Goal: Task Accomplishment & Management: Use online tool/utility

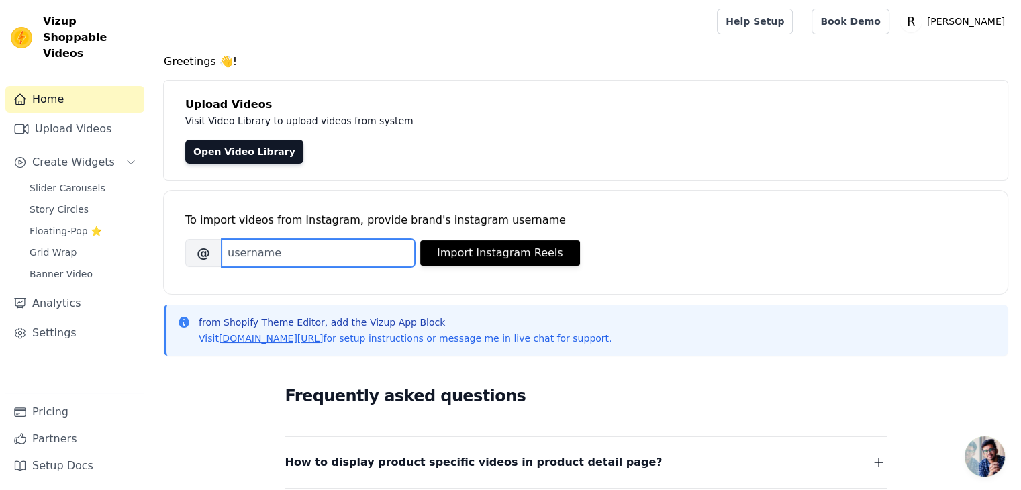
click at [318, 250] on input "Brand's Instagram Username" at bounding box center [318, 253] width 193 height 28
type input "[PERSON_NAME].vgm"
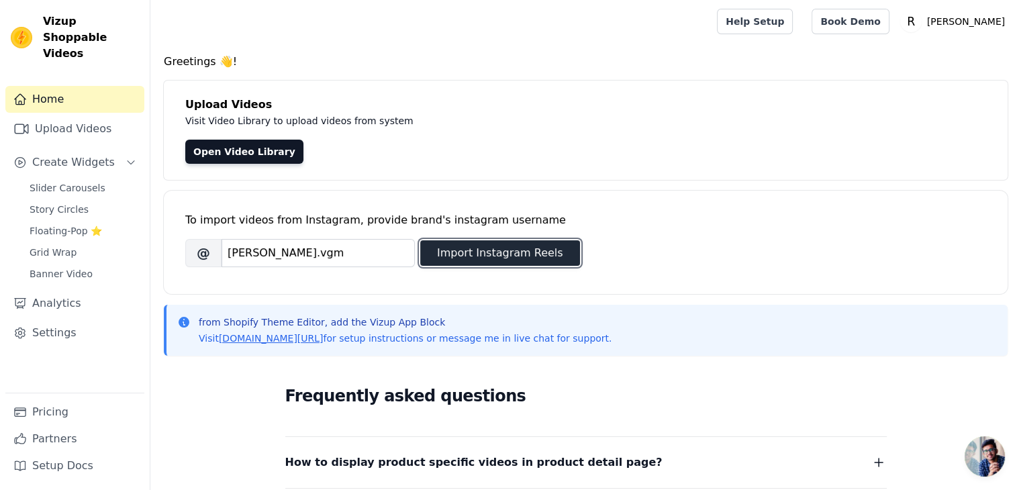
click at [508, 252] on button "Import Instagram Reels" at bounding box center [500, 253] width 160 height 26
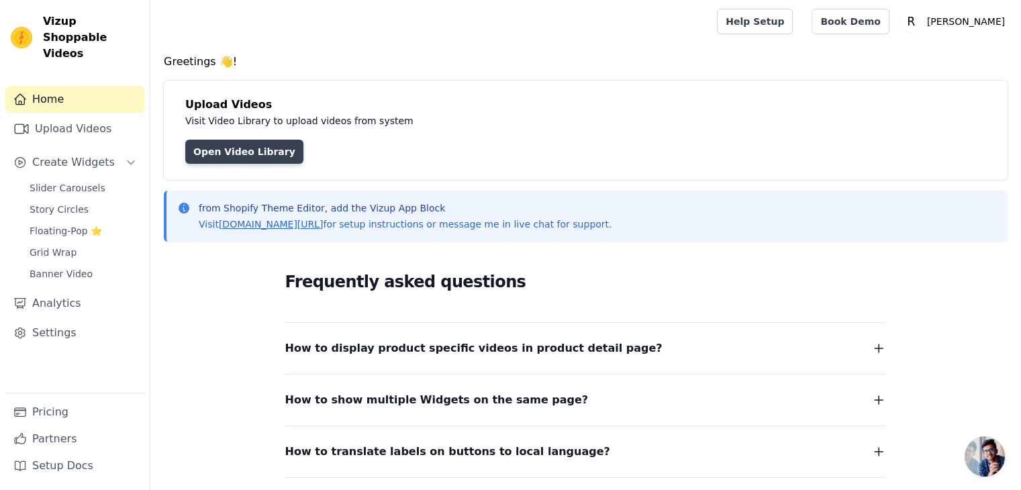
click at [271, 146] on link "Open Video Library" at bounding box center [244, 152] width 118 height 24
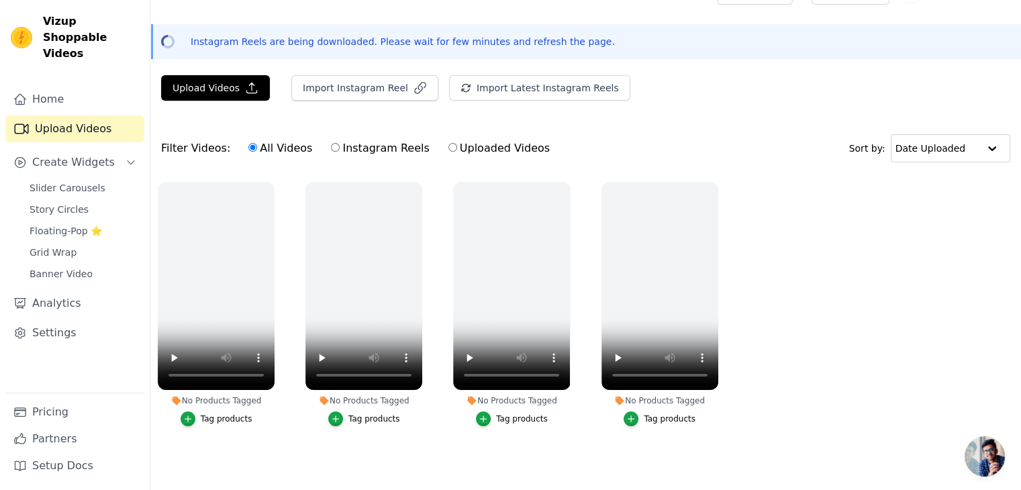
scroll to position [38, 0]
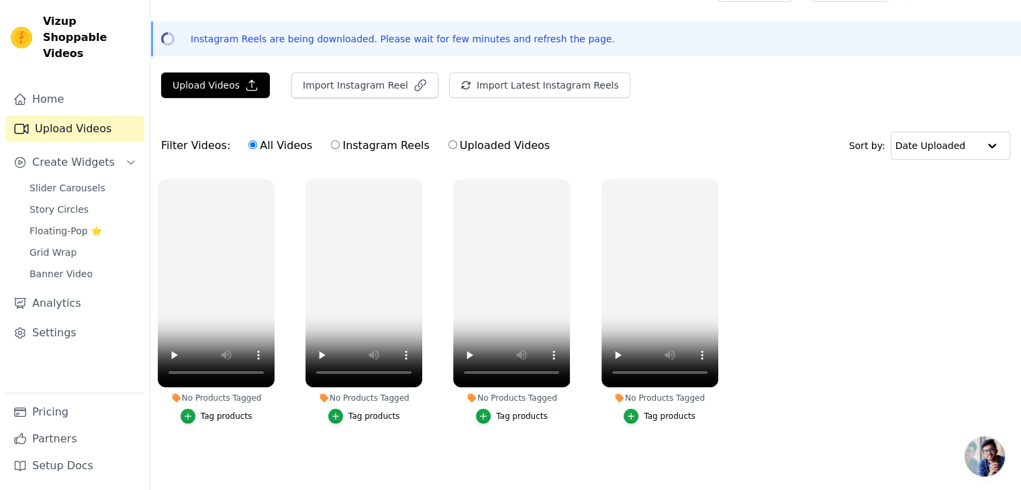
click at [928, 188] on ul "No Products Tagged Tag products No Products Tagged Tag products No Products Tag…" at bounding box center [585, 315] width 871 height 286
click at [269, 177] on icon "button" at bounding box center [272, 182] width 10 height 10
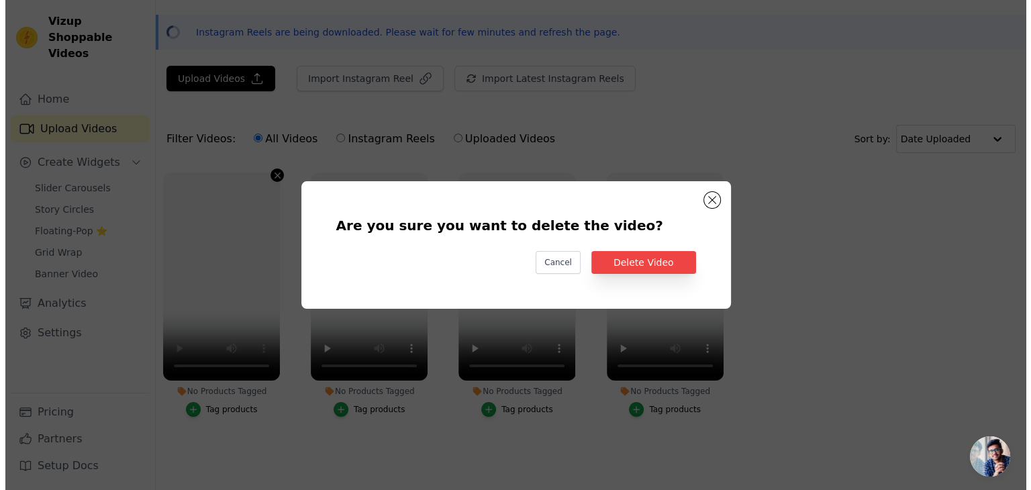
scroll to position [0, 0]
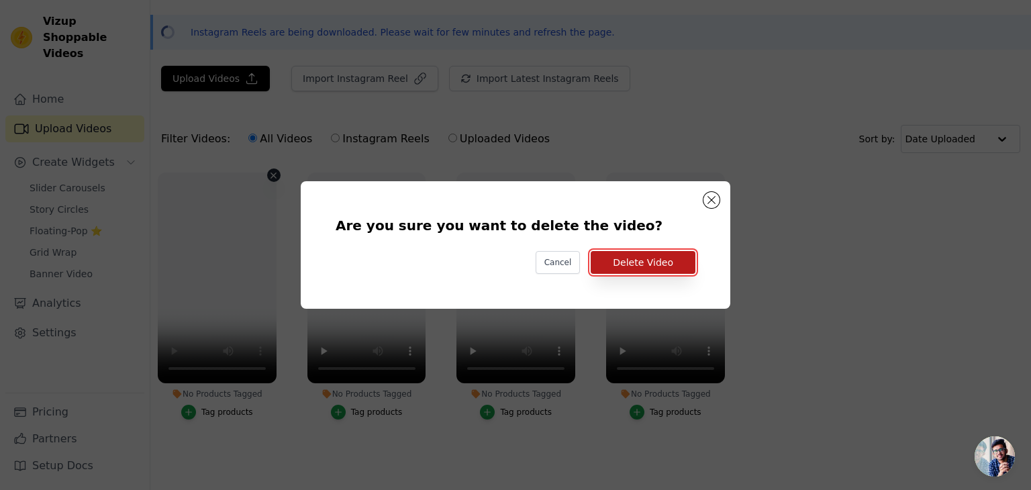
click at [634, 260] on button "Delete Video" at bounding box center [643, 262] width 105 height 23
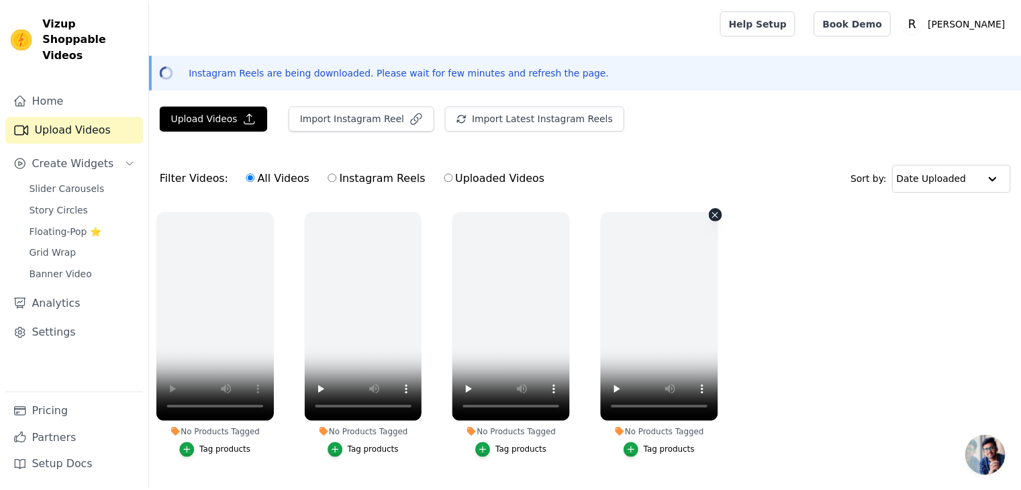
scroll to position [38, 0]
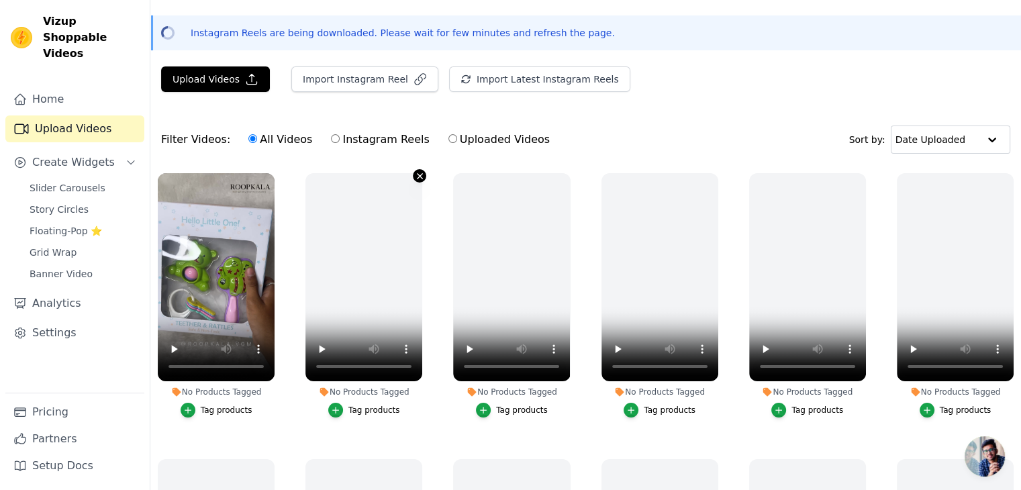
click at [421, 172] on icon "button" at bounding box center [420, 176] width 10 height 10
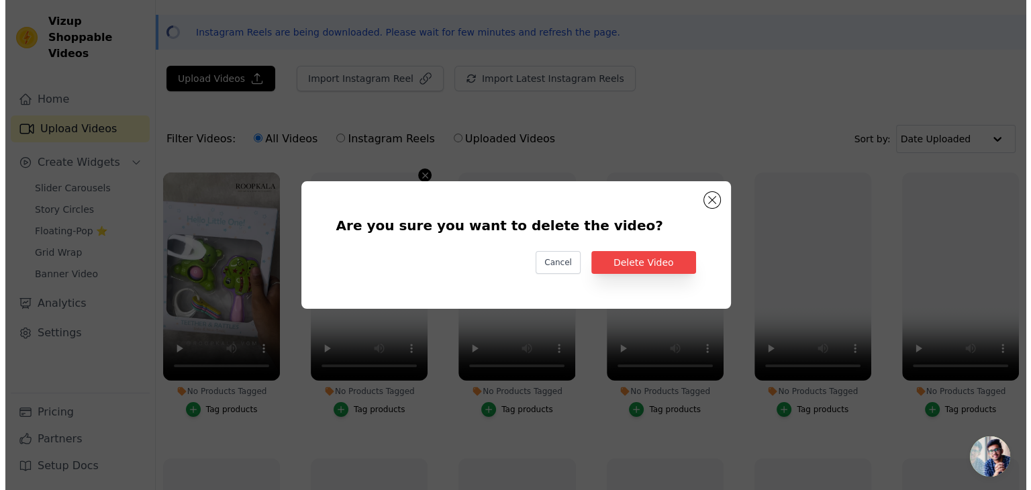
scroll to position [0, 0]
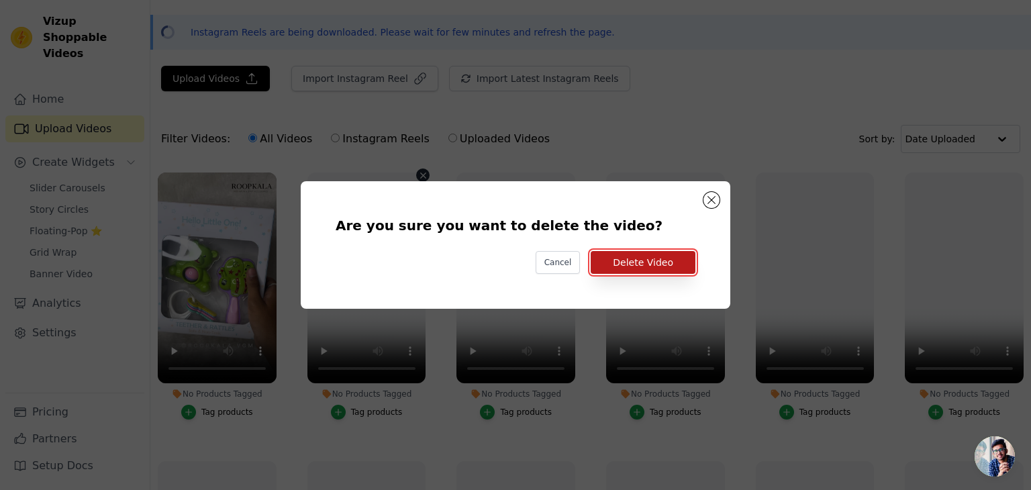
click at [659, 254] on button "Delete Video" at bounding box center [643, 262] width 105 height 23
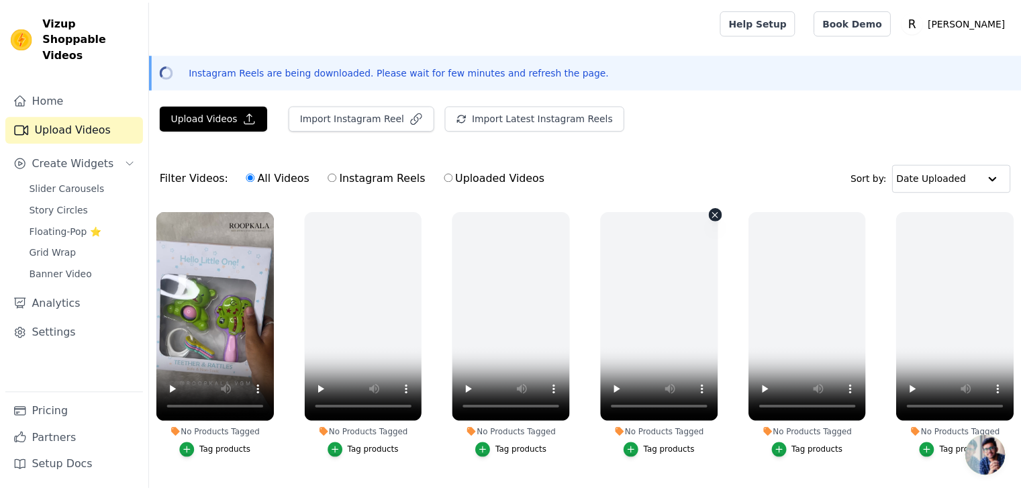
scroll to position [38, 0]
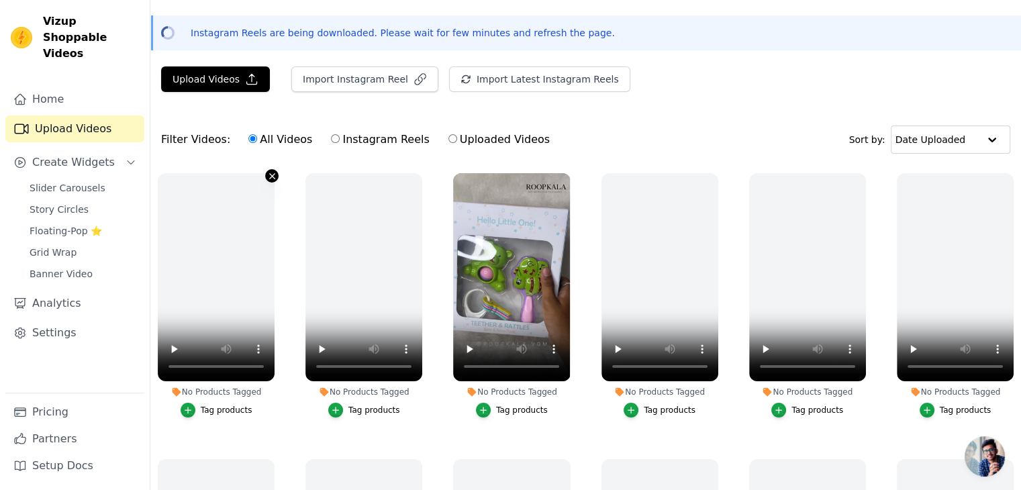
click at [275, 174] on icon "button" at bounding box center [272, 176] width 10 height 10
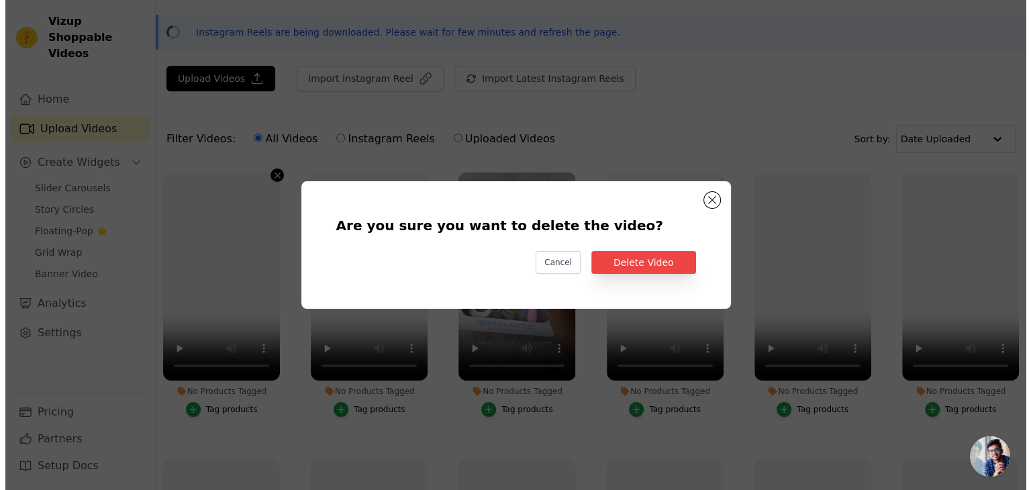
scroll to position [0, 0]
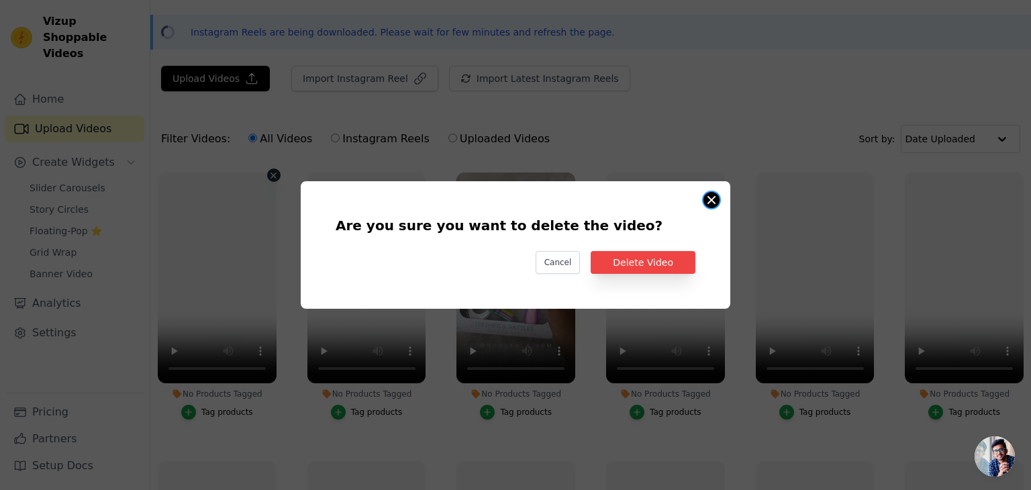
click at [710, 199] on button "Are you sure you want to delete the video? Cancel Delete Video No Products Tagg…" at bounding box center [712, 200] width 16 height 16
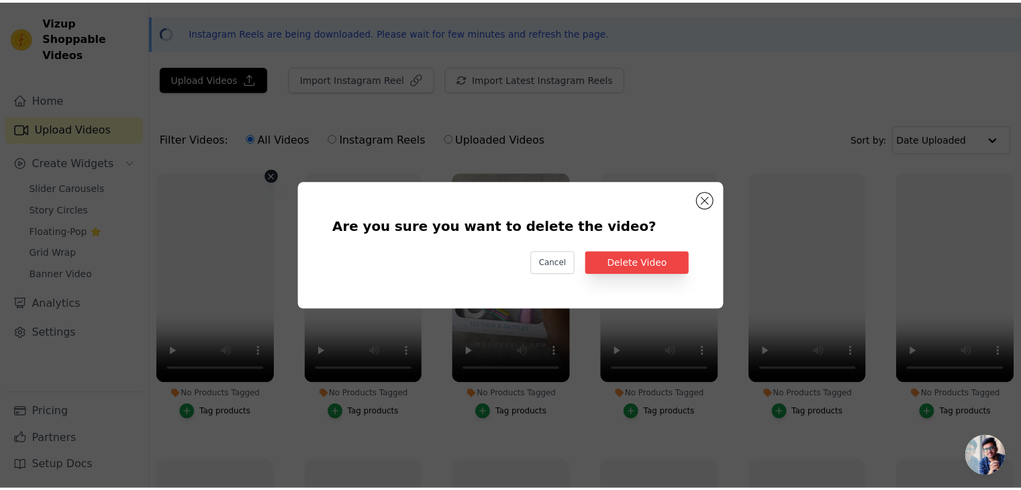
scroll to position [38, 0]
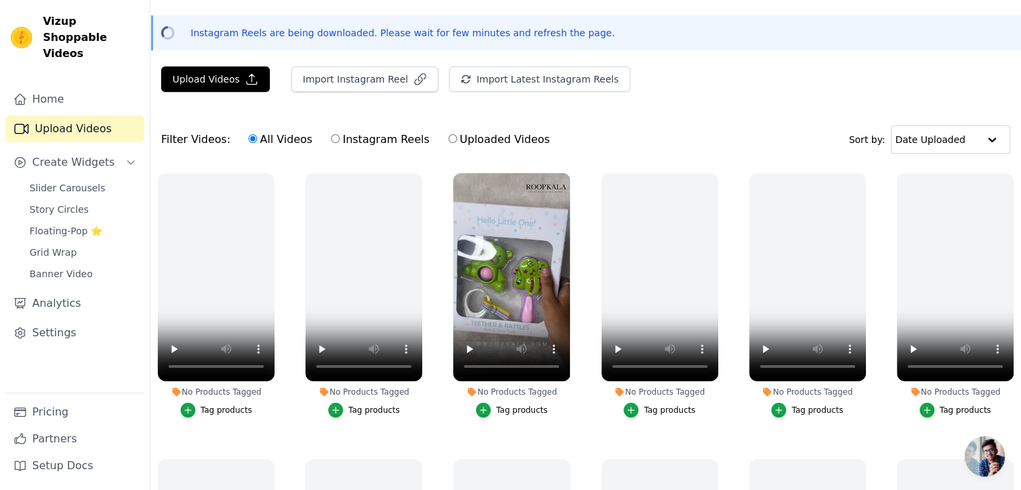
click at [448, 144] on label "Uploaded Videos" at bounding box center [499, 139] width 103 height 17
click at [448, 143] on input "Uploaded Videos" at bounding box center [452, 138] width 9 height 9
radio input "true"
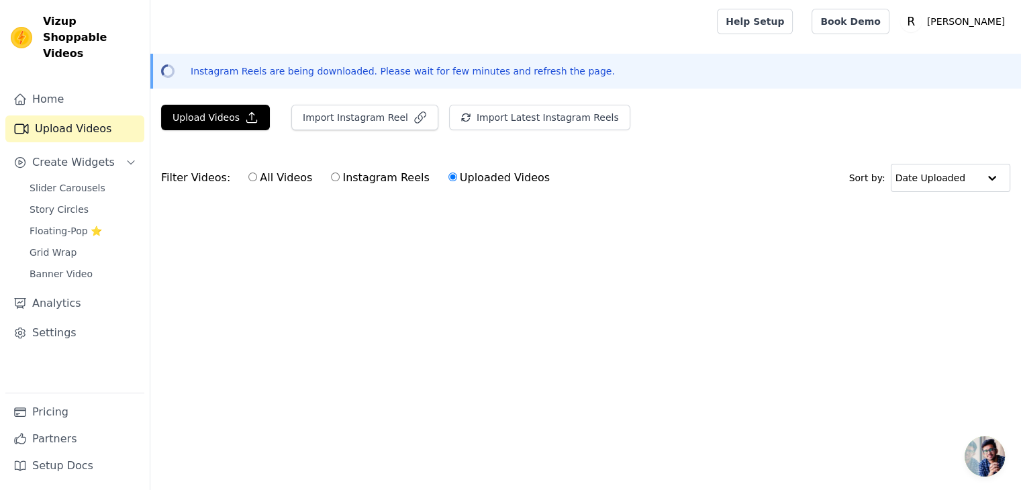
scroll to position [0, 0]
click at [72, 181] on span "Slider Carousels" at bounding box center [68, 187] width 76 height 13
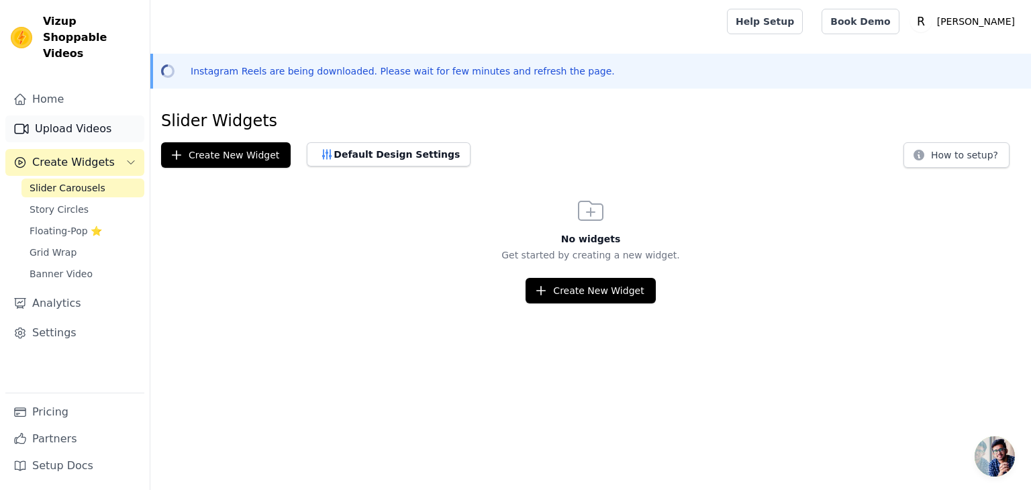
click at [83, 115] on link "Upload Videos" at bounding box center [74, 128] width 139 height 27
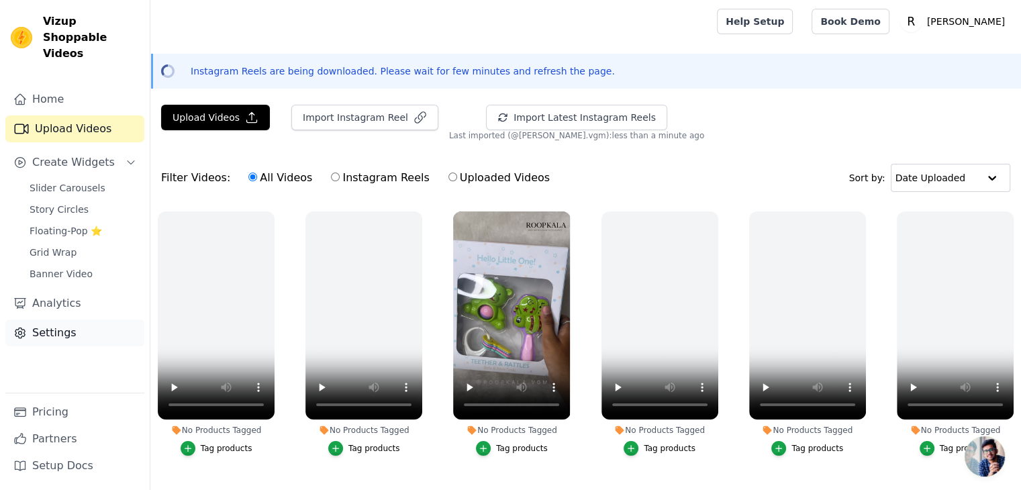
click at [82, 320] on link "Settings" at bounding box center [74, 333] width 139 height 27
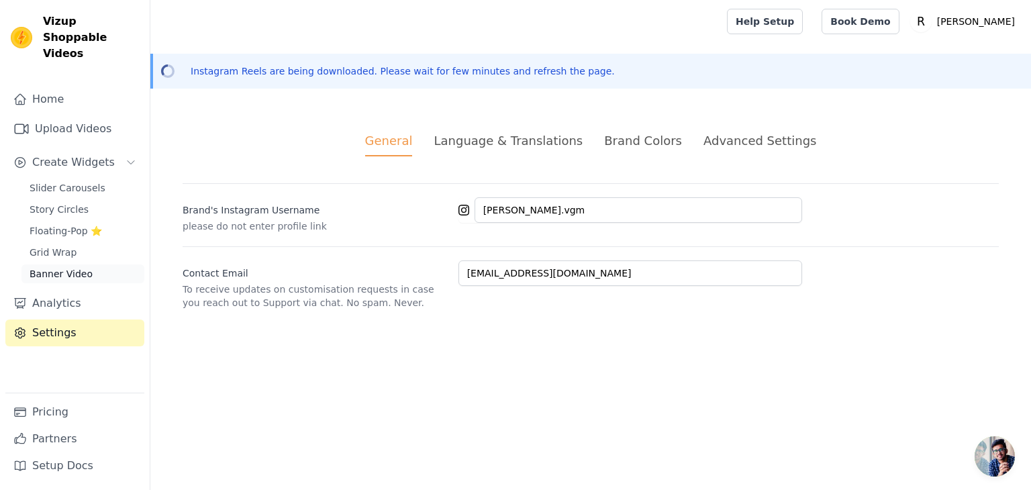
click at [71, 267] on span "Banner Video" at bounding box center [61, 273] width 63 height 13
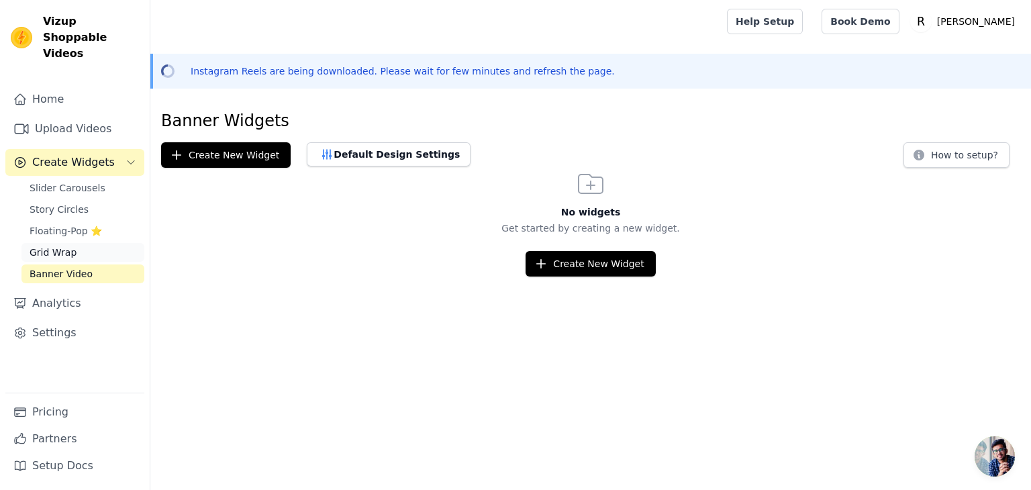
click at [72, 243] on link "Grid Wrap" at bounding box center [82, 252] width 123 height 19
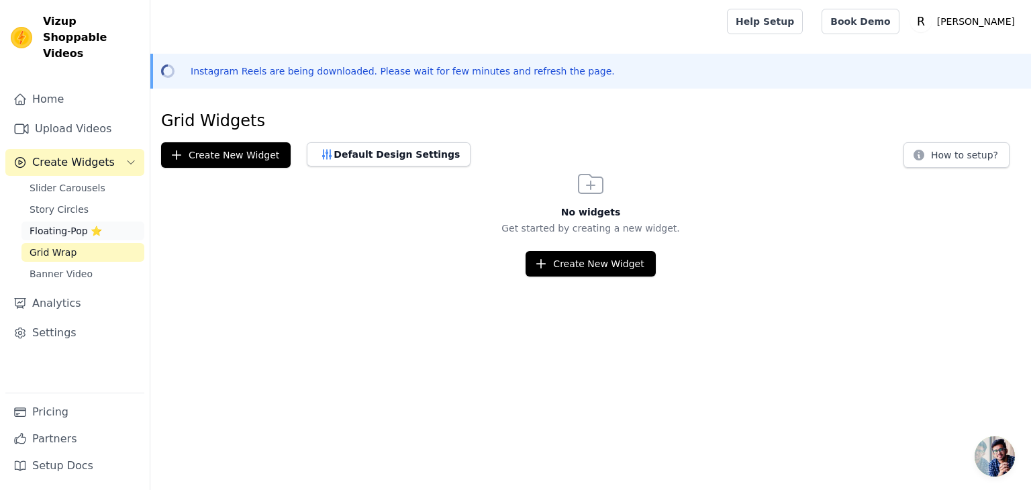
click at [72, 224] on span "Floating-Pop ⭐" at bounding box center [66, 230] width 73 height 13
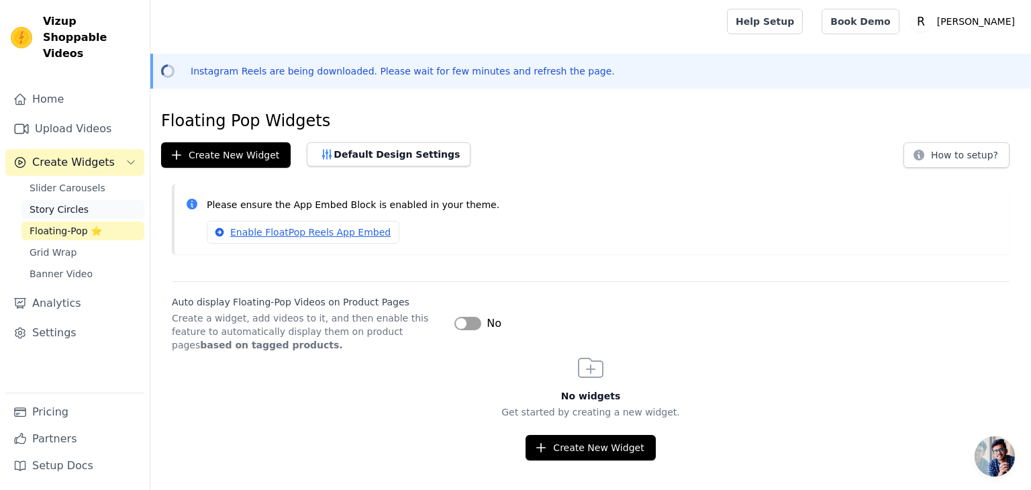
click at [64, 203] on span "Story Circles" at bounding box center [59, 209] width 59 height 13
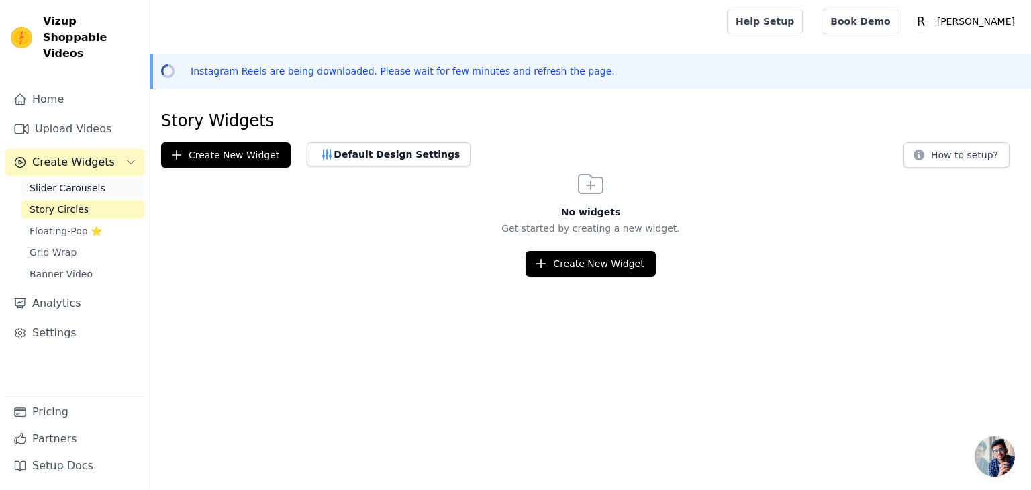
click at [61, 181] on span "Slider Carousels" at bounding box center [68, 187] width 76 height 13
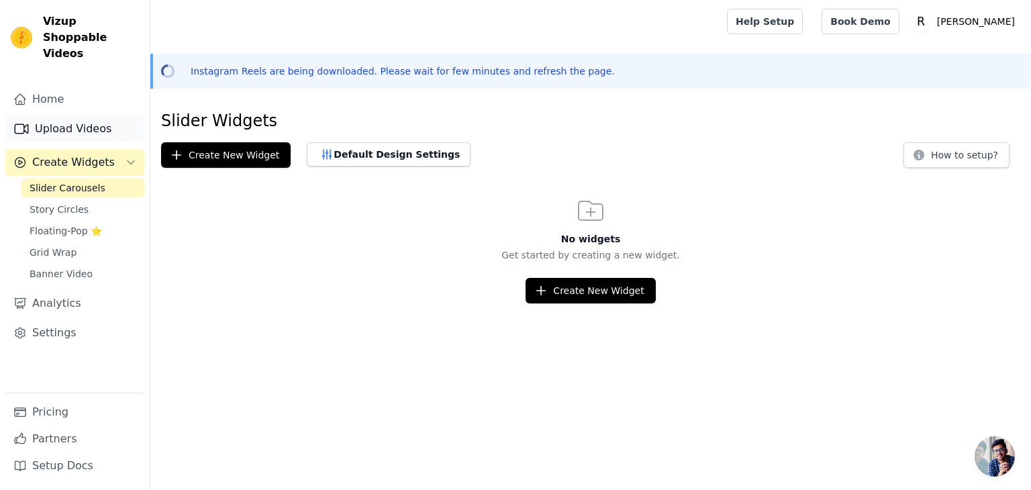
click at [74, 116] on link "Upload Videos" at bounding box center [74, 128] width 139 height 27
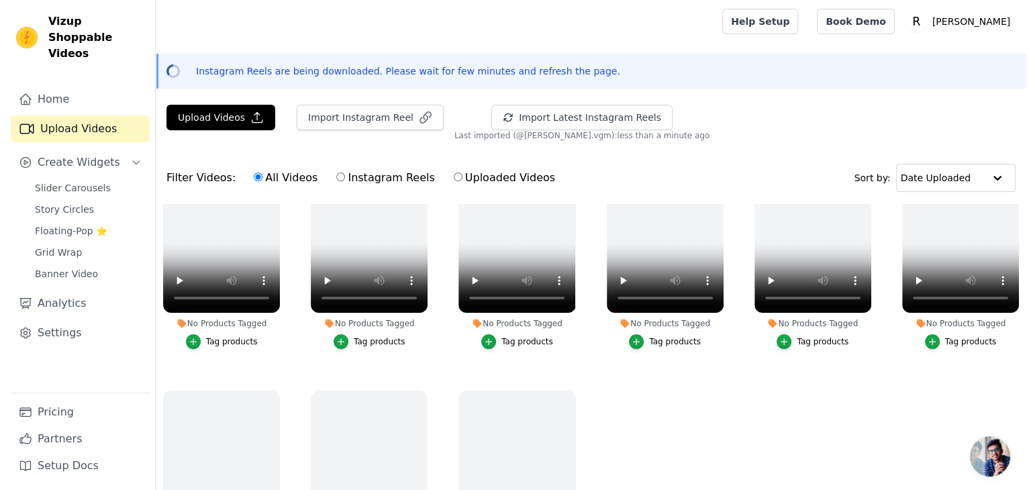
scroll to position [1547, 0]
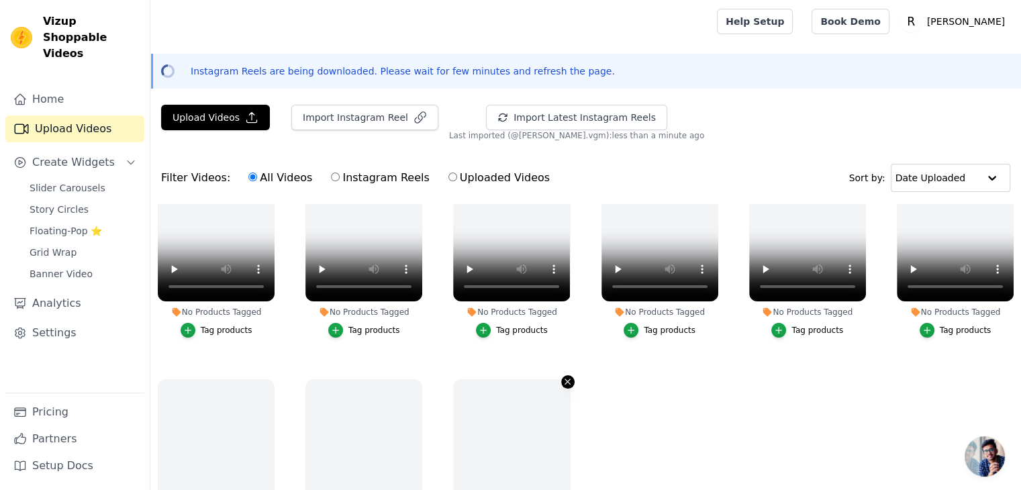
click at [563, 377] on icon "button" at bounding box center [568, 382] width 10 height 10
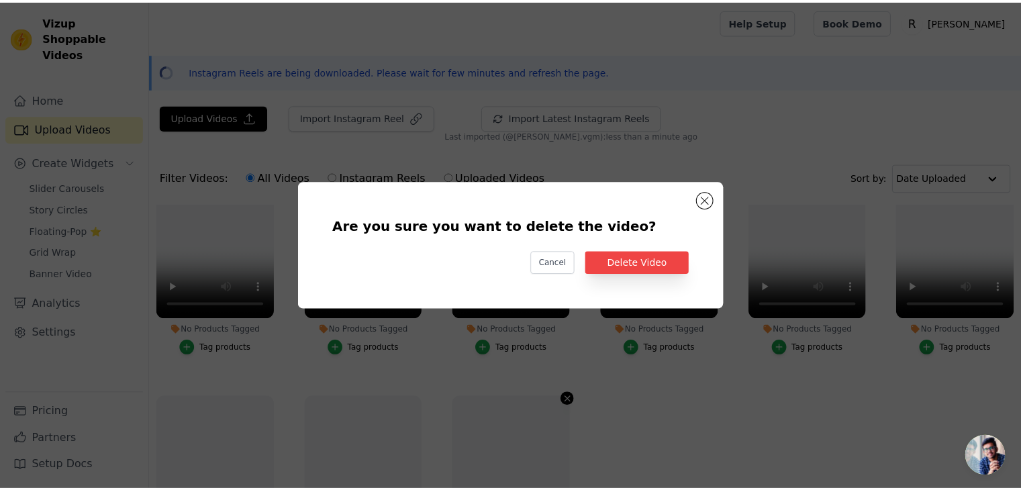
scroll to position [1562, 0]
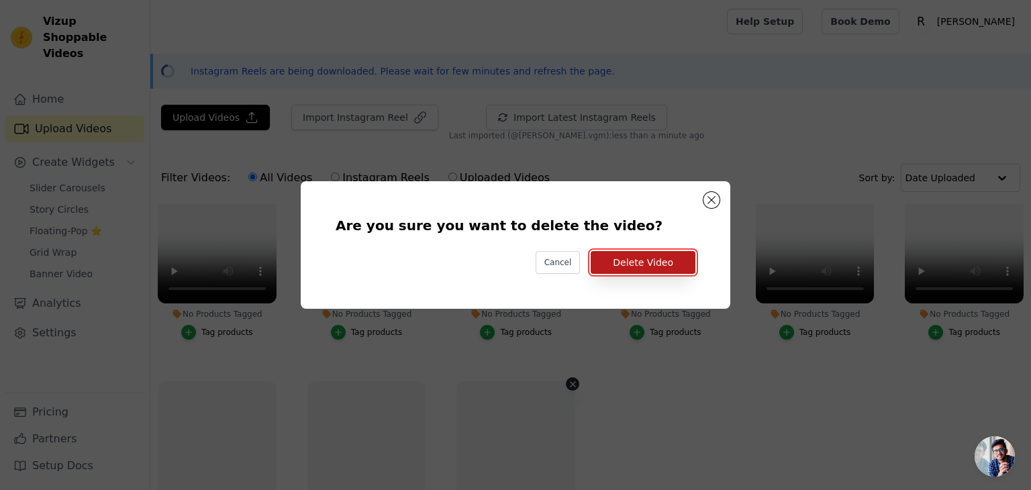
click at [630, 258] on button "Delete Video" at bounding box center [643, 262] width 105 height 23
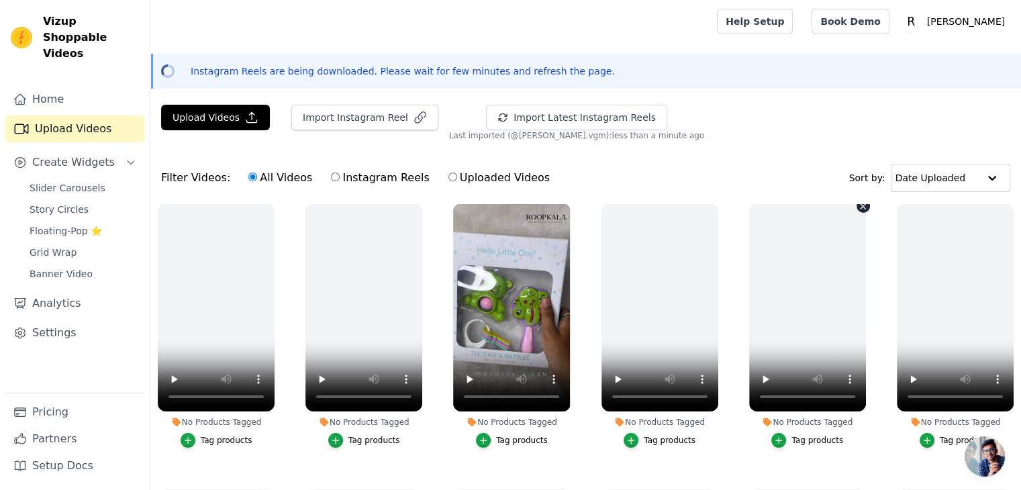
scroll to position [0, 0]
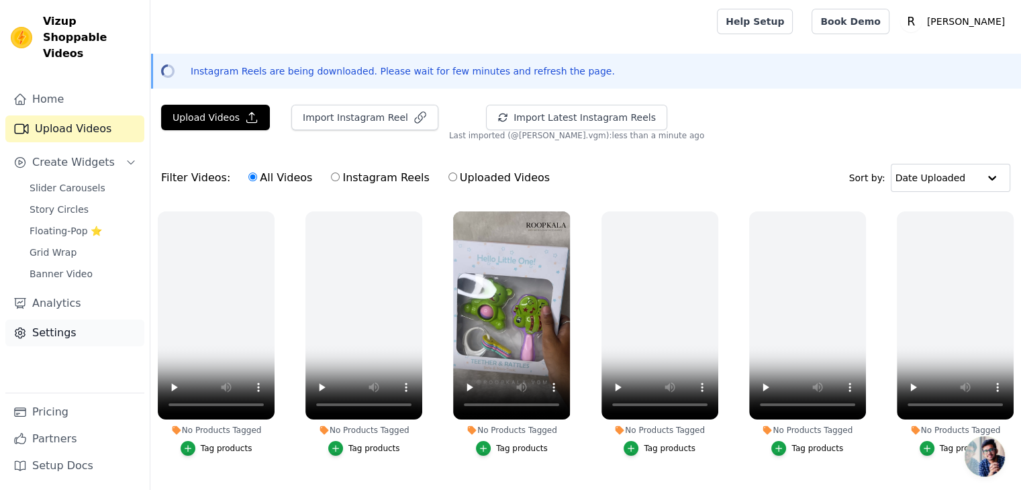
click at [80, 320] on link "Settings" at bounding box center [74, 333] width 139 height 27
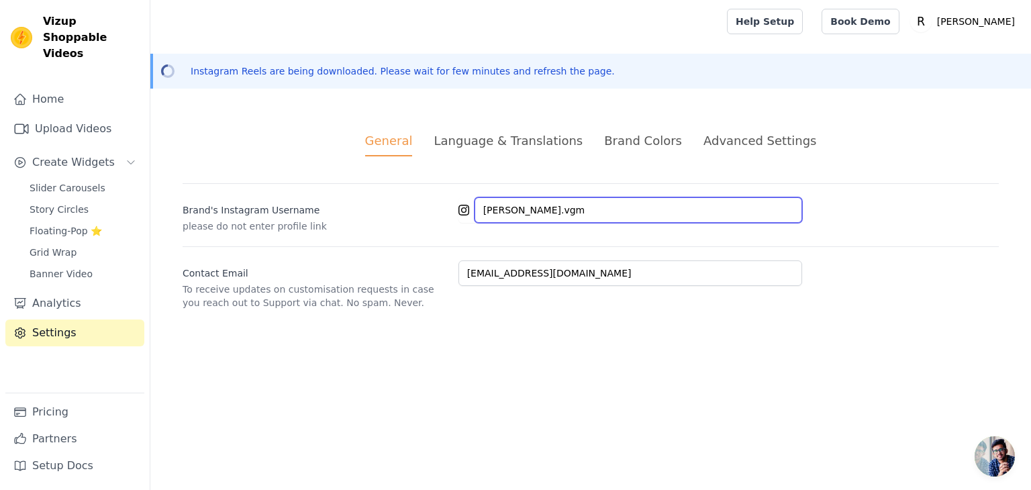
click at [499, 213] on input "roopkala.vgm" at bounding box center [639, 210] width 328 height 26
click at [88, 243] on link "Grid Wrap" at bounding box center [82, 252] width 123 height 19
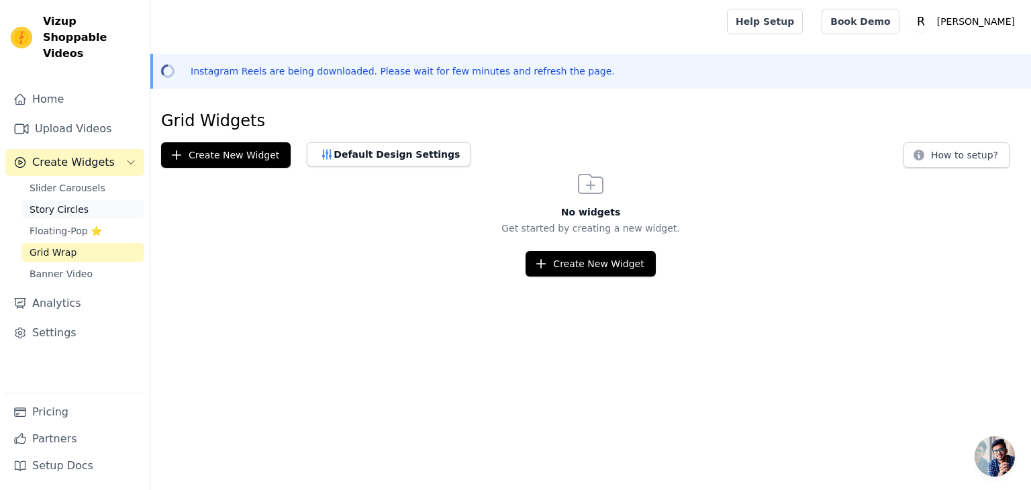
click at [89, 202] on link "Story Circles" at bounding box center [82, 209] width 123 height 19
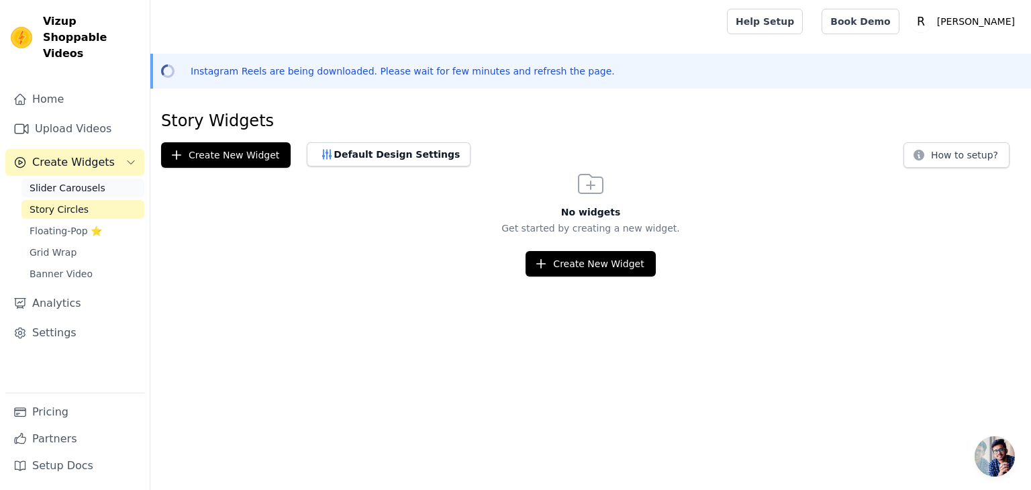
click at [73, 181] on span "Slider Carousels" at bounding box center [68, 187] width 76 height 13
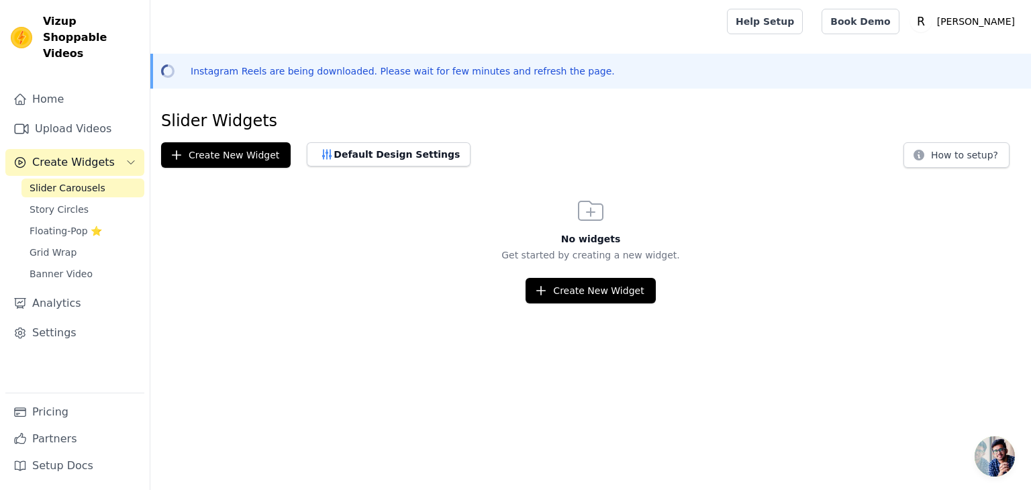
click at [78, 154] on span "Create Widgets" at bounding box center [73, 162] width 83 height 16
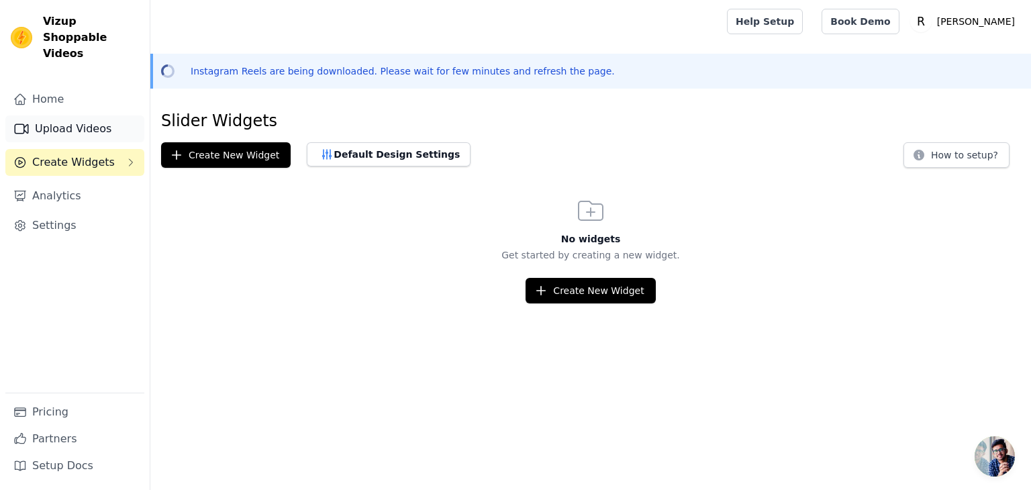
click at [78, 119] on link "Upload Videos" at bounding box center [74, 128] width 139 height 27
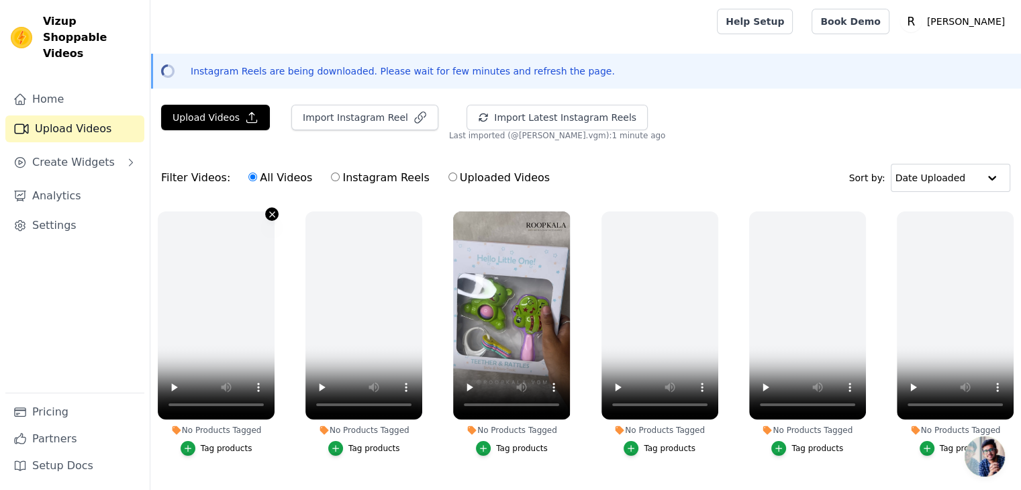
click at [269, 216] on icon "button" at bounding box center [272, 214] width 10 height 10
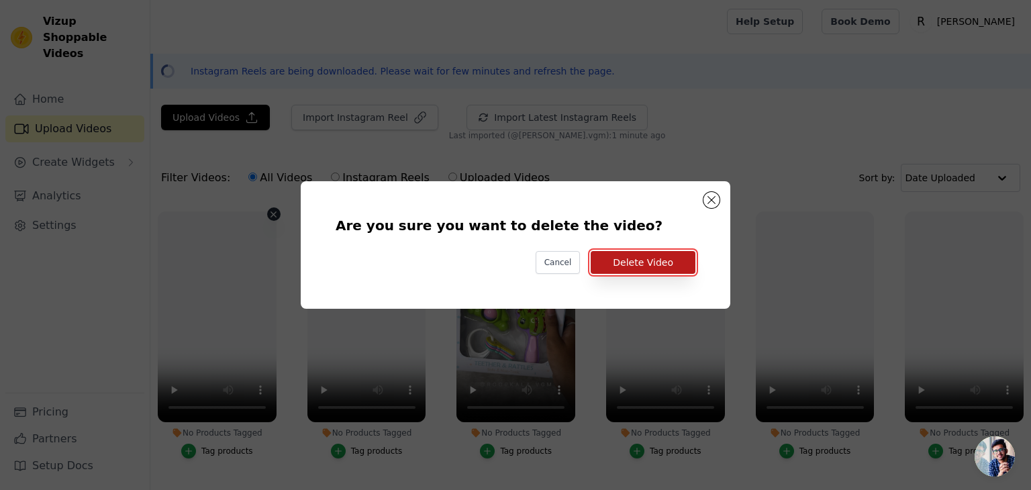
click at [628, 267] on button "Delete Video" at bounding box center [643, 262] width 105 height 23
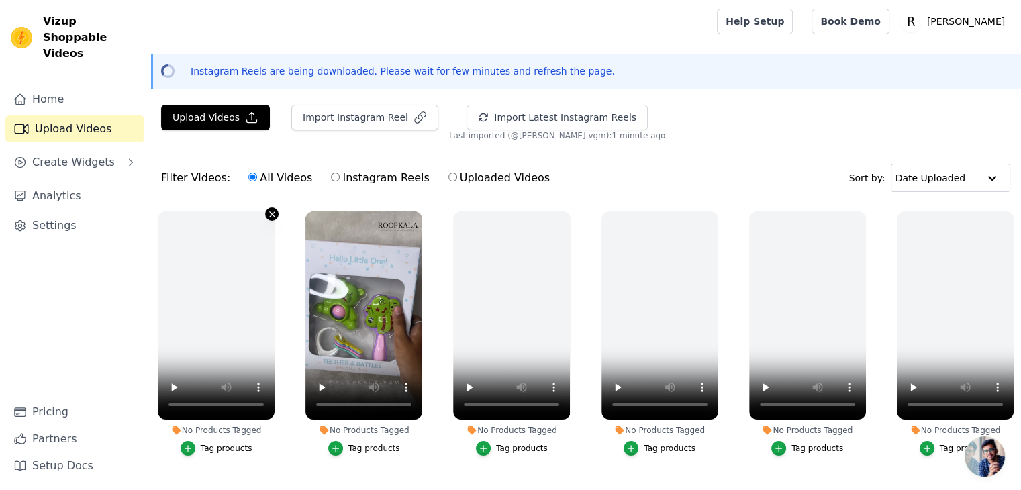
click at [267, 214] on icon "button" at bounding box center [272, 214] width 10 height 10
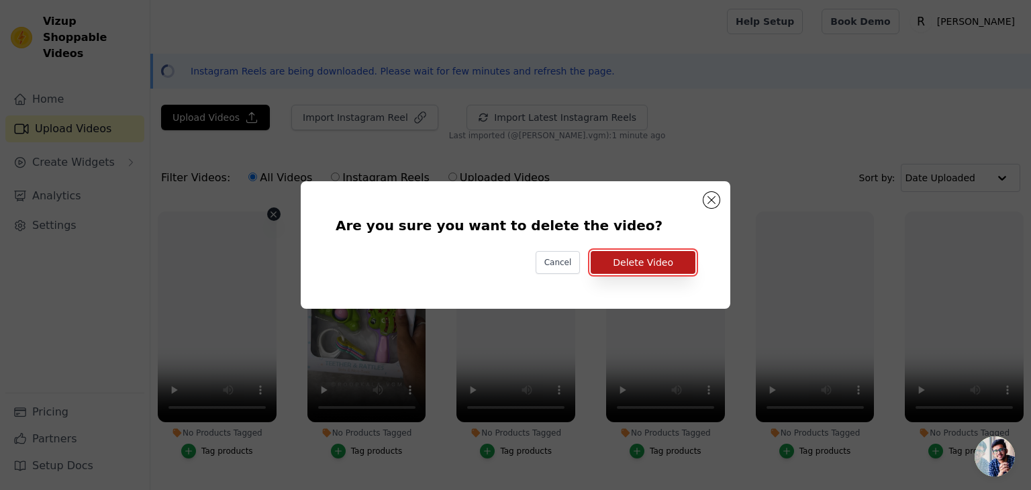
click at [634, 264] on button "Delete Video" at bounding box center [643, 262] width 105 height 23
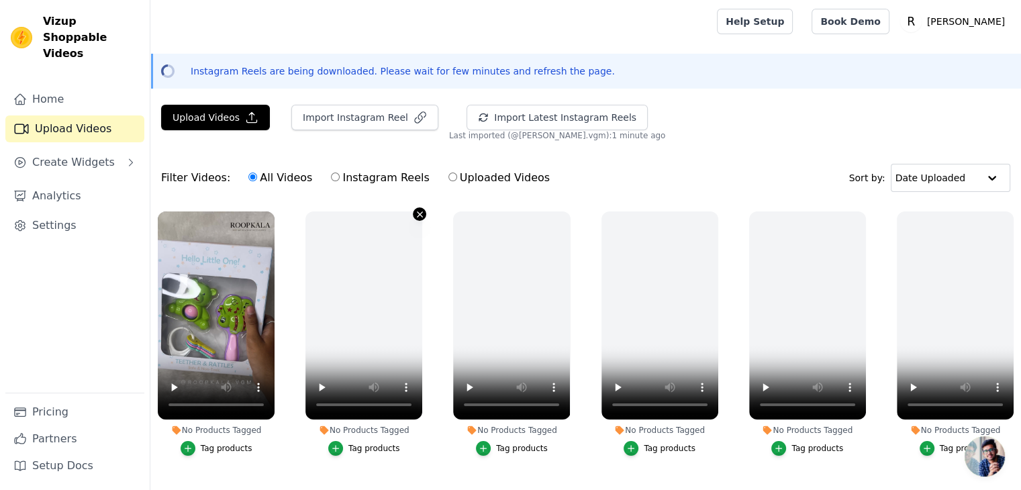
click at [415, 211] on icon "button" at bounding box center [420, 214] width 10 height 10
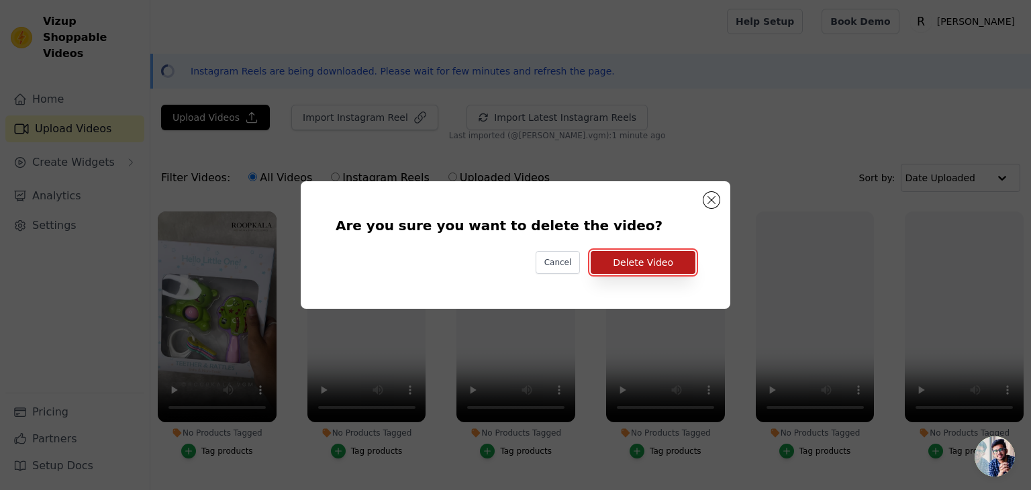
click at [624, 263] on button "Delete Video" at bounding box center [643, 262] width 105 height 23
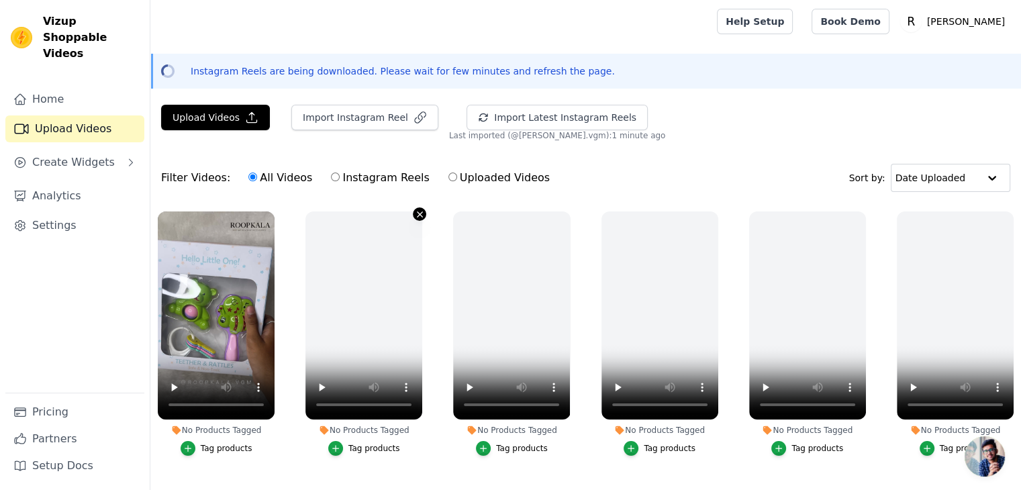
click at [419, 217] on icon "button" at bounding box center [420, 214] width 10 height 10
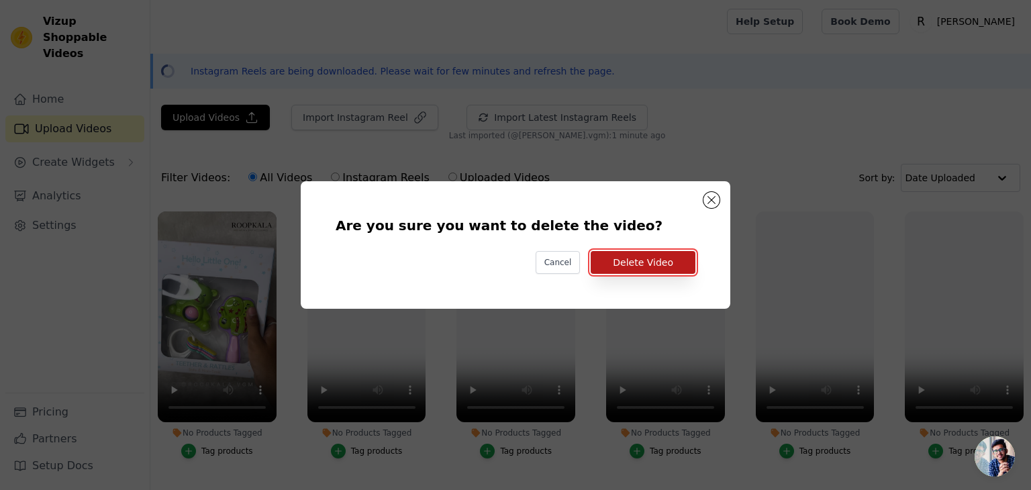
click at [630, 263] on button "Delete Video" at bounding box center [643, 262] width 105 height 23
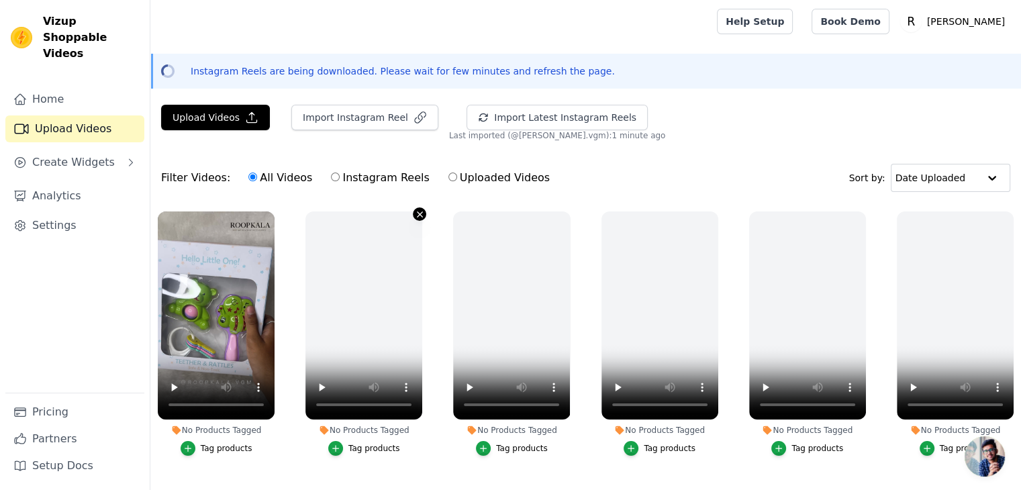
click at [416, 216] on icon "button" at bounding box center [420, 214] width 10 height 10
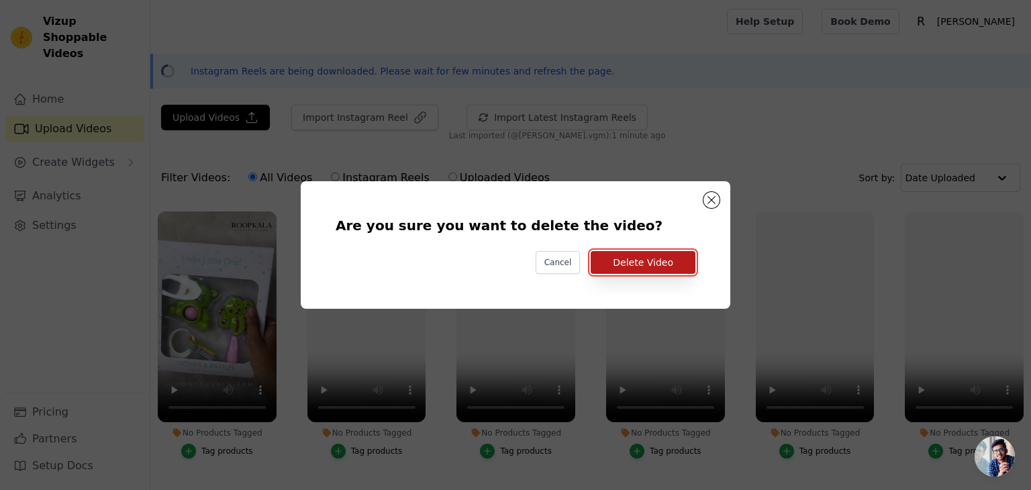
click at [621, 272] on button "Delete Video" at bounding box center [643, 262] width 105 height 23
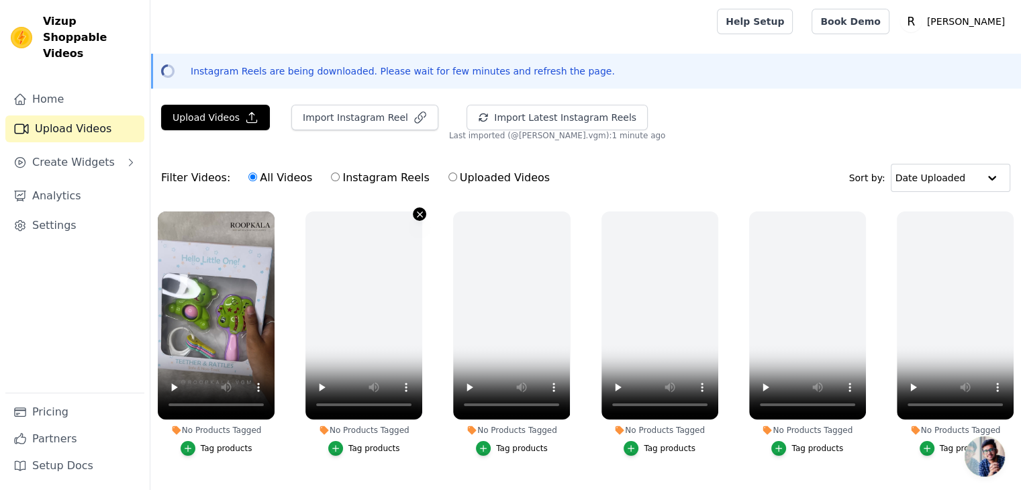
click at [415, 213] on icon "button" at bounding box center [420, 214] width 10 height 10
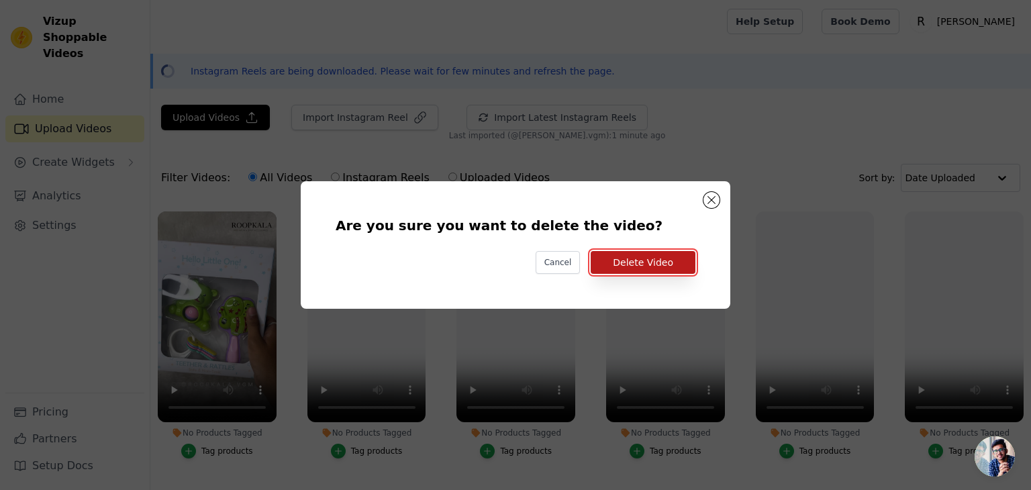
click at [622, 256] on button "Delete Video" at bounding box center [643, 262] width 105 height 23
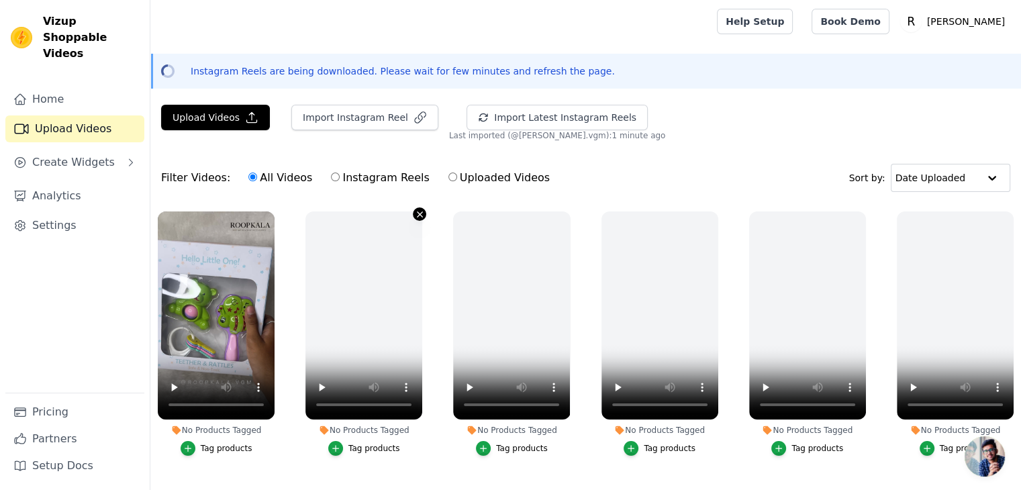
click at [418, 216] on icon "button" at bounding box center [420, 214] width 10 height 10
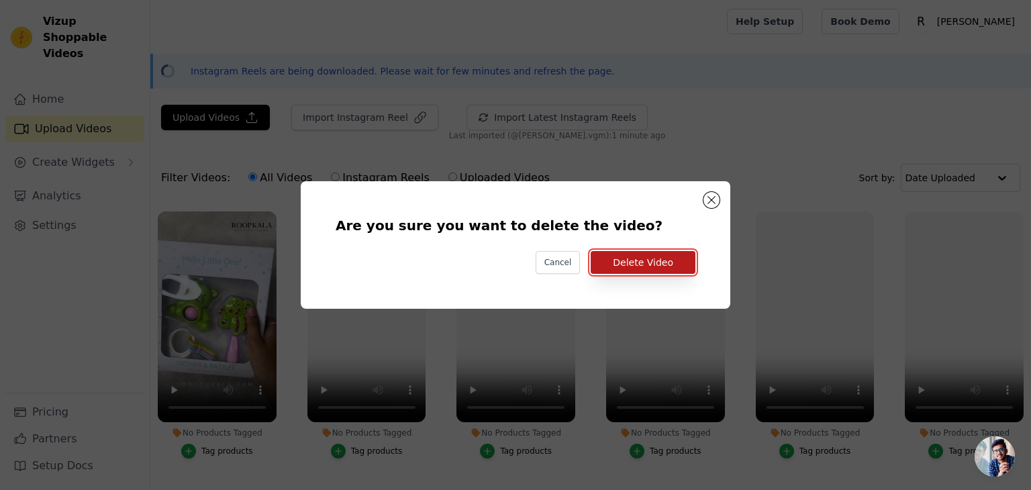
click at [632, 258] on button "Delete Video" at bounding box center [643, 262] width 105 height 23
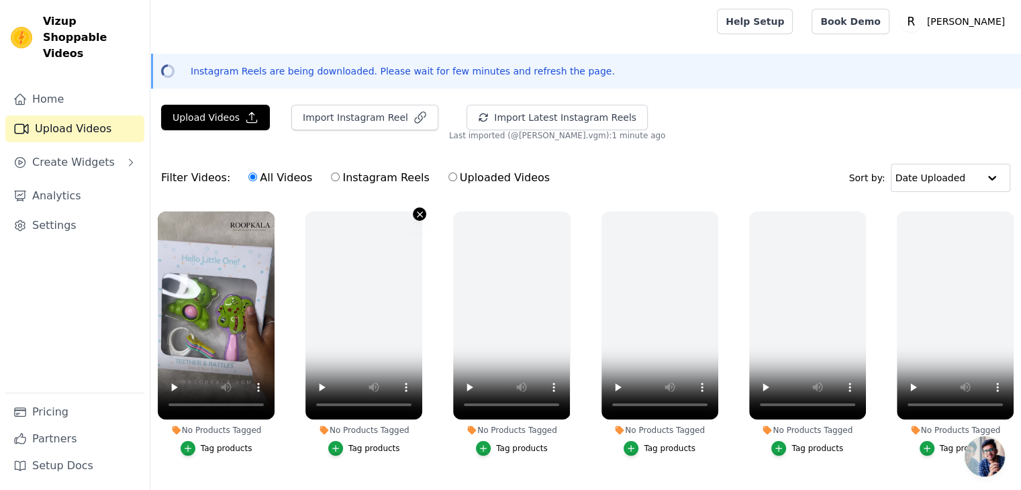
click at [417, 216] on icon "button" at bounding box center [420, 214] width 10 height 10
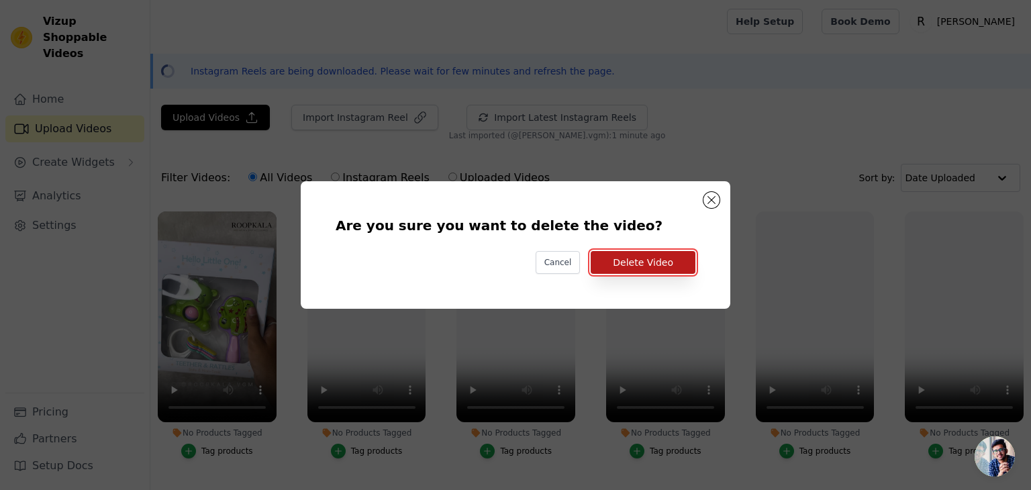
click at [620, 258] on button "Delete Video" at bounding box center [643, 262] width 105 height 23
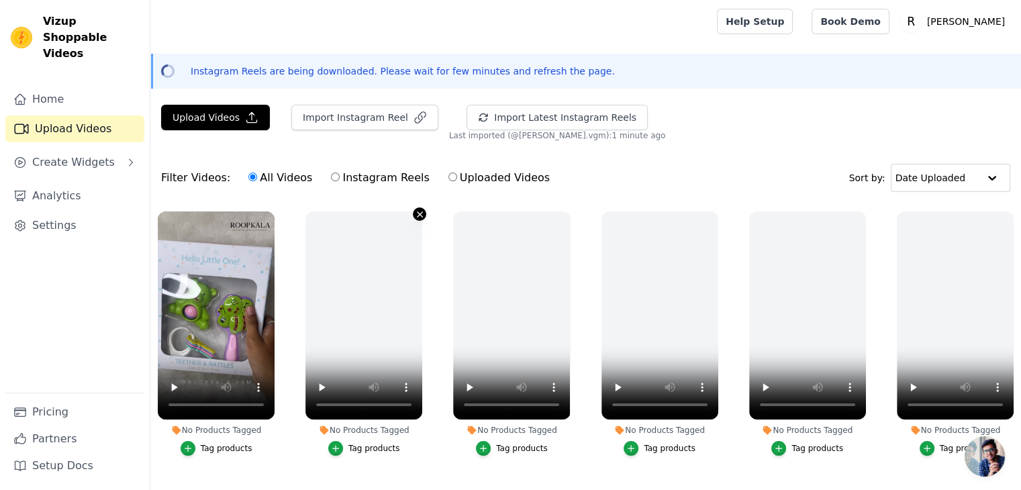
click at [418, 218] on icon "button" at bounding box center [420, 214] width 10 height 10
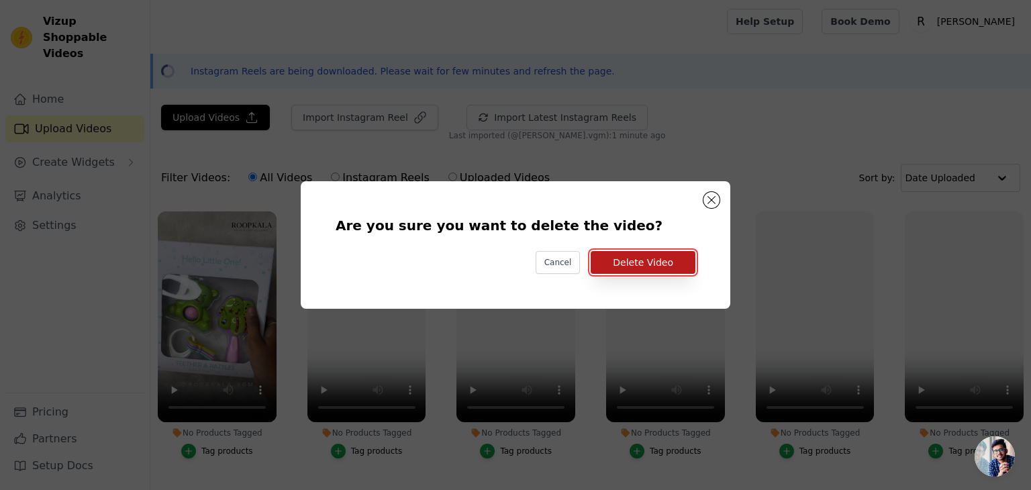
click at [618, 264] on button "Delete Video" at bounding box center [643, 262] width 105 height 23
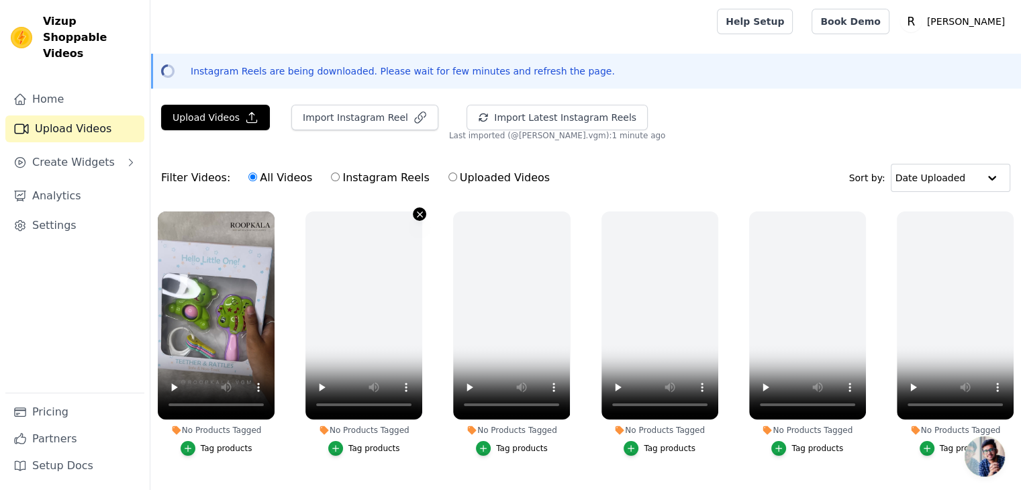
click at [419, 211] on icon "button" at bounding box center [420, 213] width 5 height 5
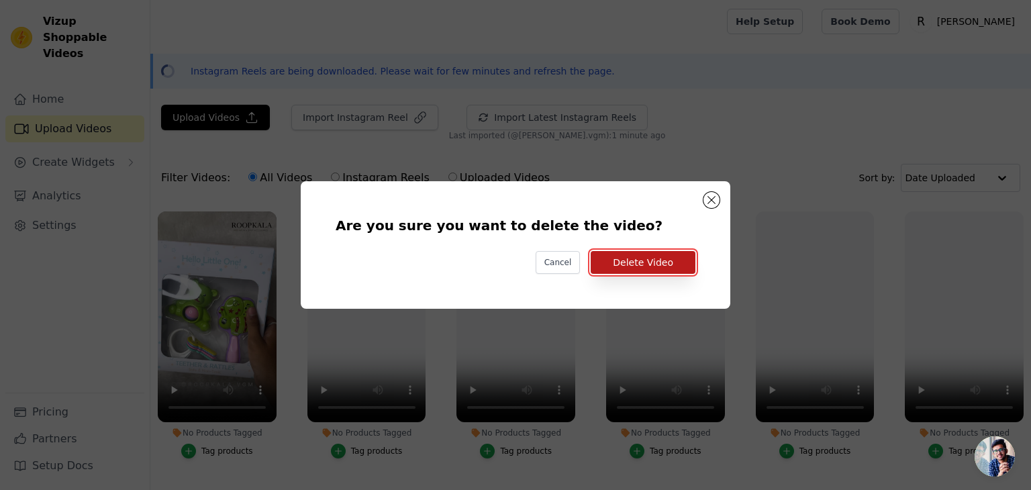
click at [653, 267] on button "Delete Video" at bounding box center [643, 262] width 105 height 23
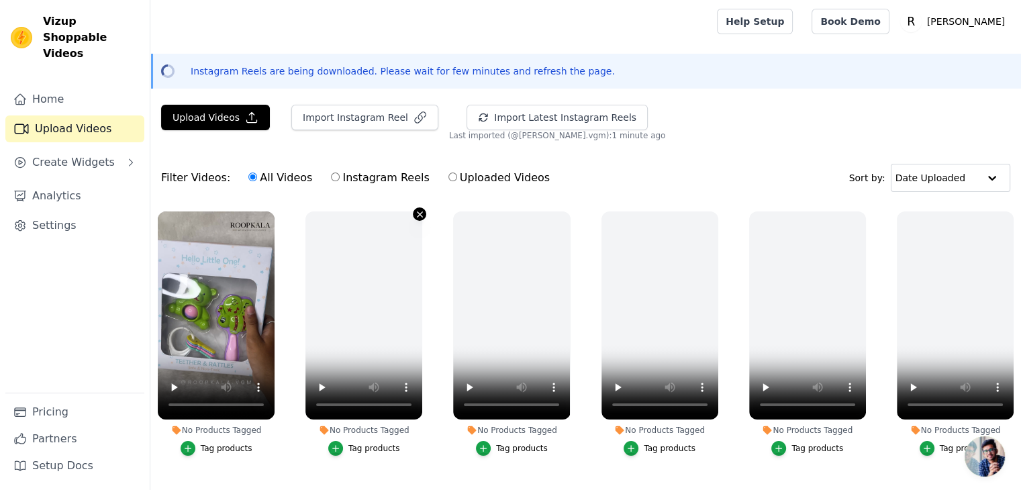
click at [416, 211] on icon "button" at bounding box center [420, 214] width 10 height 10
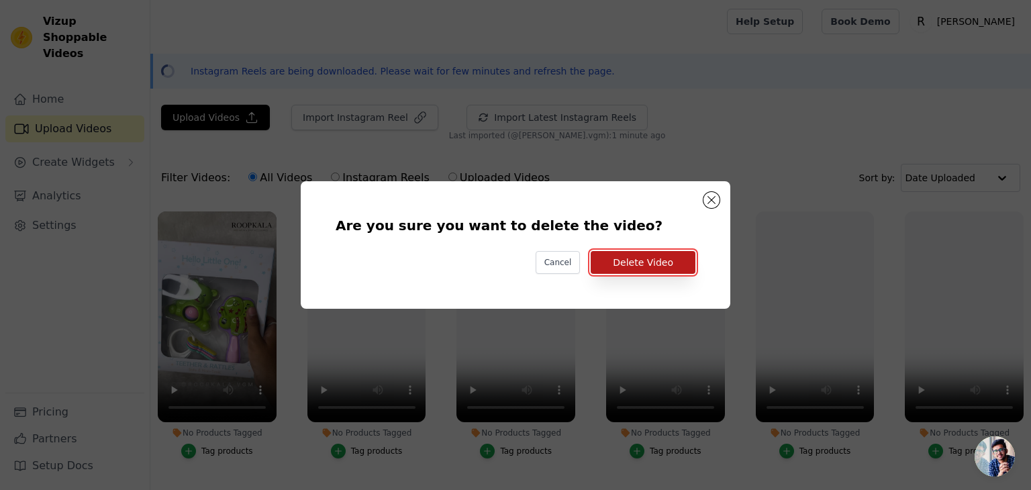
click at [671, 251] on button "Delete Video" at bounding box center [643, 262] width 105 height 23
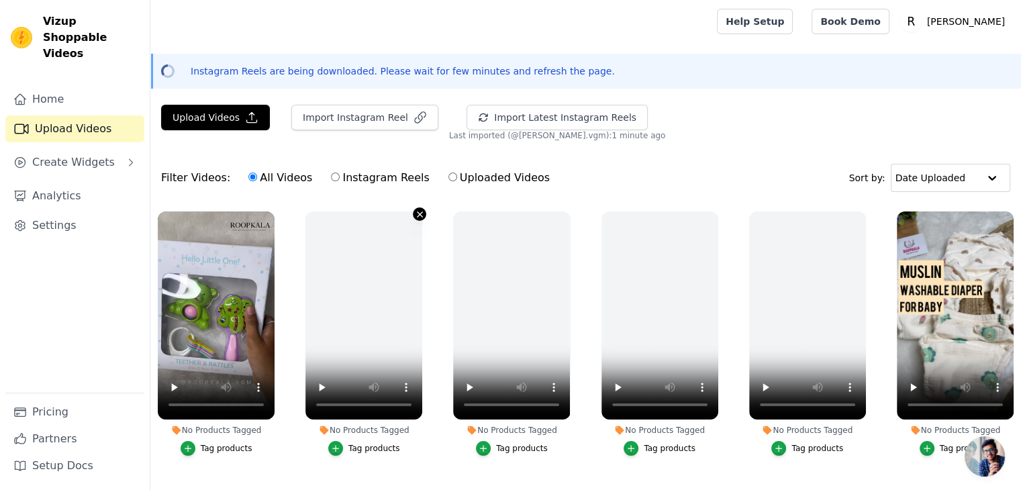
click at [413, 213] on button "No Products Tagged Tag products" at bounding box center [419, 213] width 13 height 13
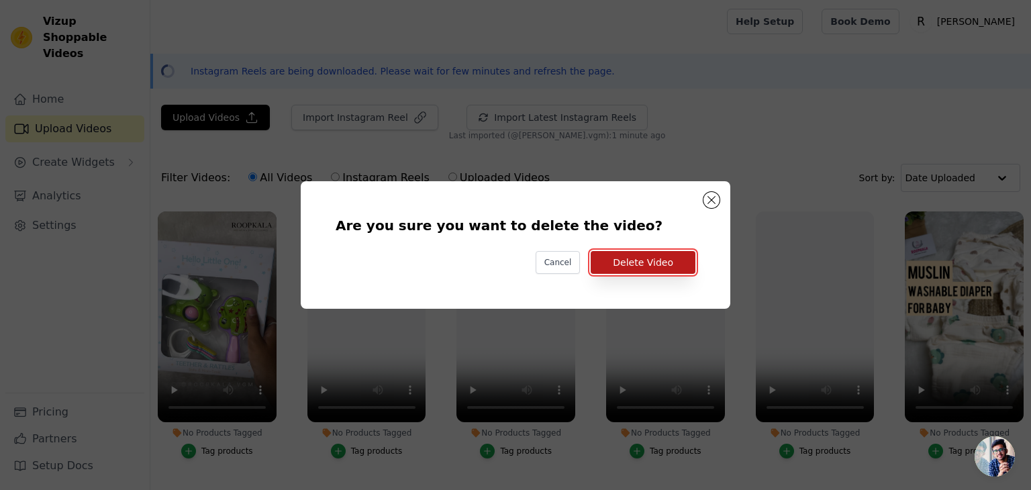
click at [666, 253] on button "Delete Video" at bounding box center [643, 262] width 105 height 23
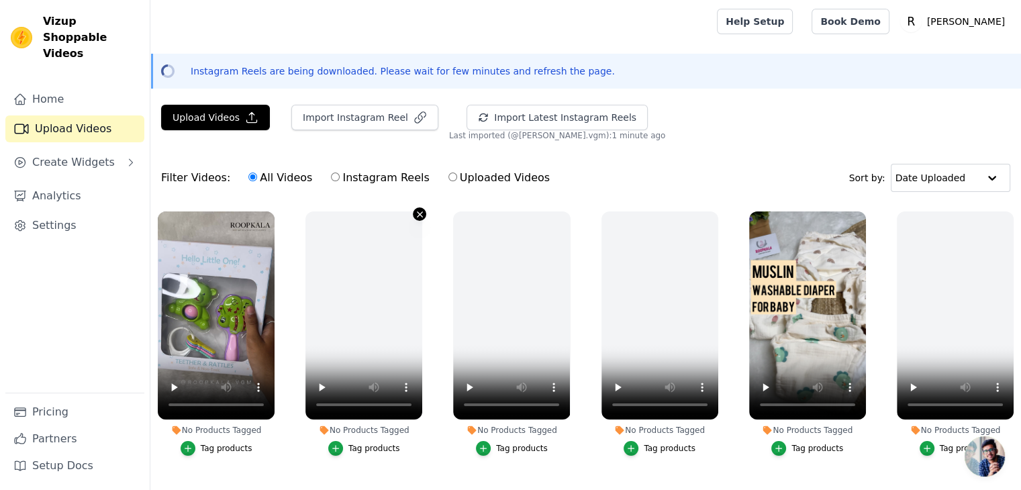
click at [415, 213] on icon "button" at bounding box center [420, 214] width 10 height 10
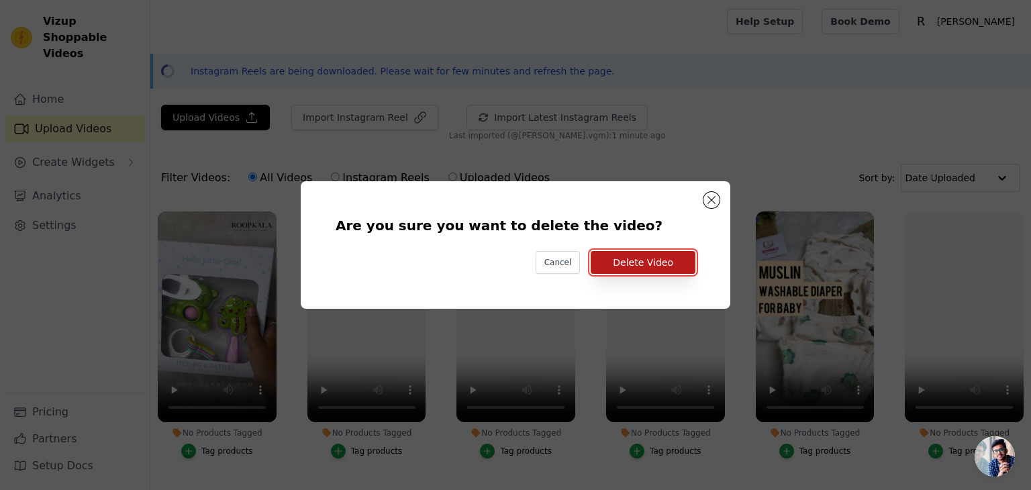
click at [628, 264] on button "Delete Video" at bounding box center [643, 262] width 105 height 23
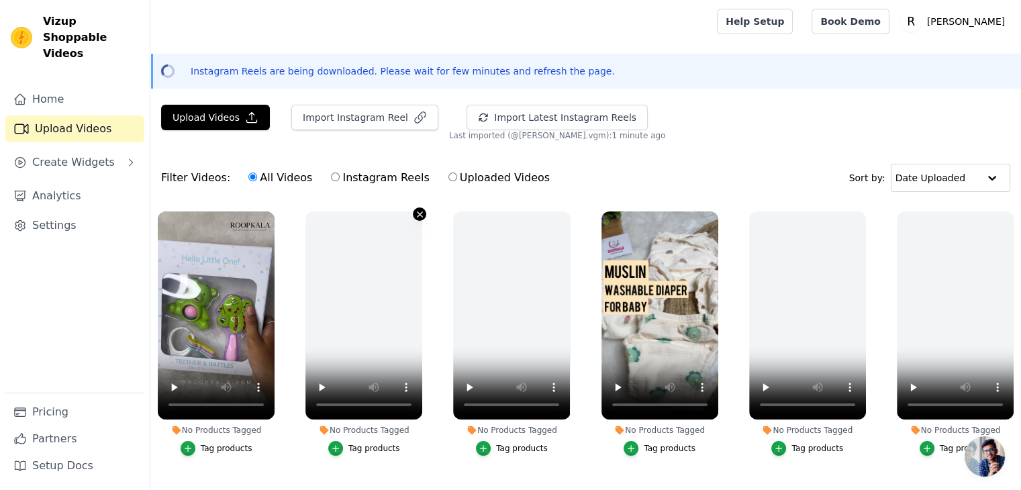
click at [416, 216] on icon "button" at bounding box center [420, 214] width 10 height 10
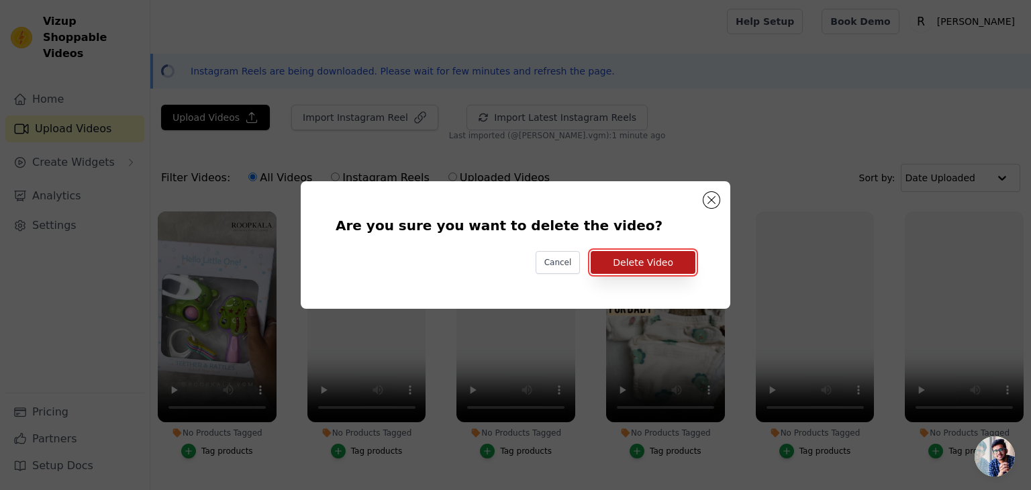
click at [655, 258] on button "Delete Video" at bounding box center [643, 262] width 105 height 23
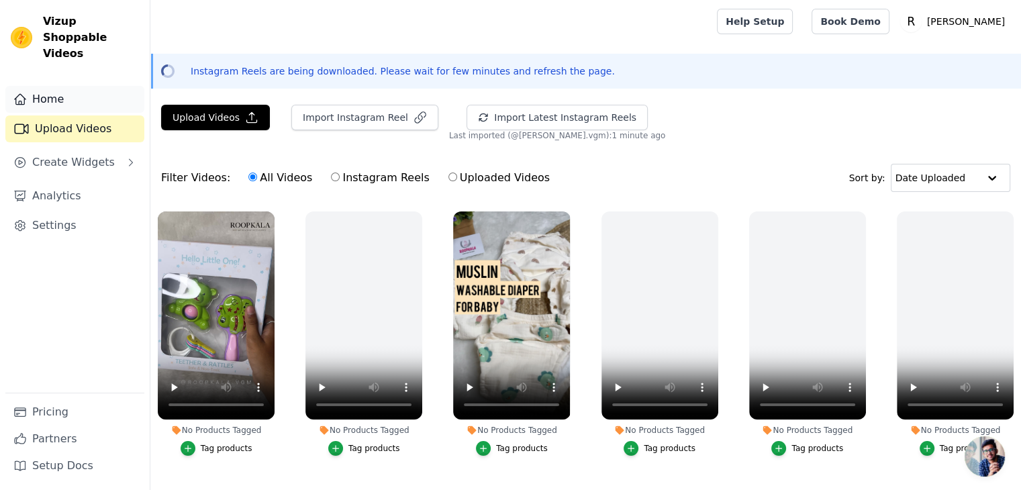
click at [53, 86] on link "Home" at bounding box center [74, 99] width 139 height 27
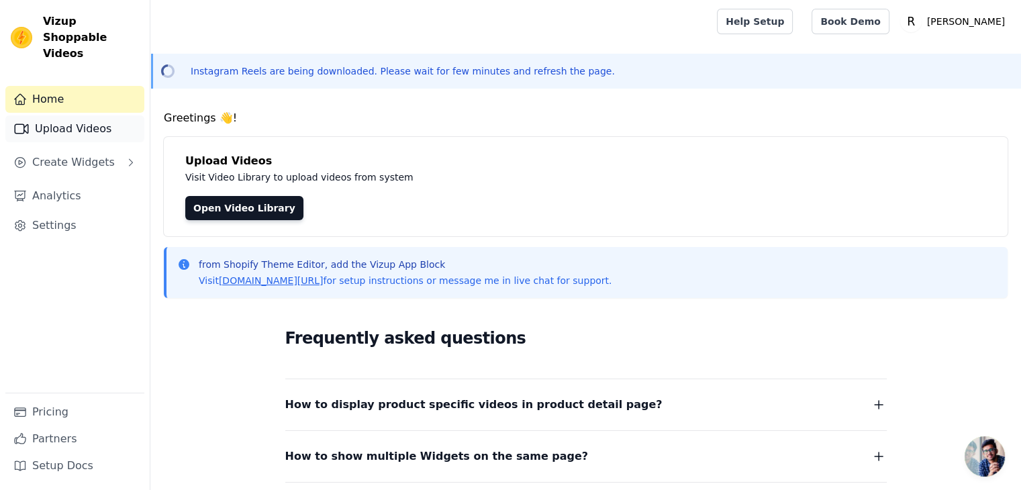
click at [87, 115] on link "Upload Videos" at bounding box center [74, 128] width 139 height 27
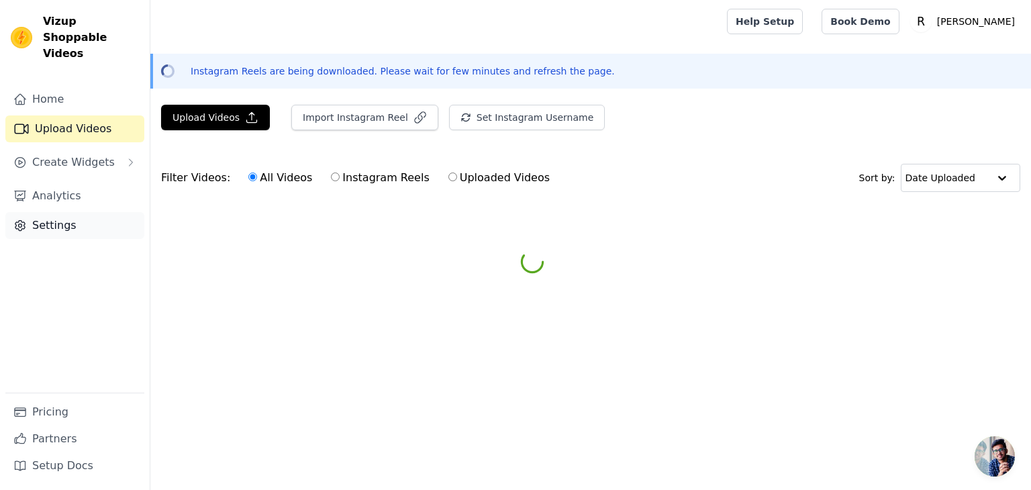
click at [91, 212] on link "Settings" at bounding box center [74, 225] width 139 height 27
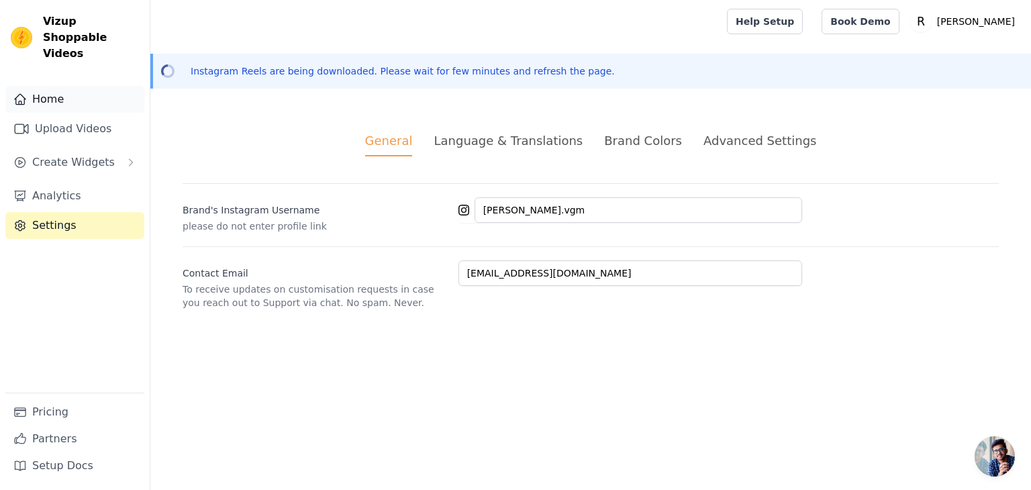
click at [101, 86] on link "Home" at bounding box center [74, 99] width 139 height 27
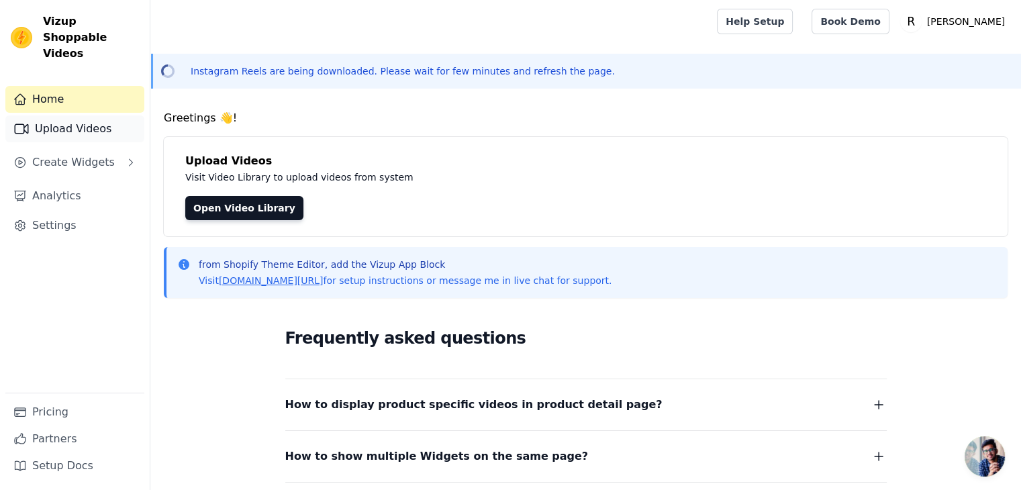
click at [115, 115] on link "Upload Videos" at bounding box center [74, 128] width 139 height 27
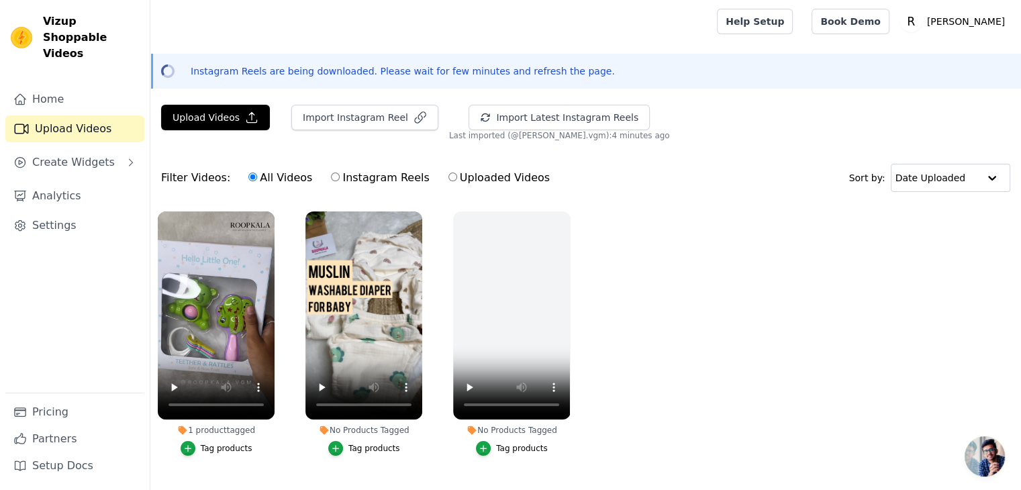
click at [218, 443] on div "Tag products" at bounding box center [227, 448] width 52 height 11
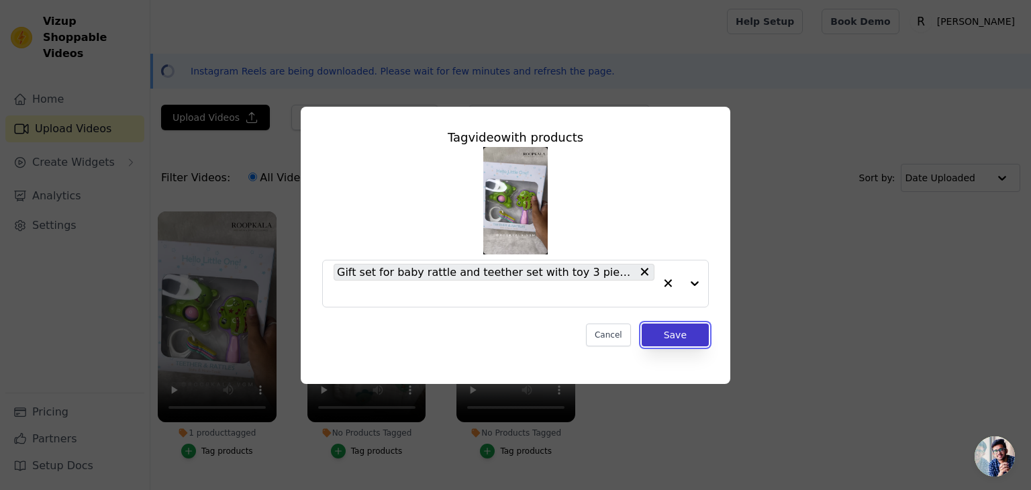
click at [672, 342] on button "Save" at bounding box center [675, 335] width 67 height 23
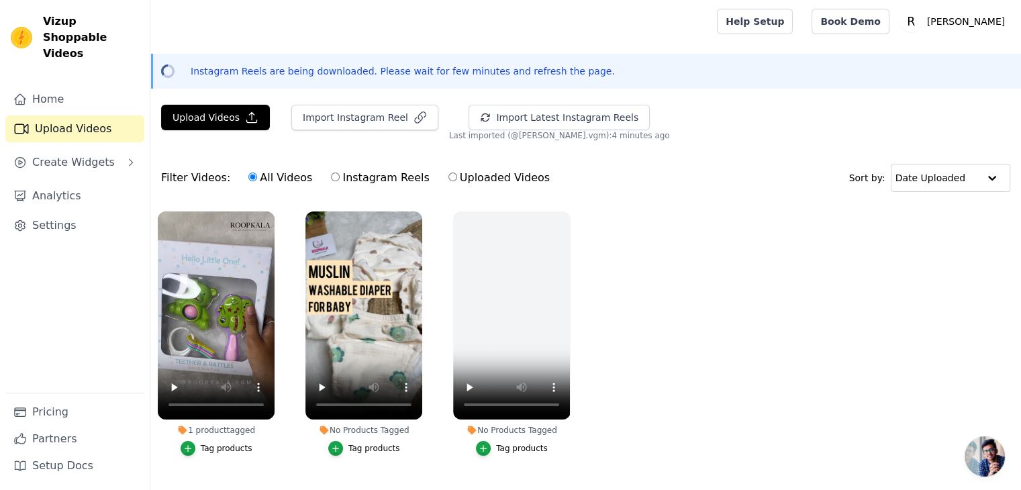
click at [687, 334] on ul "1 product tagged Tag products No Products Tagged Tag products No Products Tagge…" at bounding box center [585, 347] width 871 height 286
click at [567, 218] on button "No Products Tagged Tag products" at bounding box center [567, 213] width 13 height 13
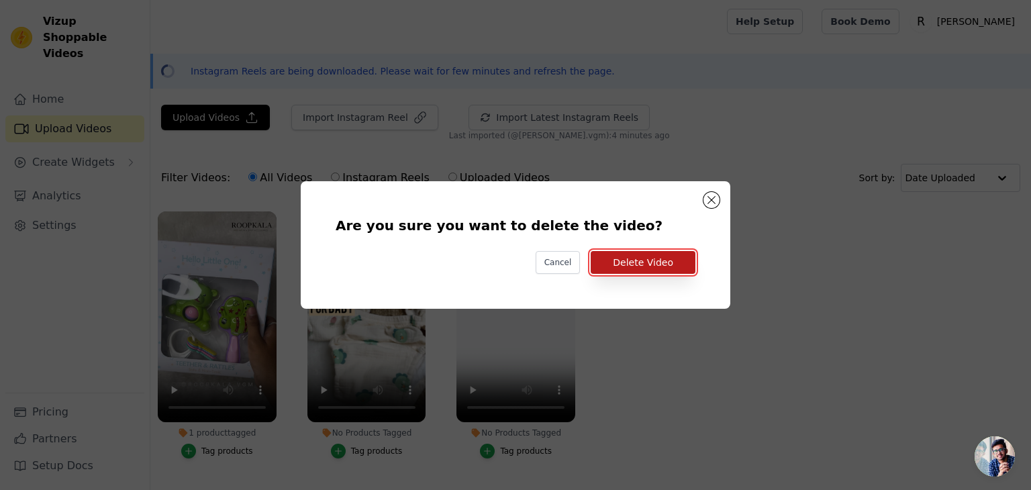
click at [614, 261] on button "Delete Video" at bounding box center [643, 262] width 105 height 23
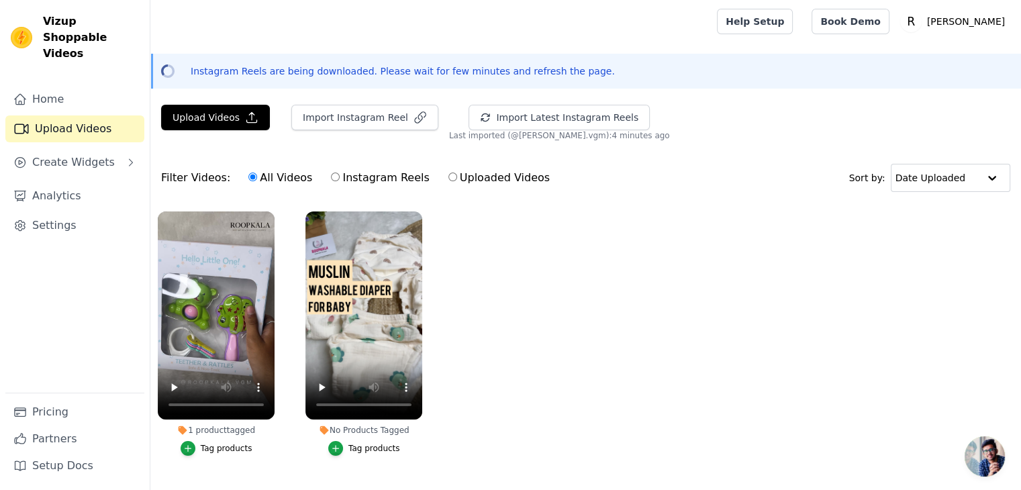
click at [363, 446] on div "Tag products" at bounding box center [374, 448] width 52 height 11
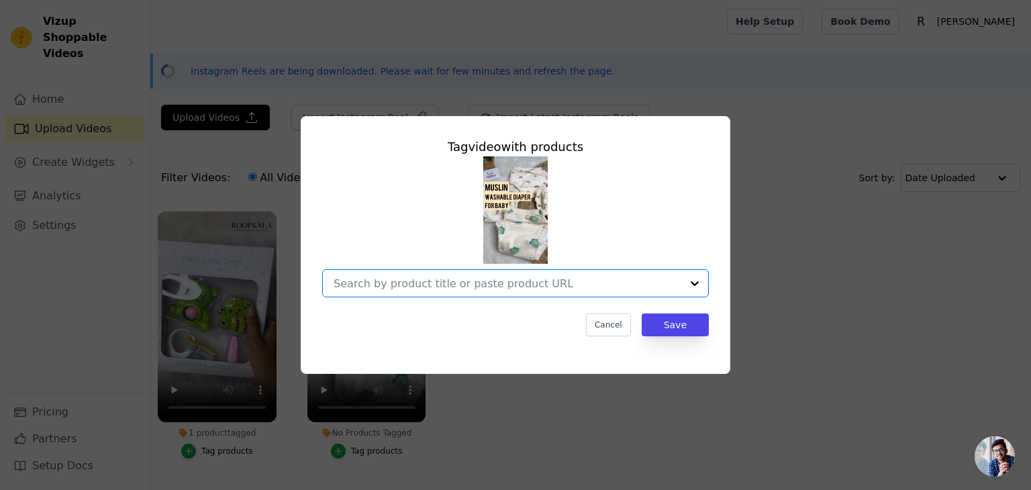
click at [502, 289] on input "No Products Tagged Tag video with products Option undefined, selected. Select i…" at bounding box center [508, 283] width 348 height 13
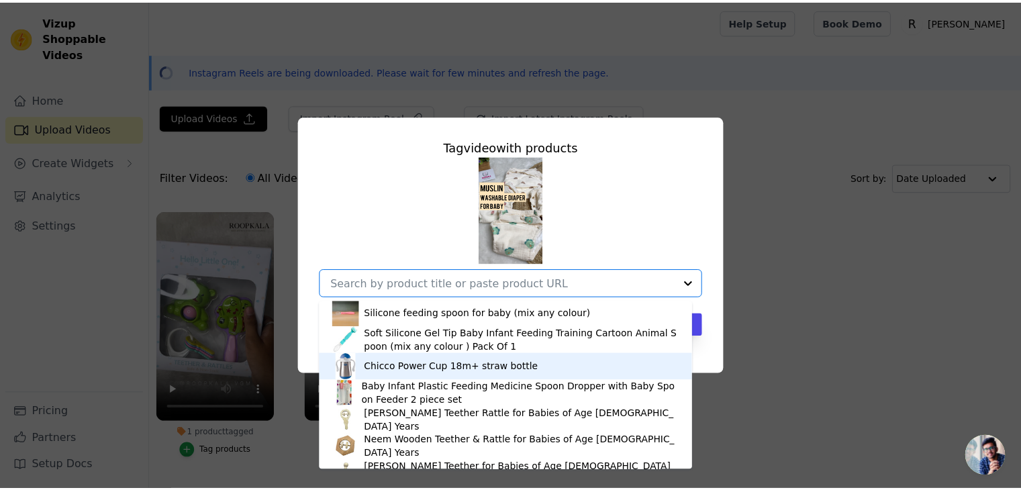
scroll to position [798, 0]
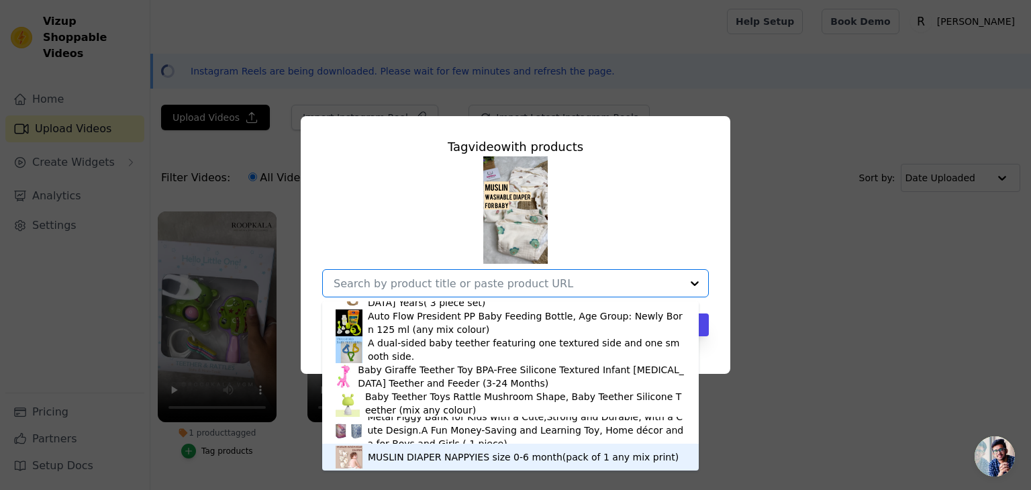
click at [531, 458] on div "MUSLIN DIAPER NAPPYIES size 0-6 month(pack of 1 any mix print)" at bounding box center [523, 456] width 311 height 13
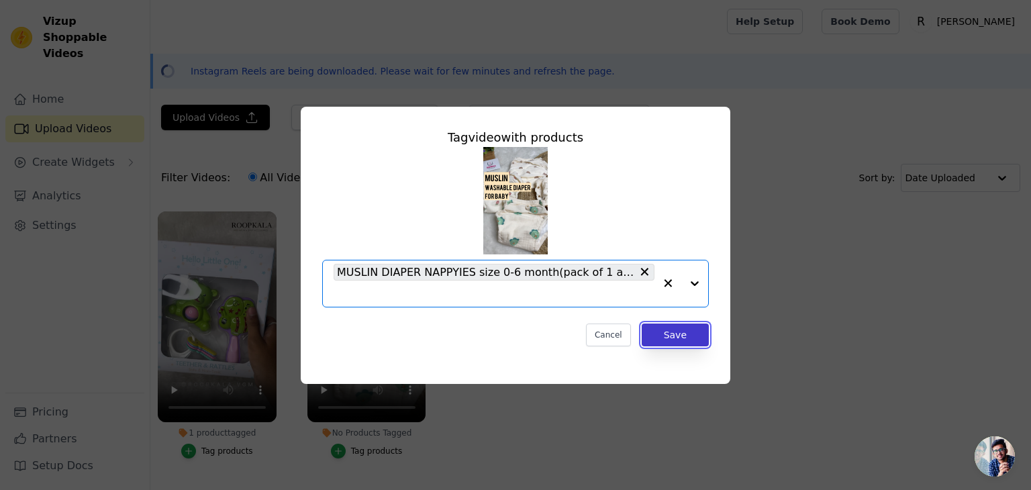
click at [659, 338] on button "Save" at bounding box center [675, 335] width 67 height 23
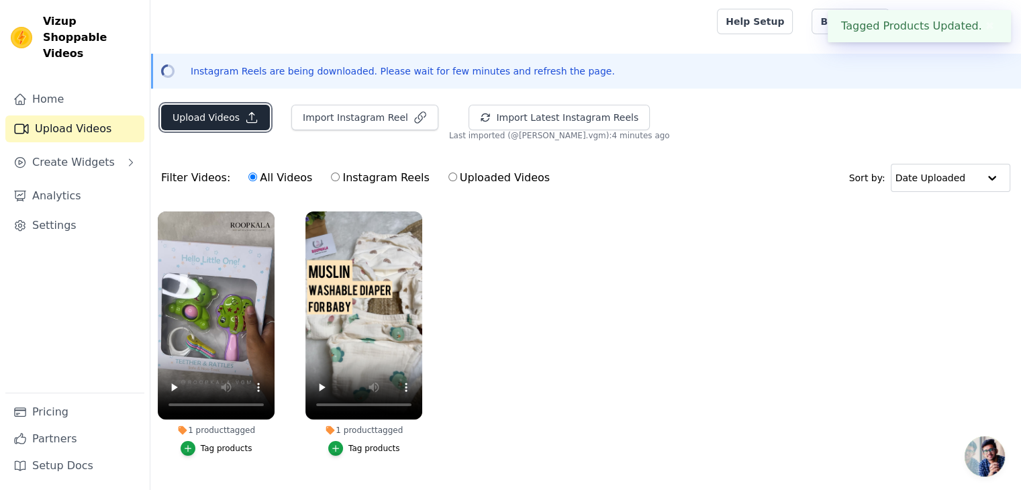
click at [236, 113] on button "Upload Videos" at bounding box center [215, 118] width 109 height 26
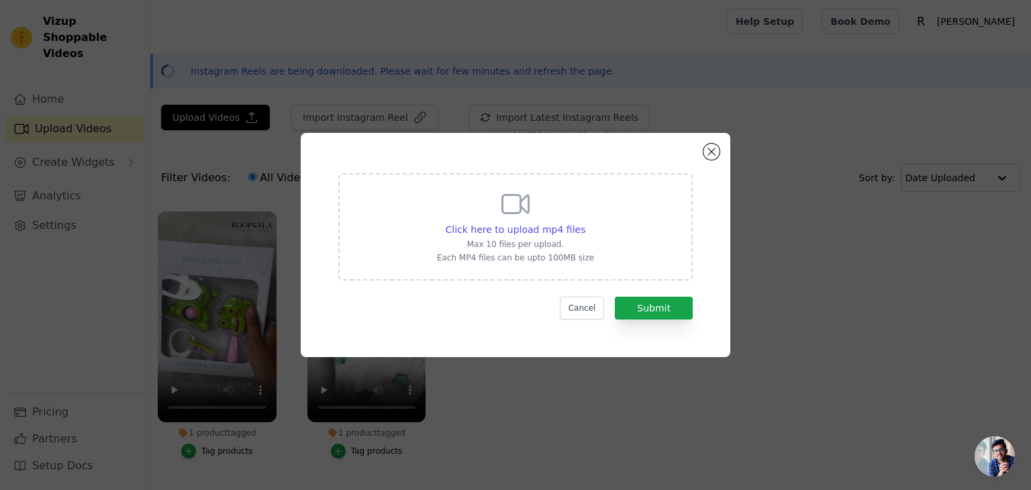
click at [720, 148] on div "Click here to upload mp4 files Max 10 files per upload. Each MP4 files can be u…" at bounding box center [516, 245] width 430 height 224
click at [715, 150] on button "Close modal" at bounding box center [712, 152] width 16 height 16
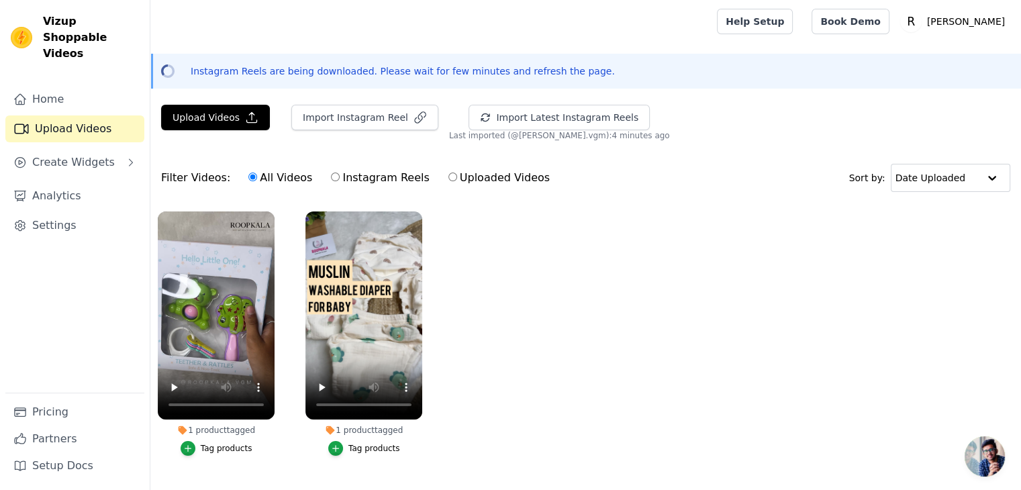
click at [574, 68] on div "Instagram Reels are being downloaded. Please wait for few minutes and refresh t…" at bounding box center [587, 70] width 847 height 13
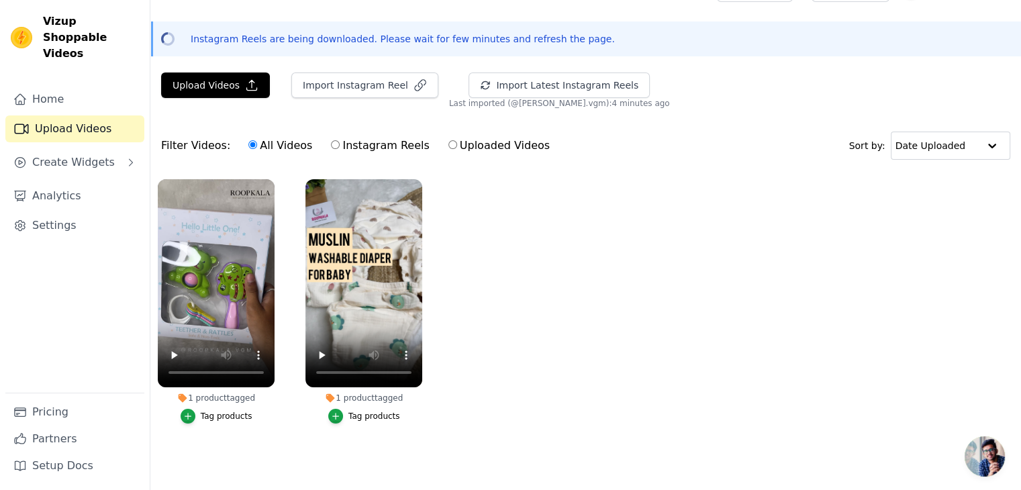
scroll to position [38, 0]
click at [106, 149] on button "Create Widgets" at bounding box center [74, 162] width 139 height 27
click at [97, 179] on link "Slider Carousels" at bounding box center [82, 188] width 123 height 19
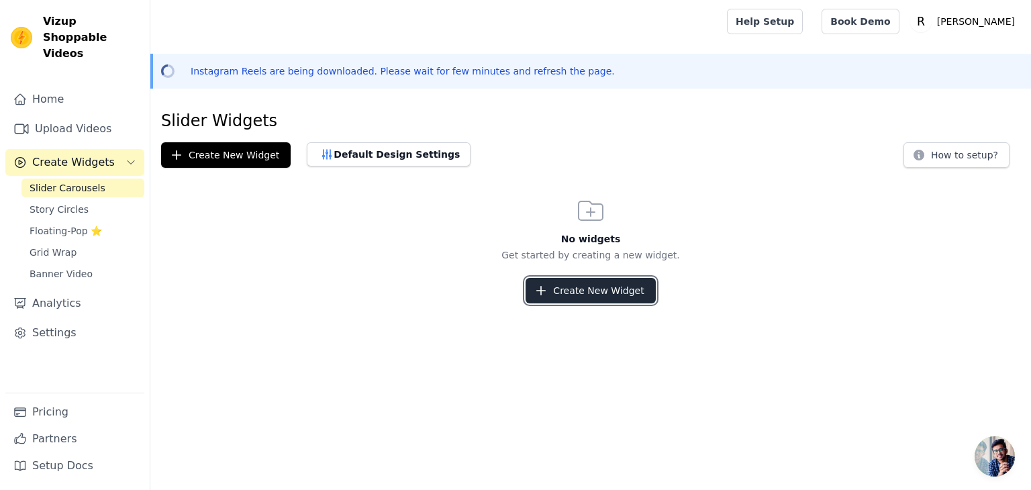
click at [570, 279] on button "Create New Widget" at bounding box center [591, 291] width 130 height 26
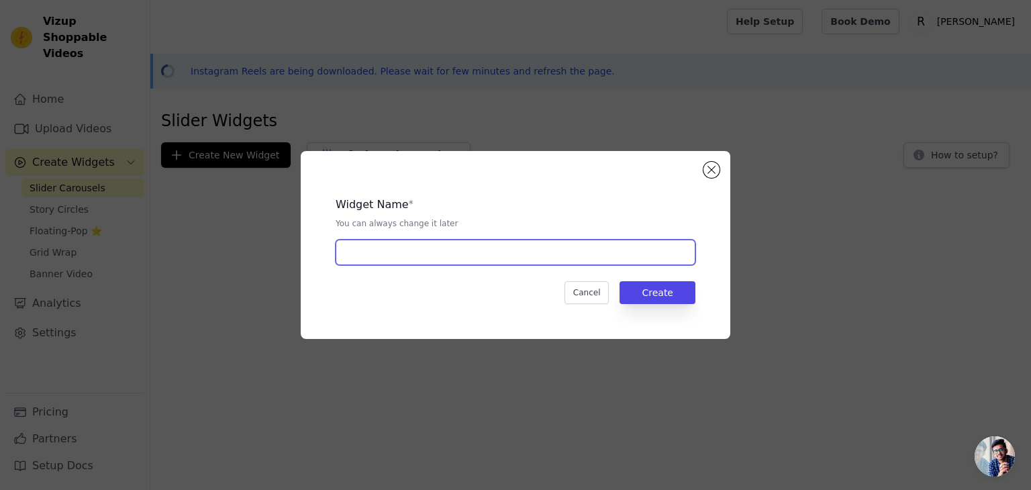
click at [548, 250] on input "text" at bounding box center [516, 253] width 360 height 26
type input "NEW"
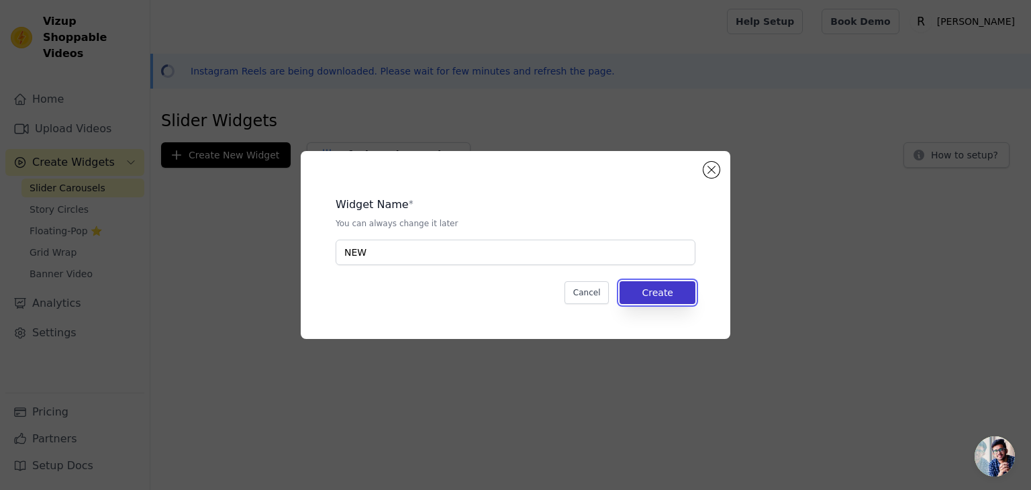
click at [692, 286] on button "Create" at bounding box center [658, 292] width 76 height 23
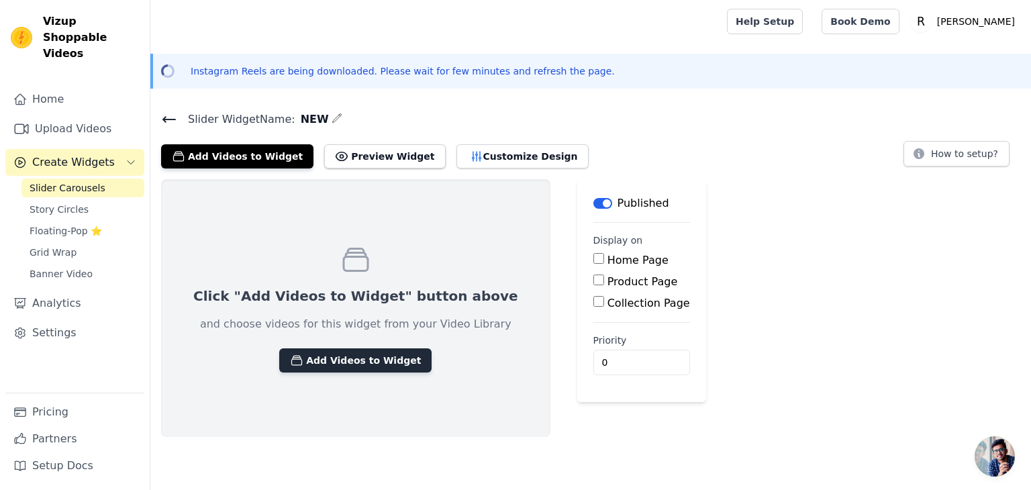
click at [390, 361] on button "Add Videos to Widget" at bounding box center [355, 360] width 152 height 24
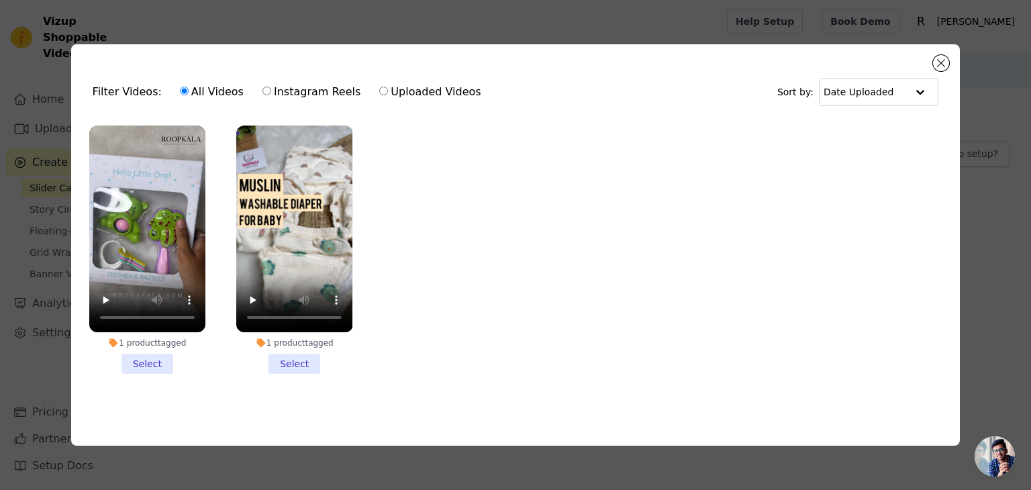
click at [165, 358] on li "1 product tagged Select" at bounding box center [147, 250] width 116 height 248
click at [0, 0] on input "1 product tagged Select" at bounding box center [0, 0] width 0 height 0
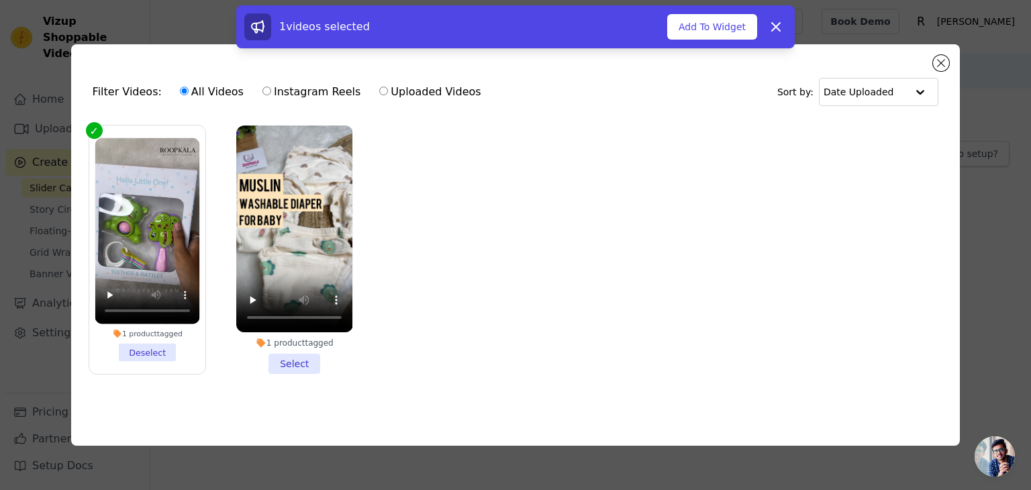
click at [279, 357] on li "1 product tagged Select" at bounding box center [294, 250] width 116 height 248
click at [0, 0] on input "1 product tagged Select" at bounding box center [0, 0] width 0 height 0
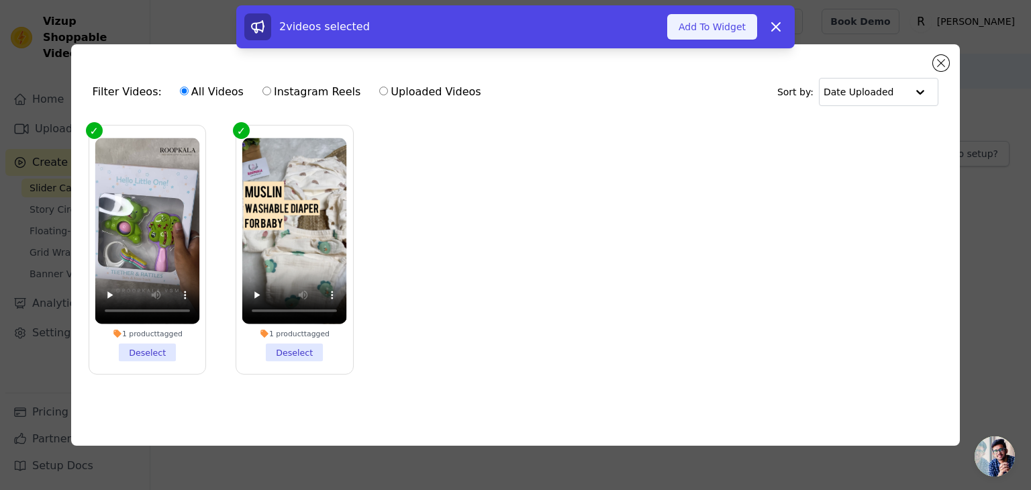
click at [708, 26] on button "Add To Widget" at bounding box center [712, 27] width 90 height 26
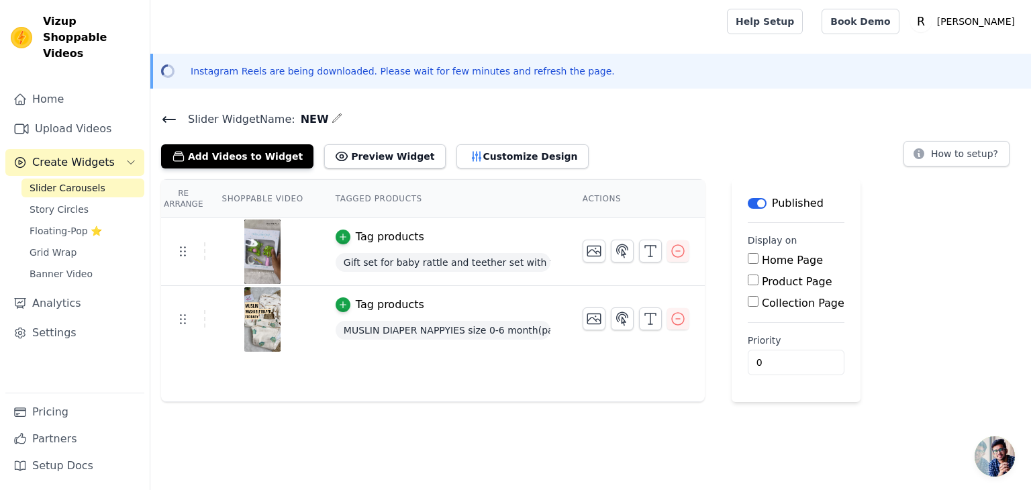
click at [748, 257] on input "Home Page" at bounding box center [753, 258] width 11 height 11
checkbox input "true"
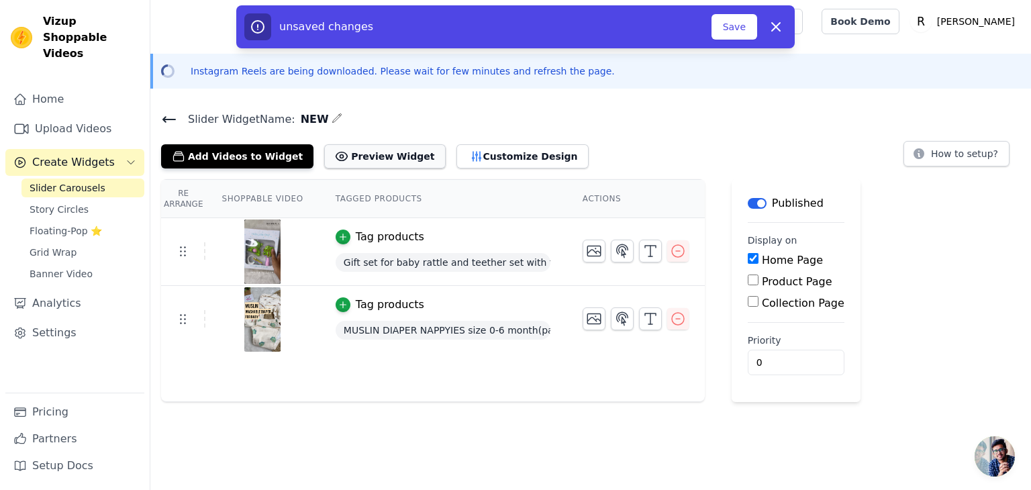
click at [399, 164] on button "Preview Widget" at bounding box center [384, 156] width 121 height 24
click at [773, 277] on label "Product Page" at bounding box center [797, 281] width 70 height 13
click at [759, 277] on input "Product Page" at bounding box center [753, 280] width 11 height 11
checkbox input "true"
click at [748, 264] on div "Home Page" at bounding box center [821, 260] width 146 height 16
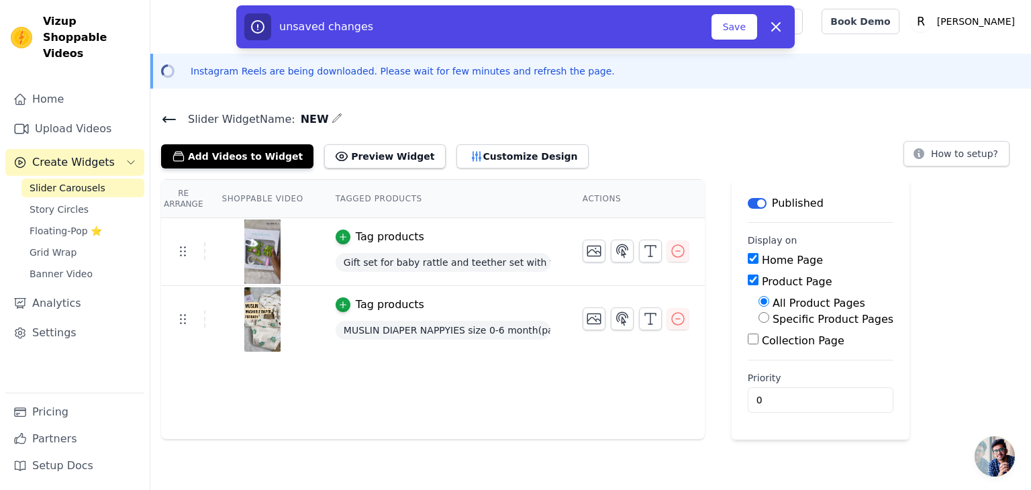
click at [748, 258] on input "Home Page" at bounding box center [753, 258] width 11 height 11
checkbox input "false"
click at [759, 315] on input "Specific Product Pages" at bounding box center [764, 317] width 11 height 11
radio input "true"
click at [773, 339] on button "Select Products" at bounding box center [804, 349] width 90 height 23
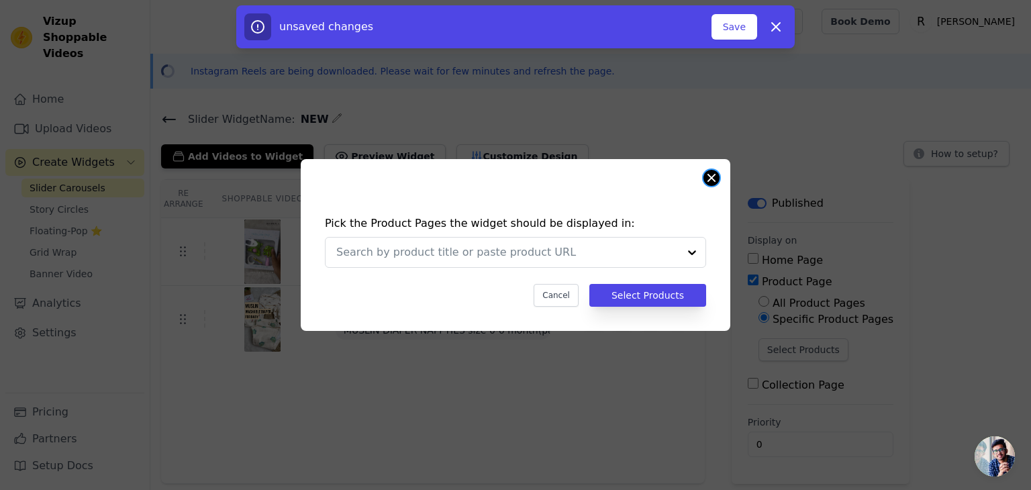
click at [711, 171] on button "Close modal" at bounding box center [712, 178] width 16 height 16
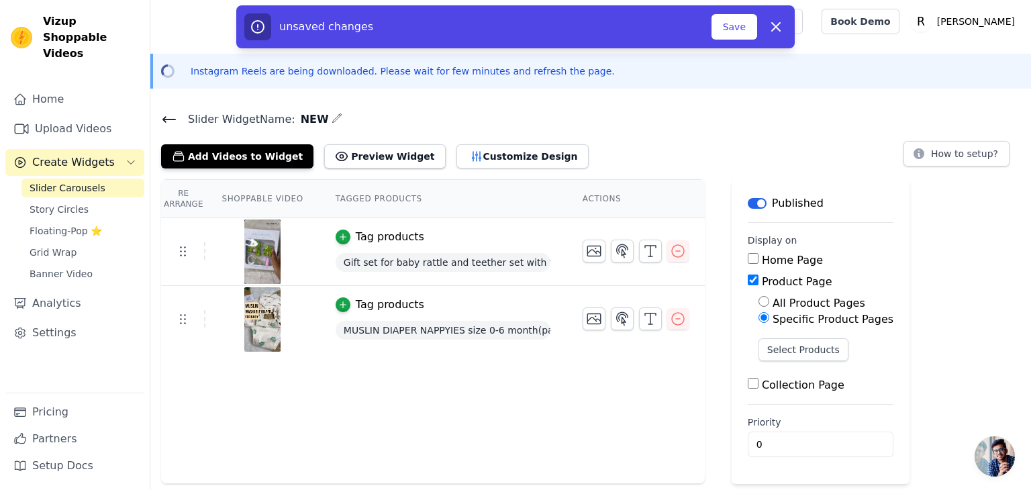
click at [748, 258] on input "Home Page" at bounding box center [753, 258] width 11 height 11
checkbox input "true"
click at [748, 282] on input "Product Page" at bounding box center [753, 280] width 11 height 11
checkbox input "false"
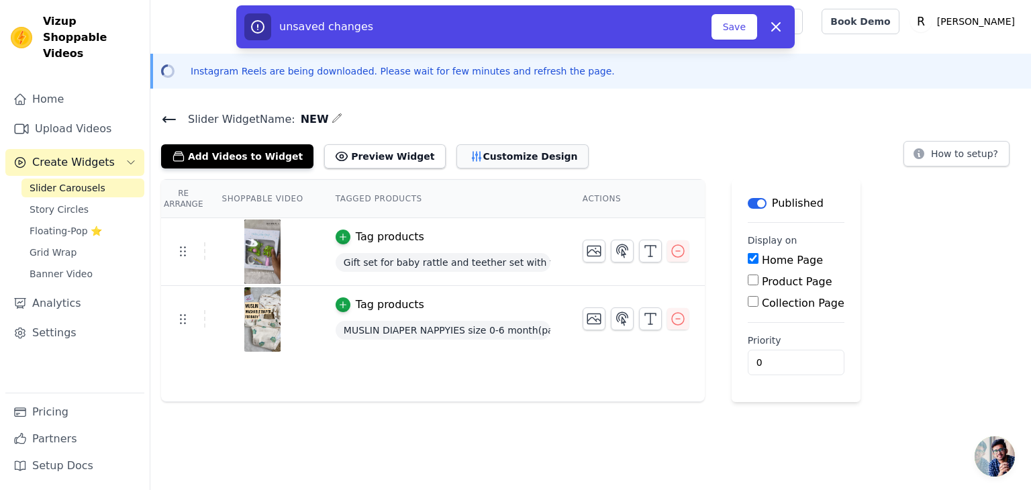
click at [522, 154] on button "Customize Design" at bounding box center [523, 156] width 132 height 24
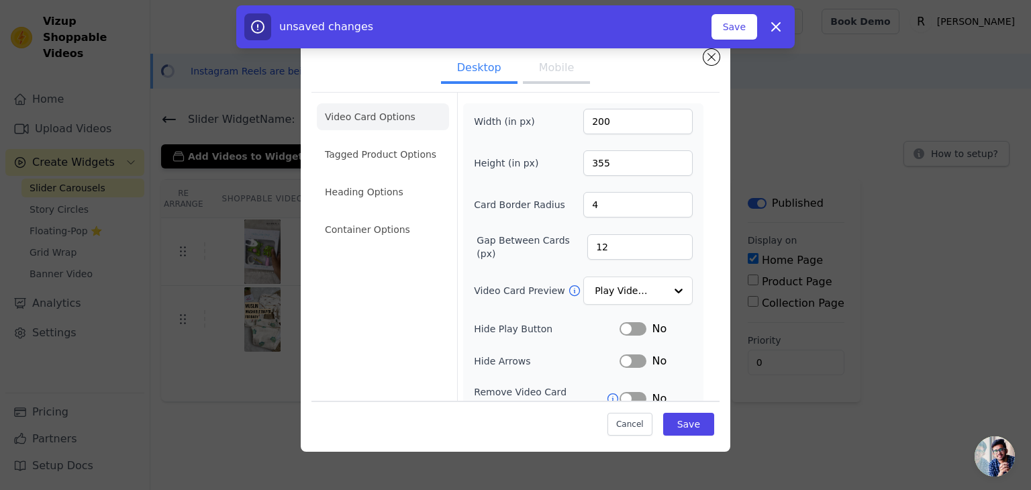
click at [363, 216] on li "Tagged Product Options" at bounding box center [383, 229] width 132 height 27
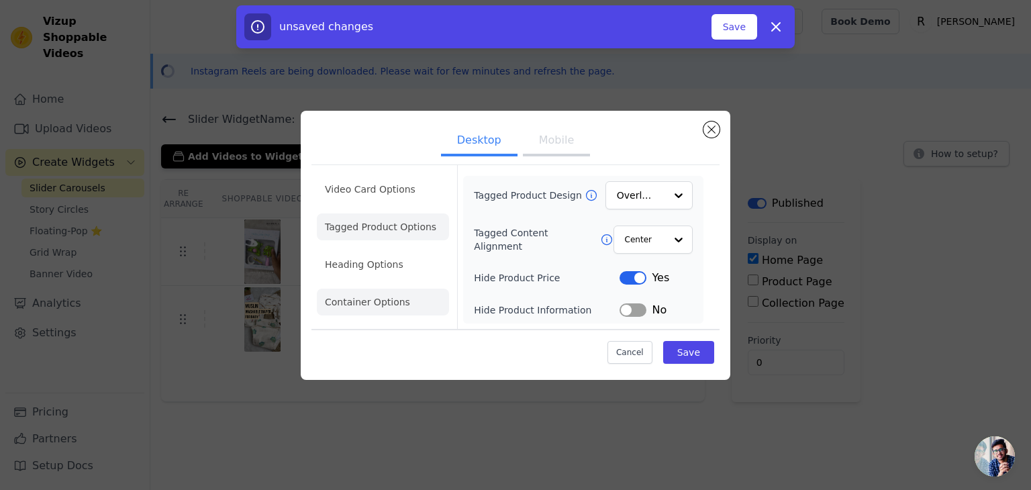
click at [338, 267] on li "Heading Options" at bounding box center [383, 264] width 132 height 27
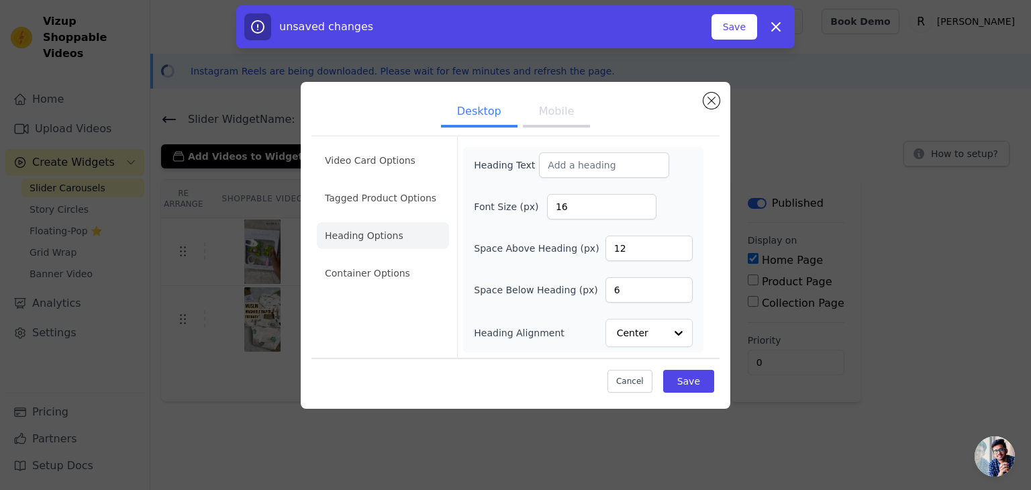
drag, startPoint x: 355, startPoint y: 279, endPoint x: 367, endPoint y: 268, distance: 16.6
click at [356, 279] on li "Container Options" at bounding box center [383, 273] width 132 height 27
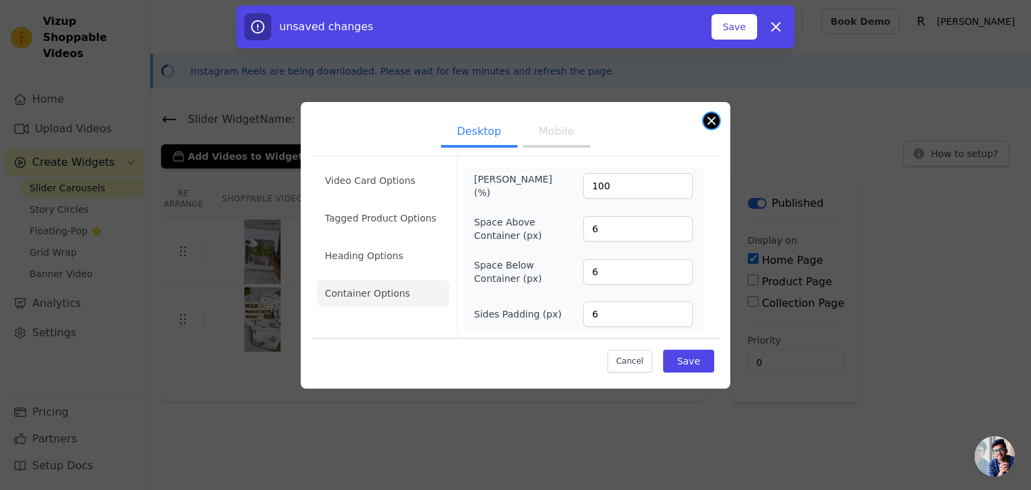
click at [714, 117] on button "Close modal" at bounding box center [712, 121] width 16 height 16
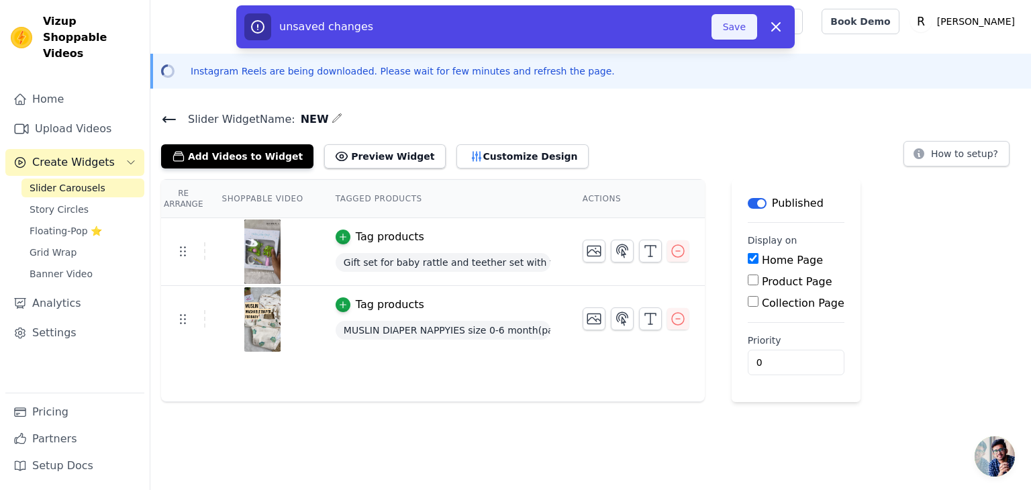
click at [736, 26] on button "Save" at bounding box center [735, 27] width 46 height 26
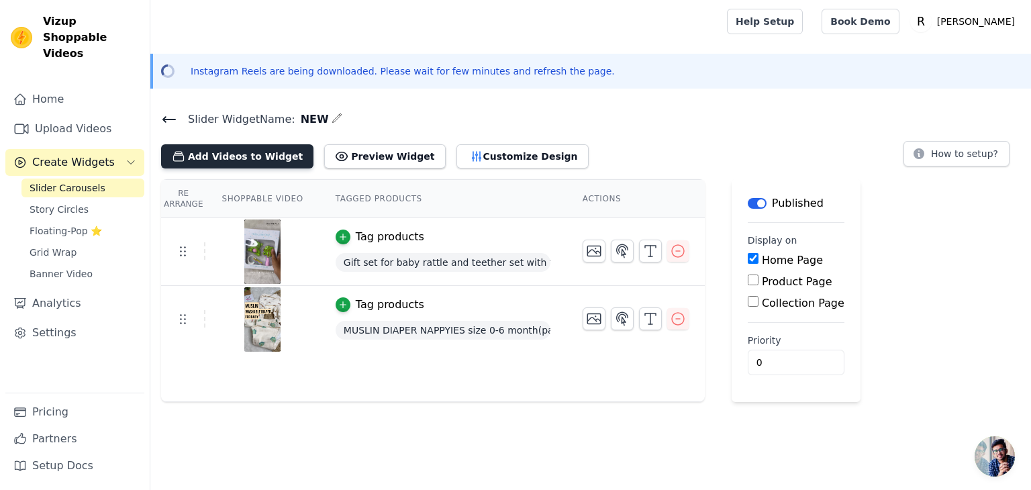
click at [277, 156] on button "Add Videos to Widget" at bounding box center [237, 156] width 152 height 24
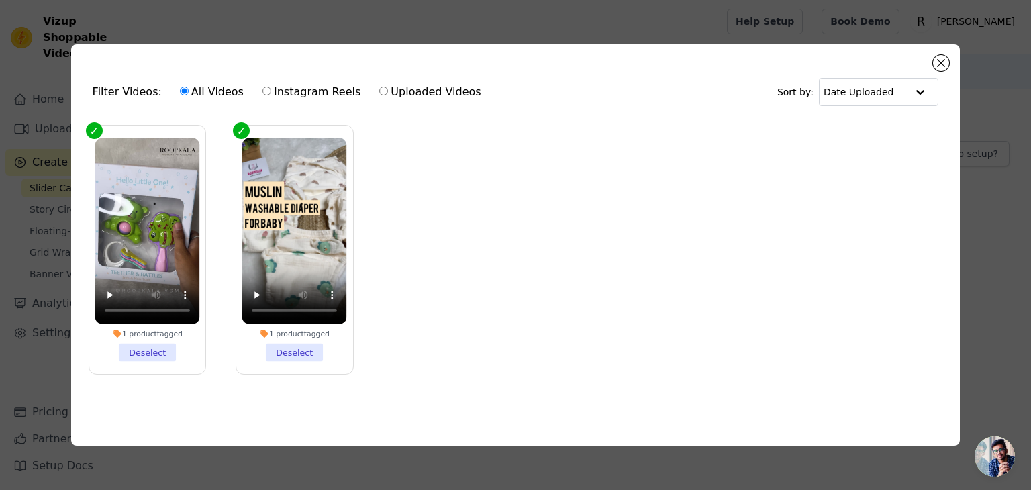
click at [943, 69] on div "Filter Videos: All Videos Instagram Reels Uploaded Videos Sort by: Date Uploaded" at bounding box center [516, 92] width 868 height 52
click at [943, 57] on button "Close modal" at bounding box center [941, 63] width 16 height 16
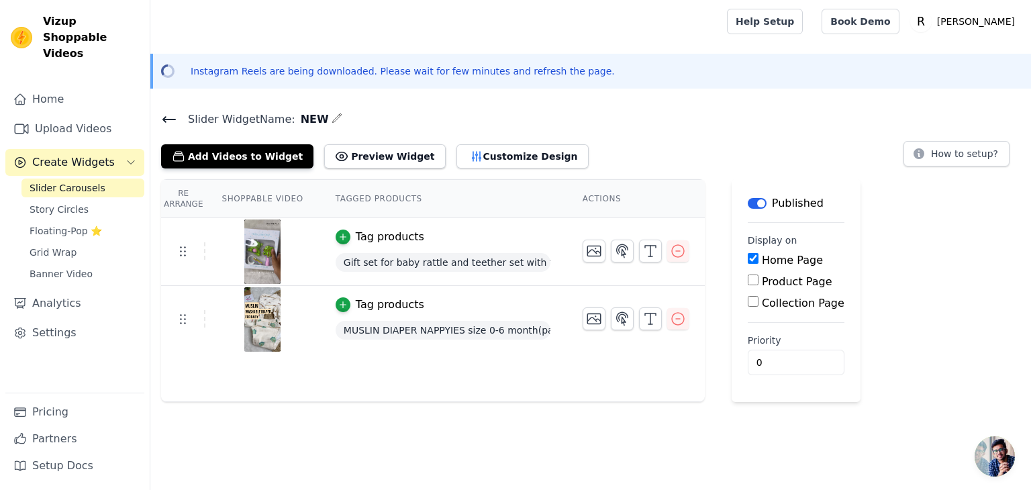
click at [55, 181] on span "Slider Carousels" at bounding box center [68, 187] width 76 height 13
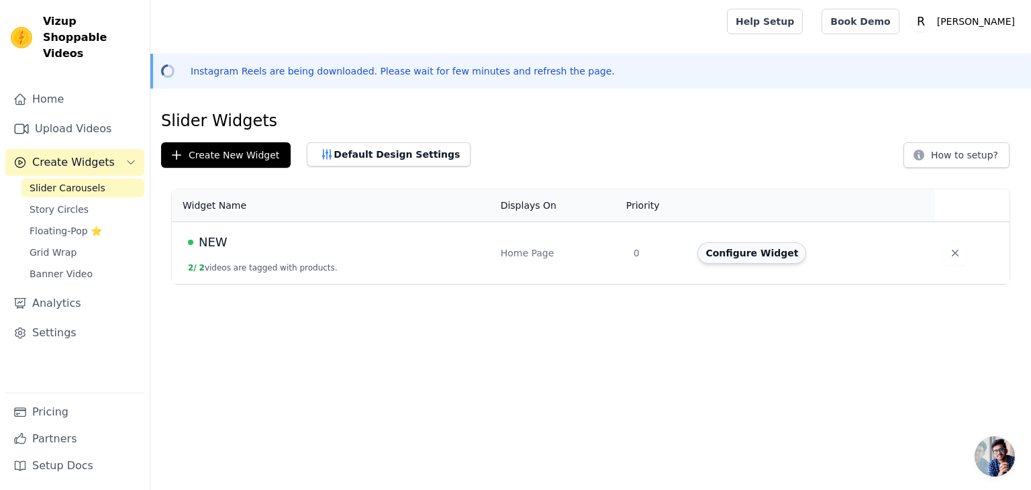
click at [758, 250] on button "Configure Widget" at bounding box center [752, 252] width 109 height 21
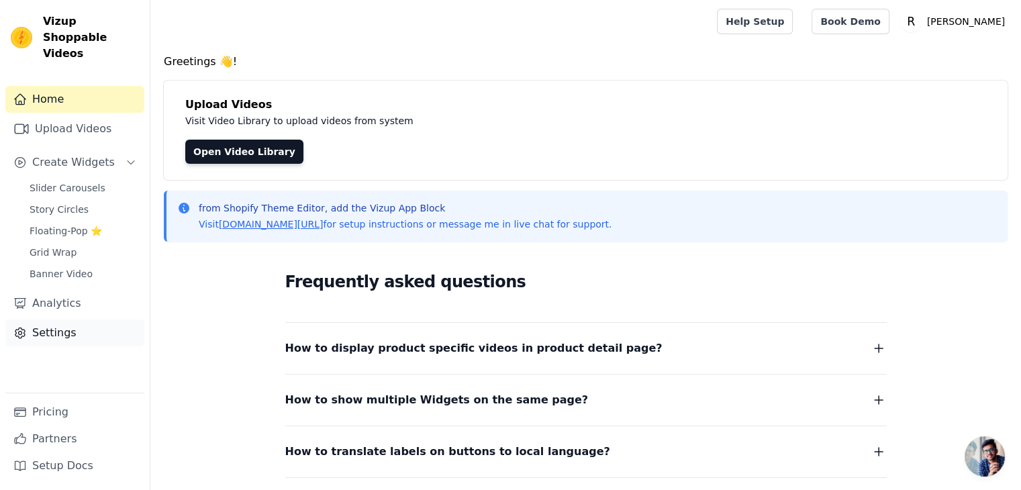
click at [85, 320] on link "Settings" at bounding box center [74, 333] width 139 height 27
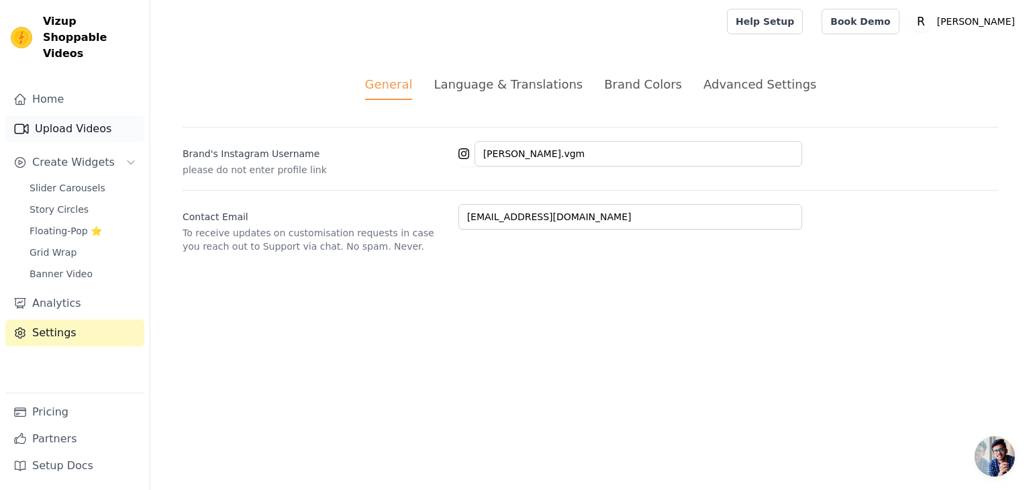
click at [83, 124] on link "Upload Videos" at bounding box center [74, 128] width 139 height 27
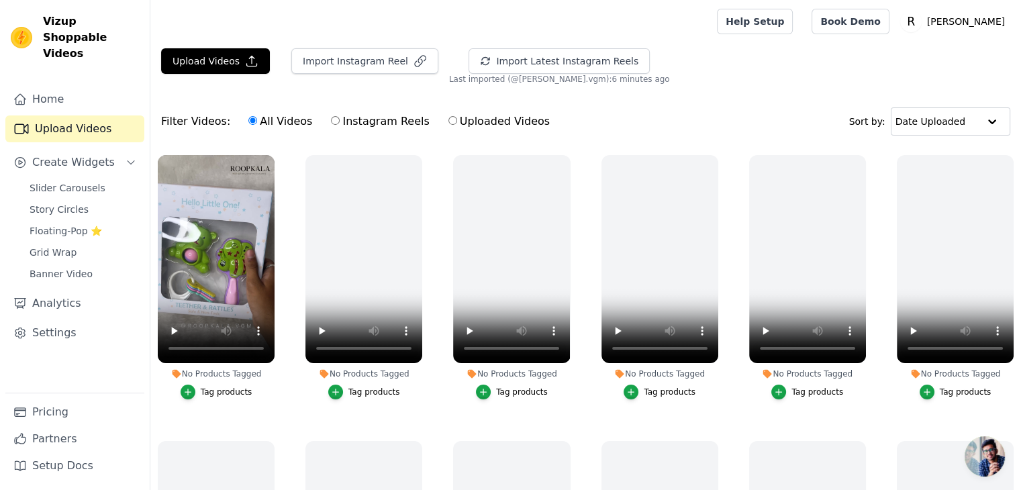
click at [335, 123] on label "Instagram Reels" at bounding box center [379, 121] width 99 height 17
click at [335, 123] on input "Instagram Reels" at bounding box center [335, 120] width 9 height 9
radio input "true"
click at [448, 126] on label "Uploaded Videos" at bounding box center [499, 121] width 103 height 17
click at [448, 125] on input "Uploaded Videos" at bounding box center [452, 120] width 9 height 9
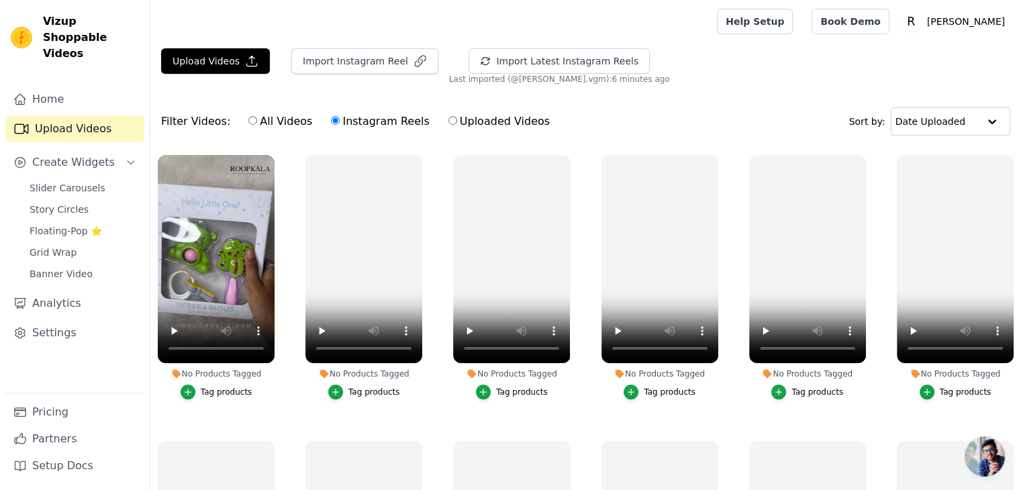
radio input "true"
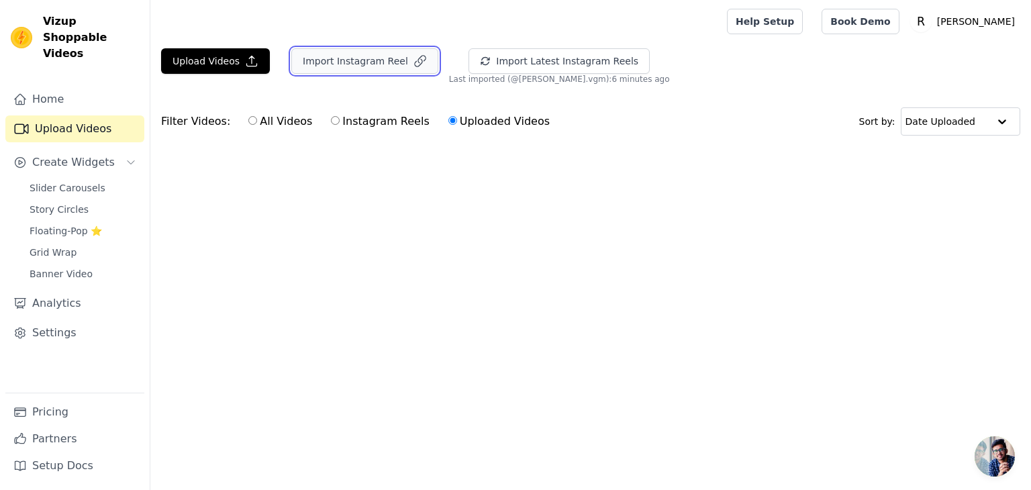
click at [414, 58] on icon "button" at bounding box center [420, 60] width 13 height 13
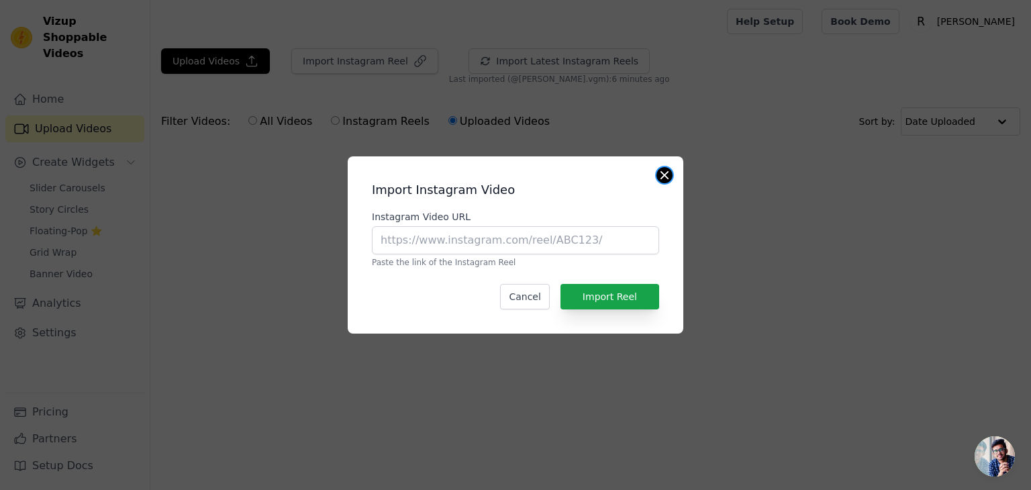
click at [666, 170] on button "Close modal" at bounding box center [665, 175] width 16 height 16
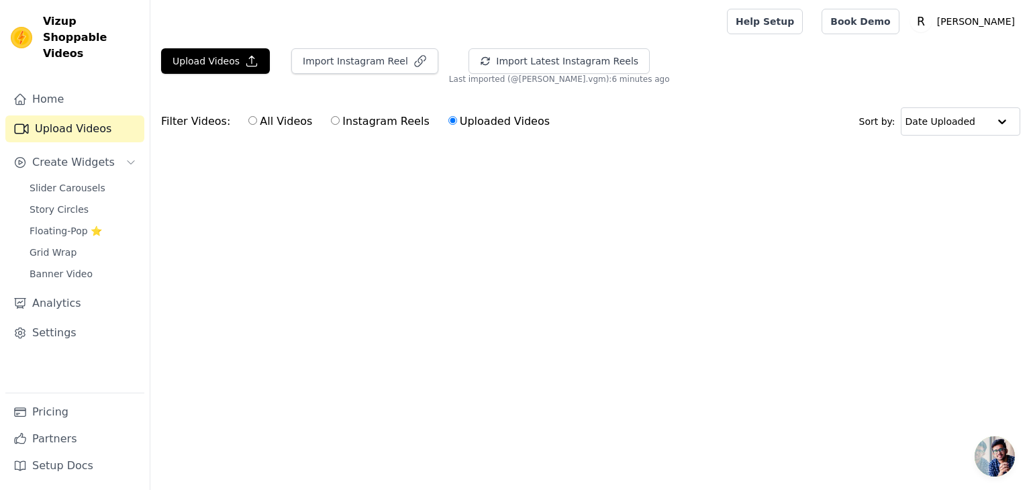
click at [331, 120] on input "Instagram Reels" at bounding box center [335, 120] width 9 height 9
radio input "true"
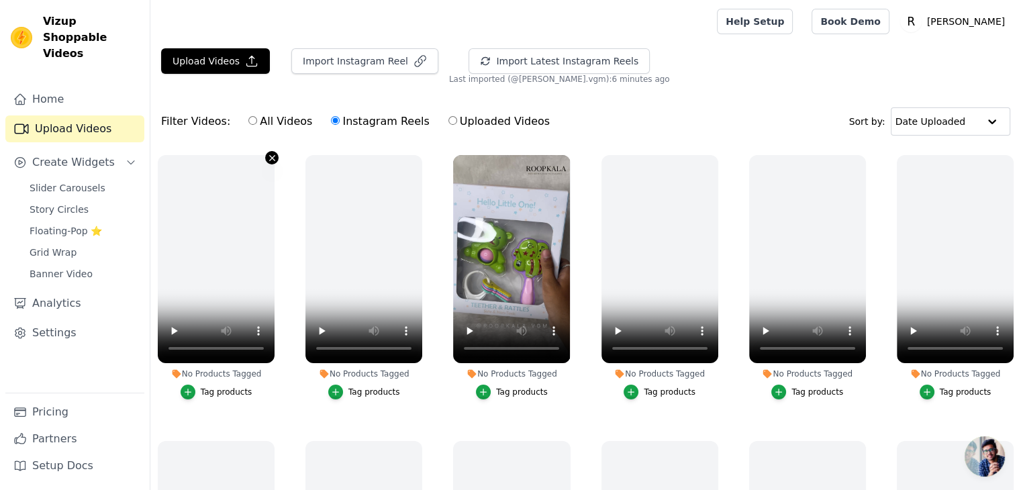
click at [269, 158] on icon "button" at bounding box center [272, 158] width 10 height 10
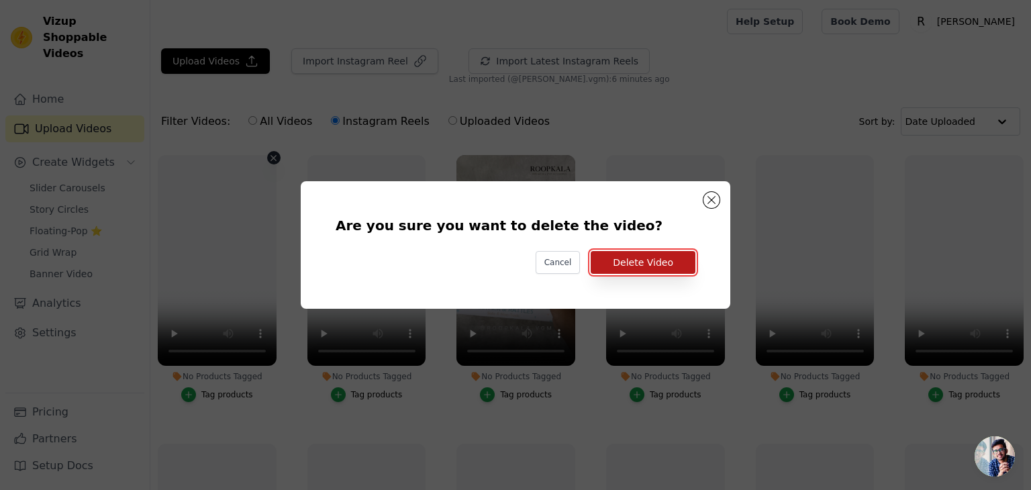
click at [614, 258] on button "Delete Video" at bounding box center [643, 262] width 105 height 23
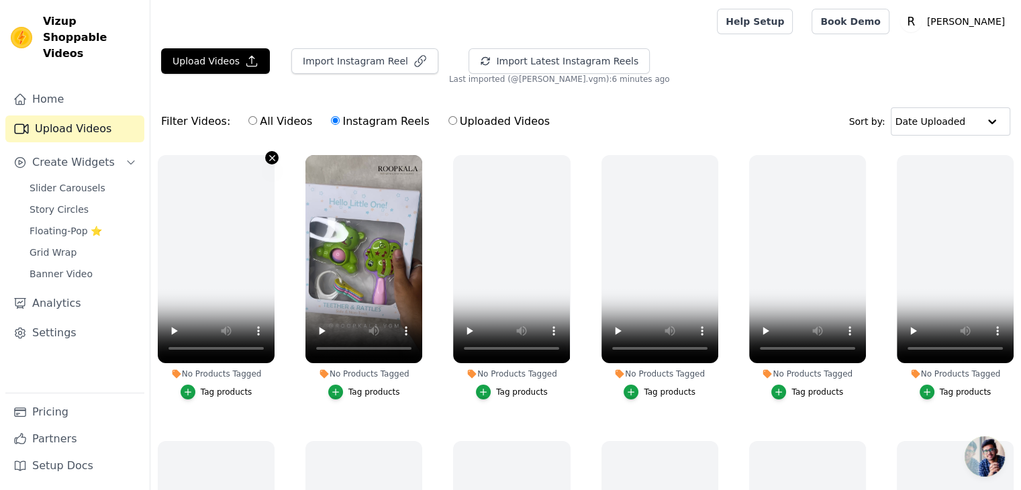
click at [276, 160] on button "No Products Tagged Tag products" at bounding box center [271, 157] width 13 height 13
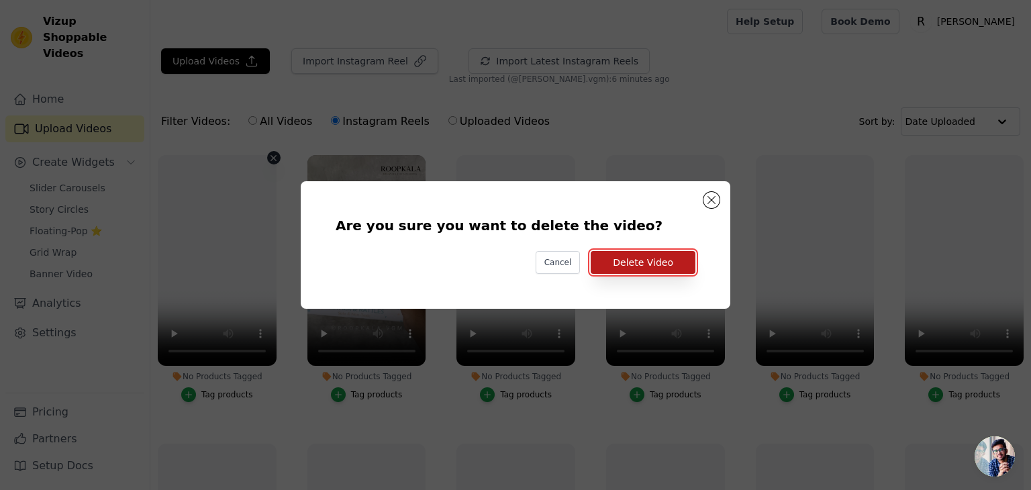
click at [610, 265] on button "Delete Video" at bounding box center [643, 262] width 105 height 23
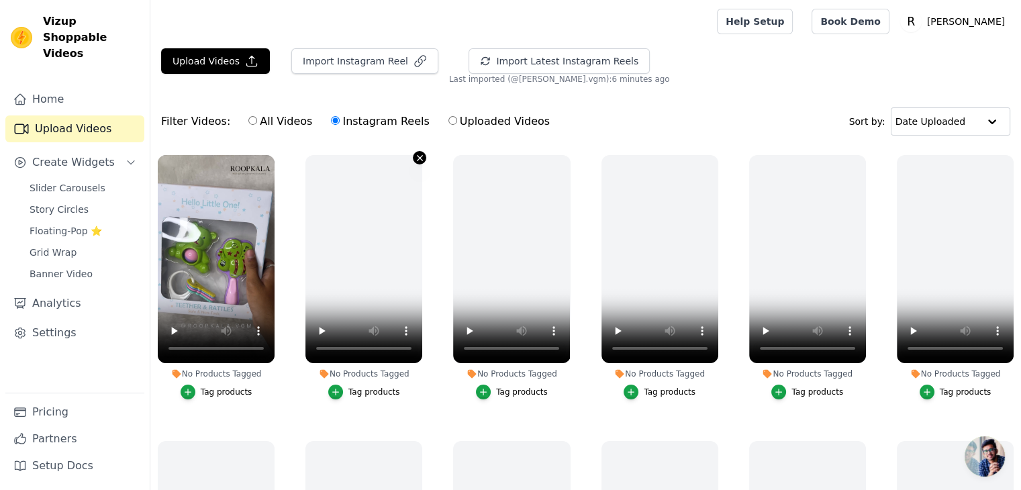
click at [414, 162] on button "No Products Tagged Tag products" at bounding box center [419, 157] width 13 height 13
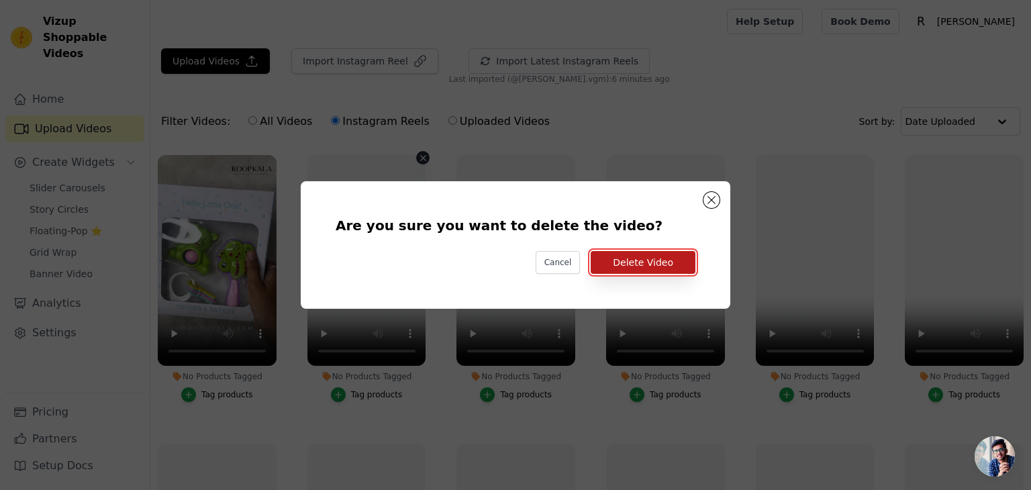
click at [638, 267] on button "Delete Video" at bounding box center [643, 262] width 105 height 23
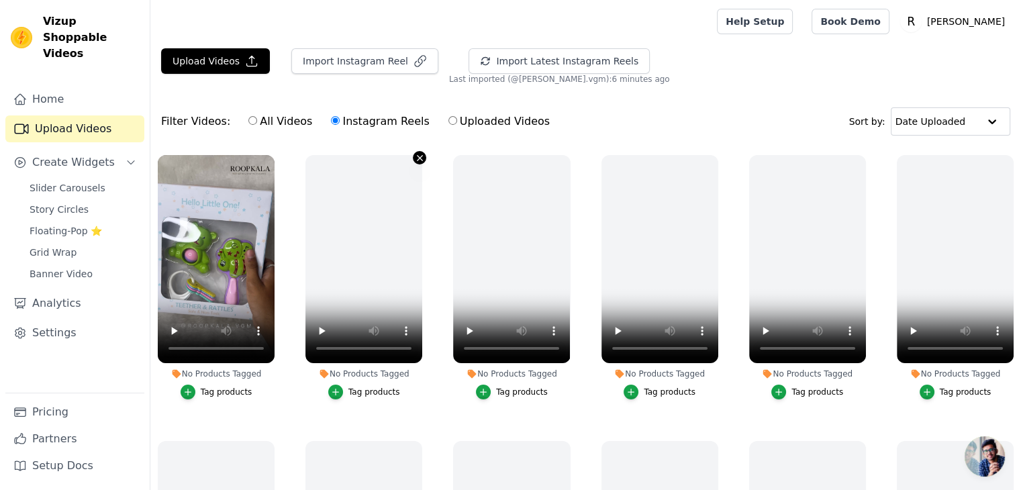
click at [415, 158] on icon "button" at bounding box center [420, 158] width 10 height 10
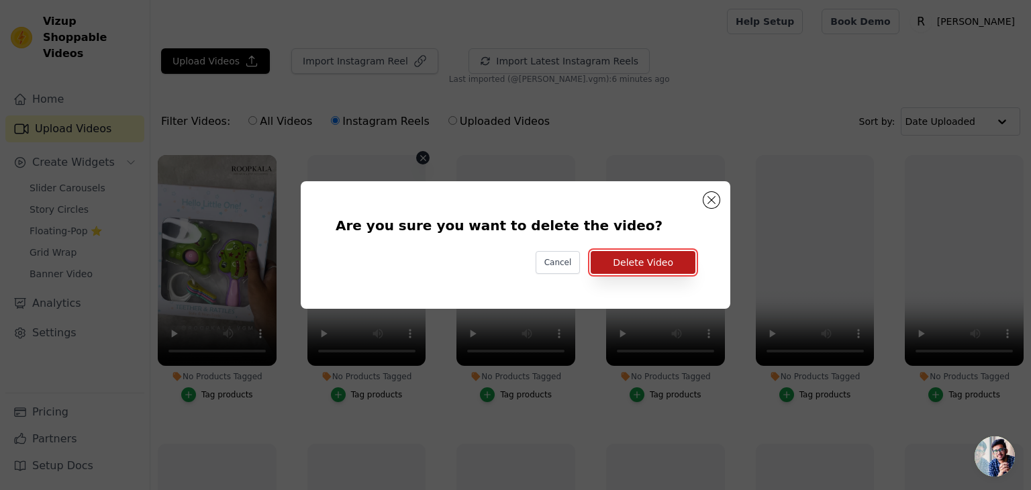
click at [619, 258] on button "Delete Video" at bounding box center [643, 262] width 105 height 23
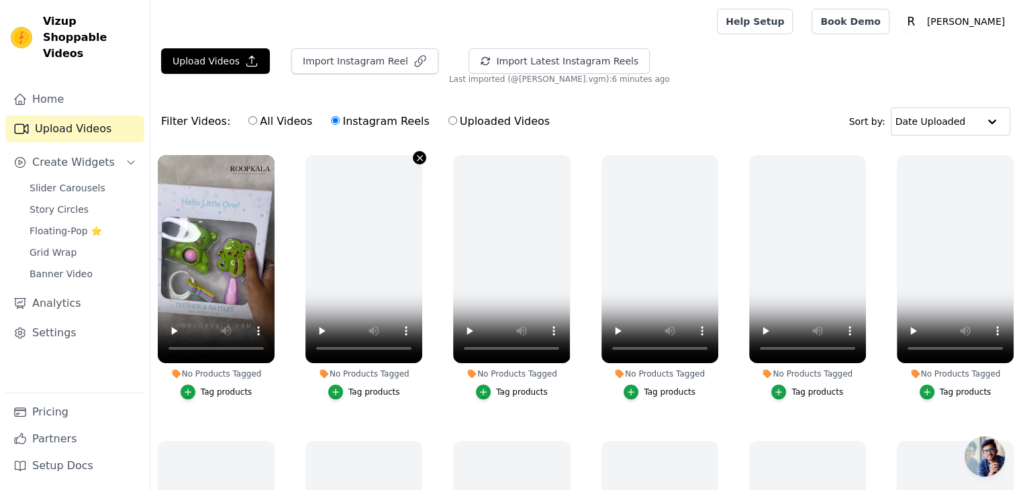
click at [415, 161] on icon "button" at bounding box center [420, 158] width 10 height 10
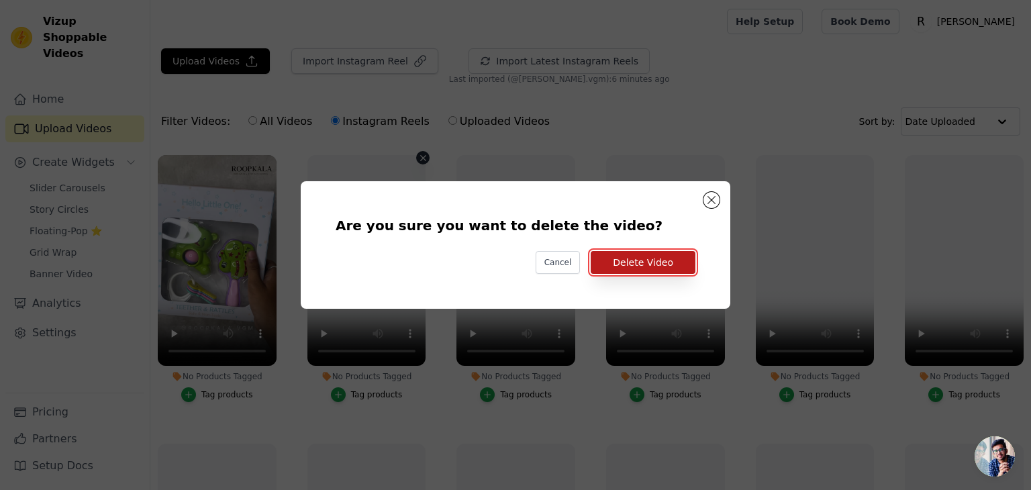
click at [621, 256] on button "Delete Video" at bounding box center [643, 262] width 105 height 23
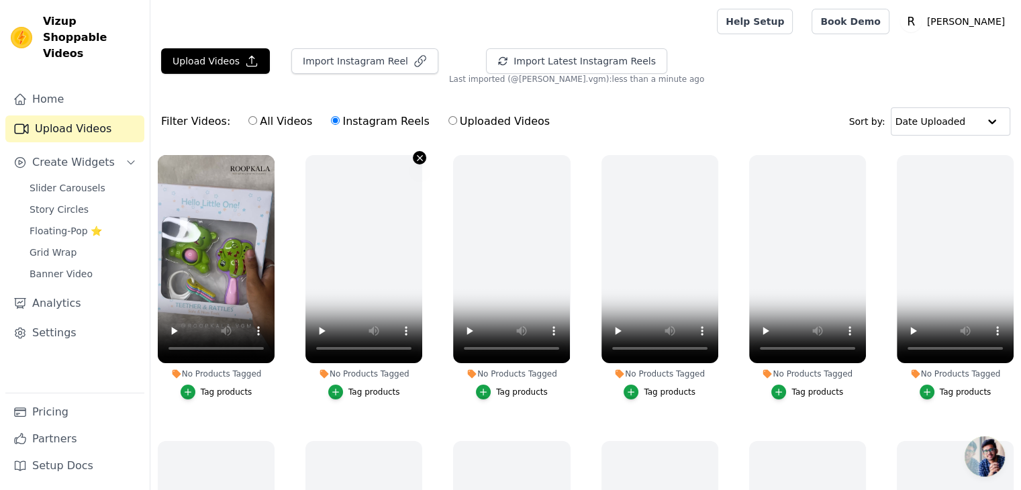
click at [416, 158] on icon "button" at bounding box center [420, 158] width 10 height 10
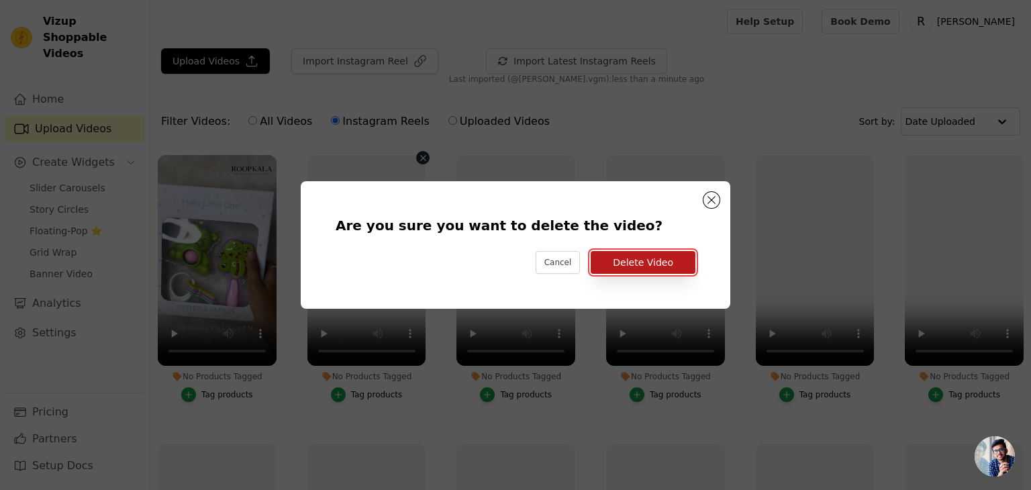
click at [643, 267] on button "Delete Video" at bounding box center [643, 262] width 105 height 23
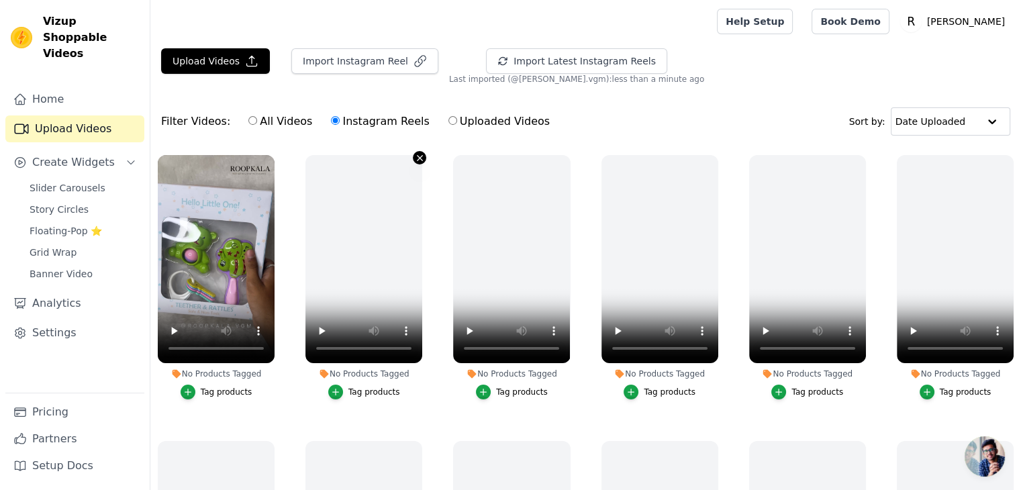
click at [415, 160] on icon "button" at bounding box center [420, 158] width 10 height 10
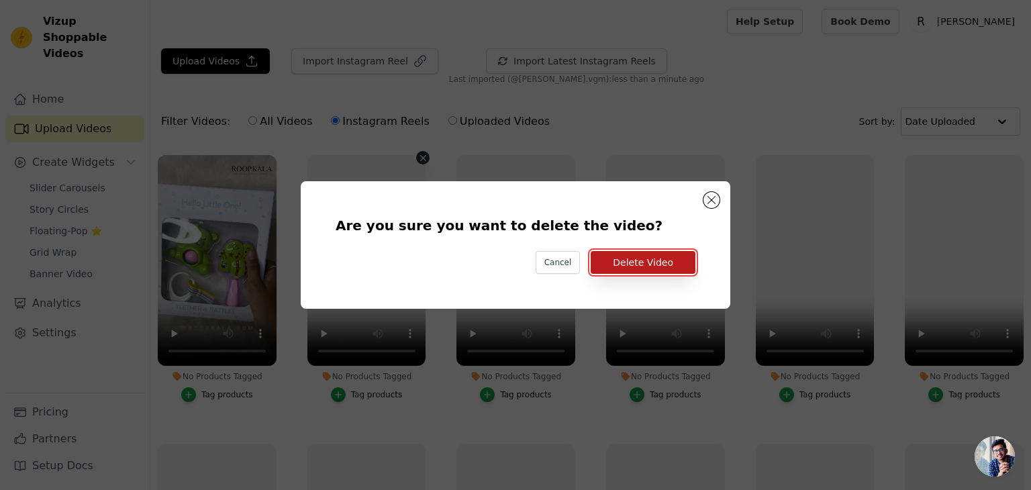
click at [618, 252] on button "Delete Video" at bounding box center [643, 262] width 105 height 23
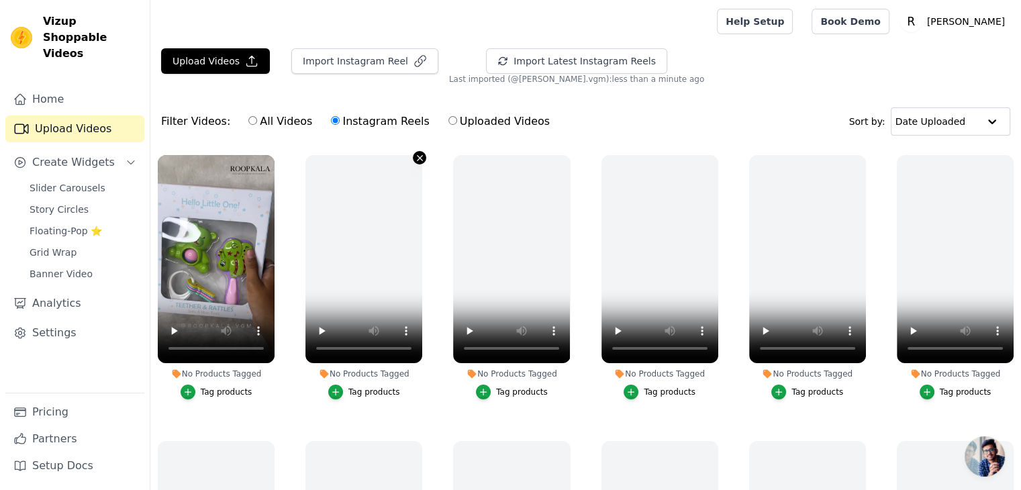
click at [415, 160] on icon "button" at bounding box center [420, 158] width 10 height 10
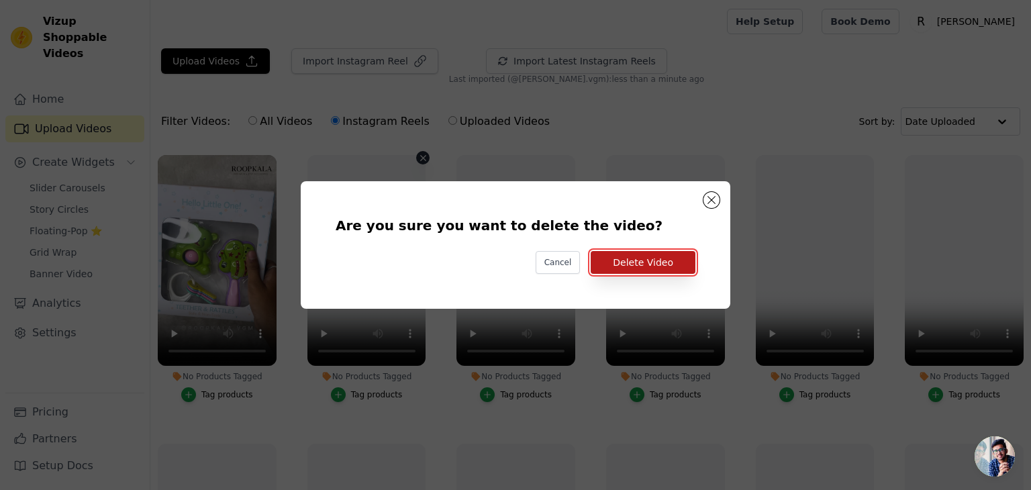
click at [636, 271] on button "Delete Video" at bounding box center [643, 262] width 105 height 23
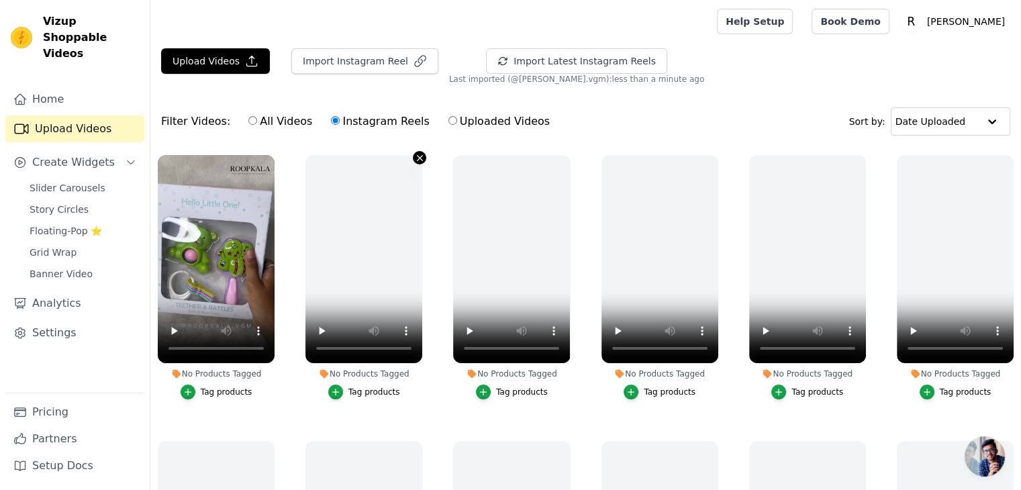
click at [416, 154] on icon "button" at bounding box center [420, 158] width 10 height 10
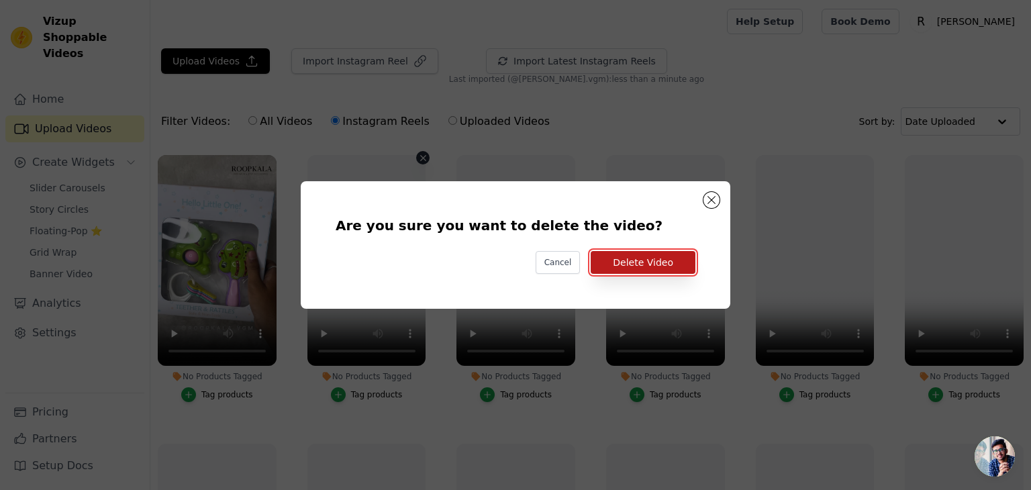
click at [624, 265] on button "Delete Video" at bounding box center [643, 262] width 105 height 23
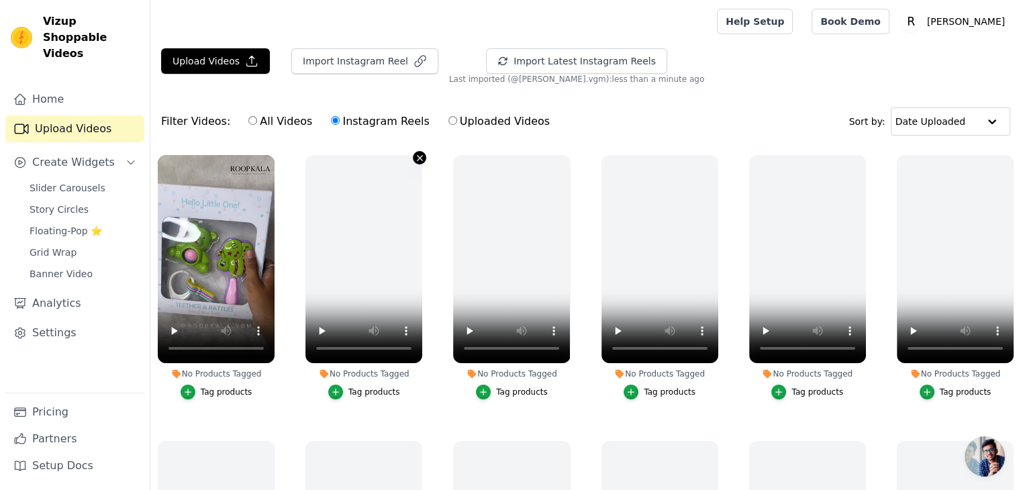
click at [419, 160] on icon "button" at bounding box center [420, 158] width 10 height 10
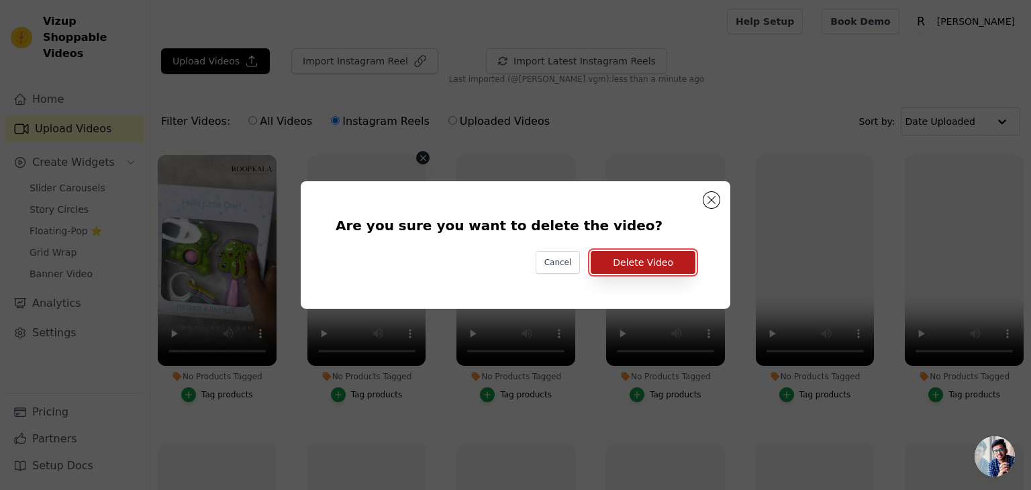
click at [631, 260] on button "Delete Video" at bounding box center [643, 262] width 105 height 23
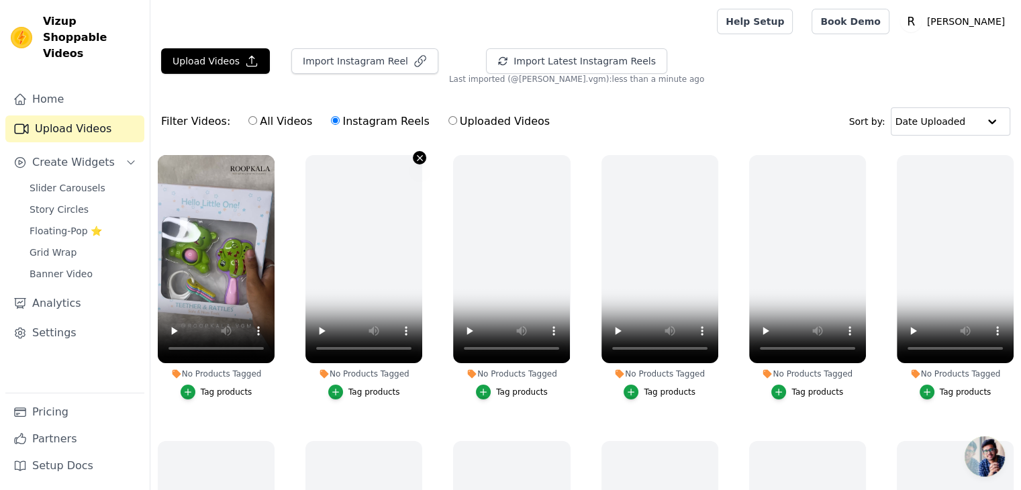
click at [416, 162] on icon "button" at bounding box center [420, 158] width 10 height 10
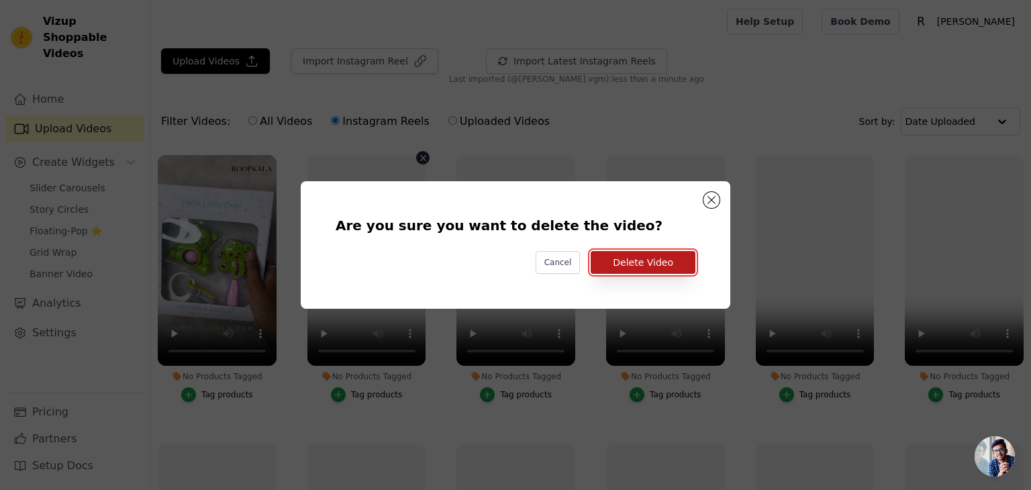
click at [632, 269] on button "Delete Video" at bounding box center [643, 262] width 105 height 23
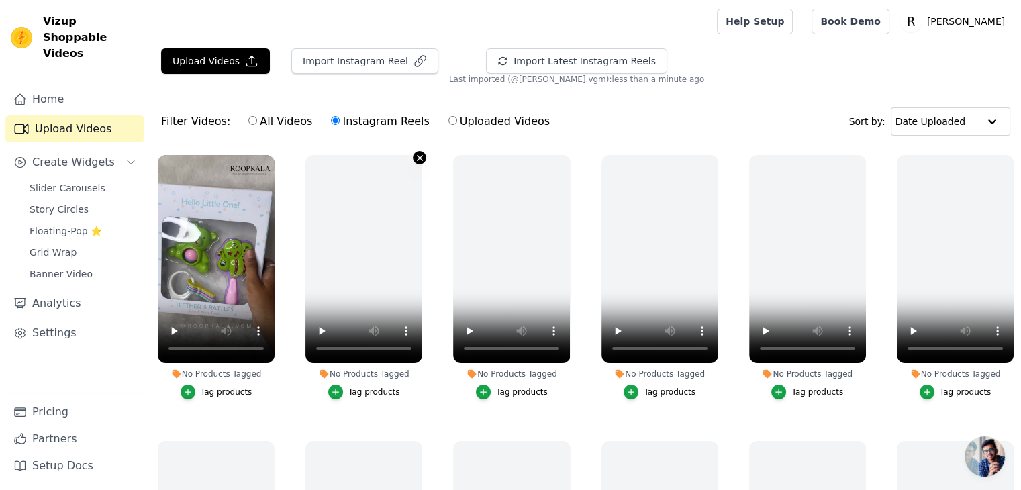
click at [416, 161] on icon "button" at bounding box center [420, 158] width 10 height 10
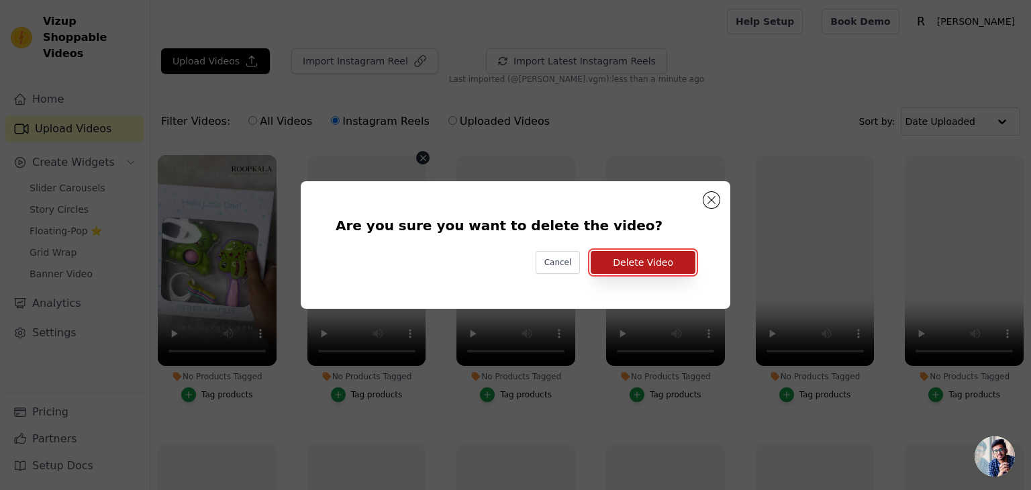
click at [674, 256] on button "Delete Video" at bounding box center [643, 262] width 105 height 23
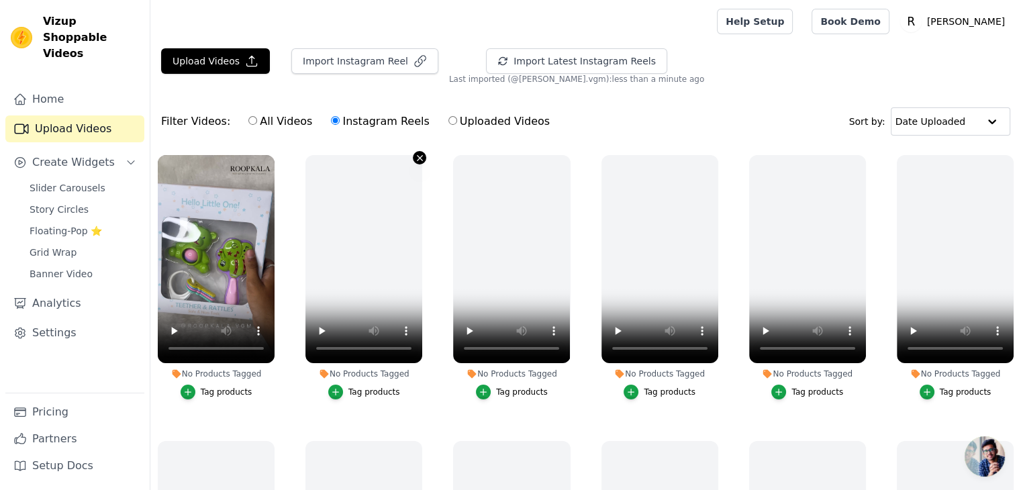
click at [416, 156] on icon "button" at bounding box center [420, 158] width 10 height 10
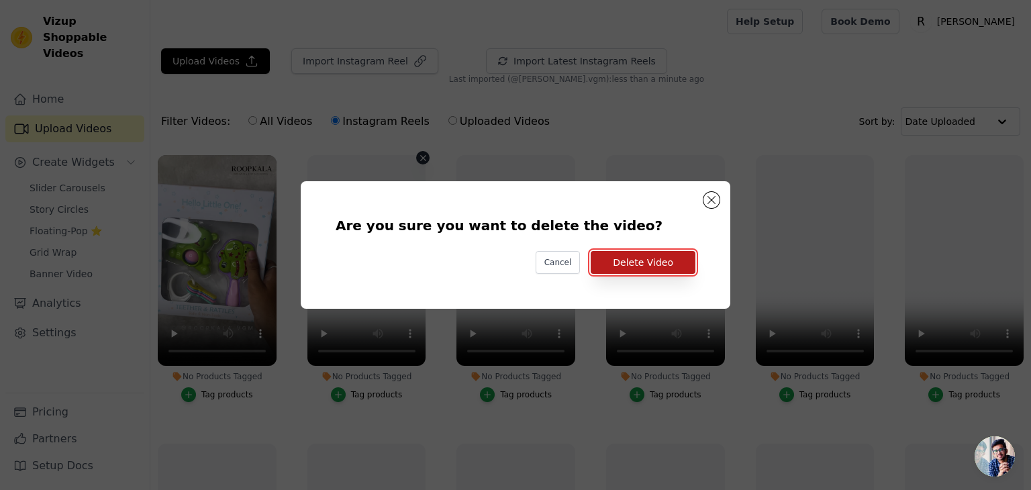
click at [638, 267] on button "Delete Video" at bounding box center [643, 262] width 105 height 23
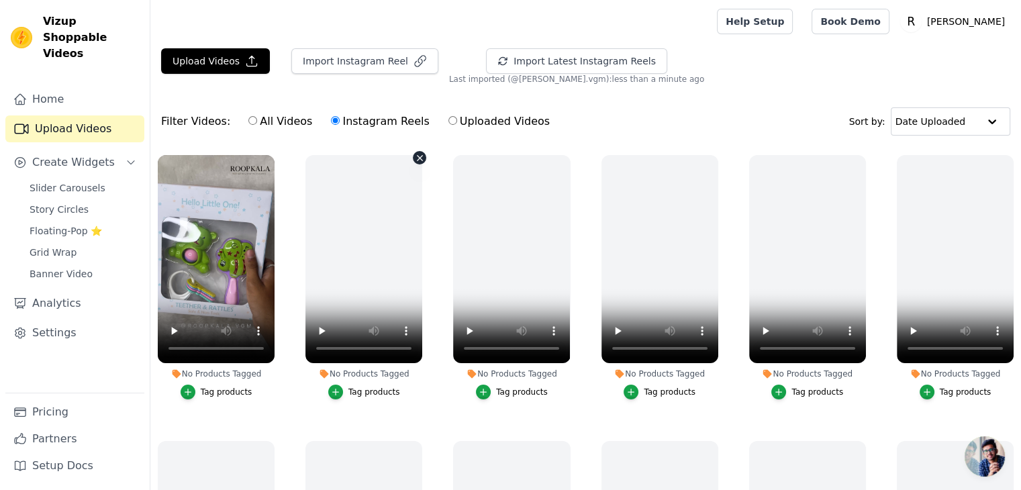
click at [418, 160] on icon "button" at bounding box center [420, 158] width 10 height 10
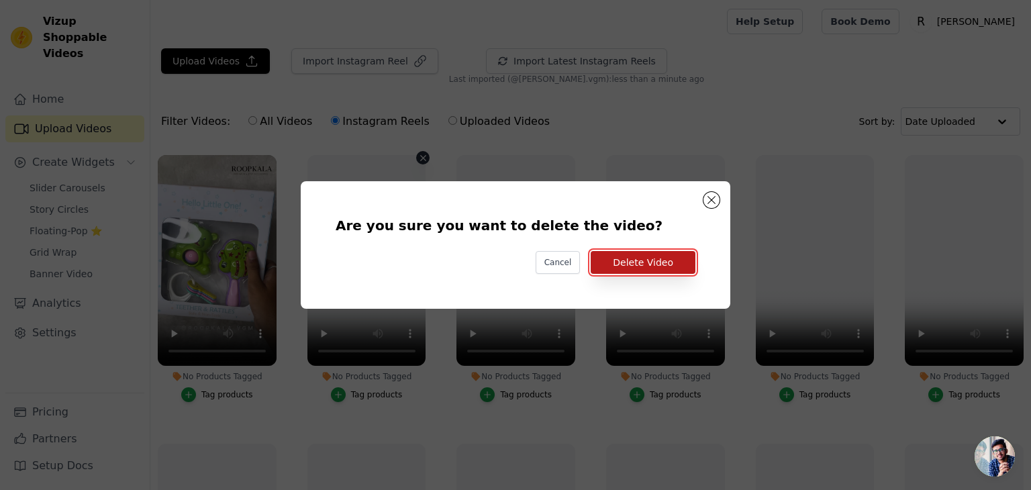
click at [656, 267] on button "Delete Video" at bounding box center [643, 262] width 105 height 23
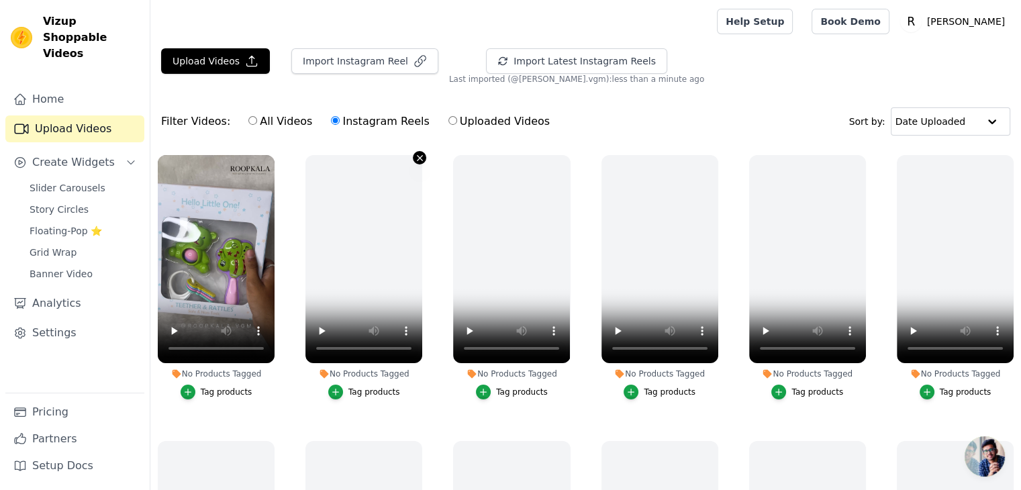
click at [416, 160] on icon "button" at bounding box center [420, 158] width 10 height 10
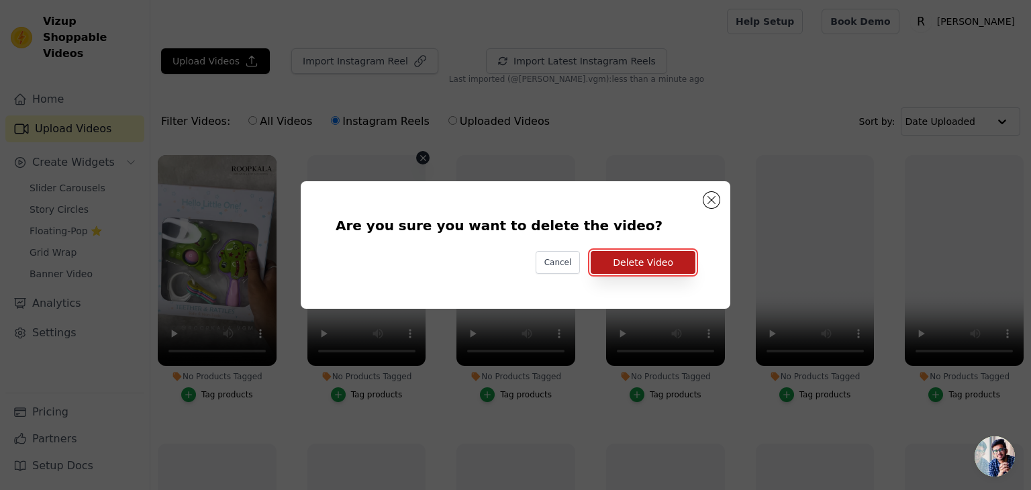
click at [663, 258] on button "Delete Video" at bounding box center [643, 262] width 105 height 23
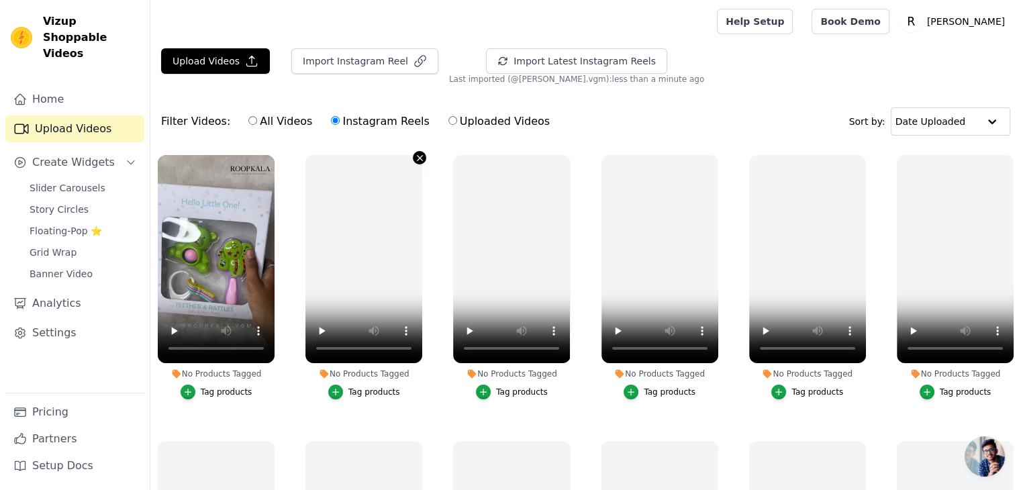
click at [418, 155] on icon "button" at bounding box center [420, 157] width 5 height 5
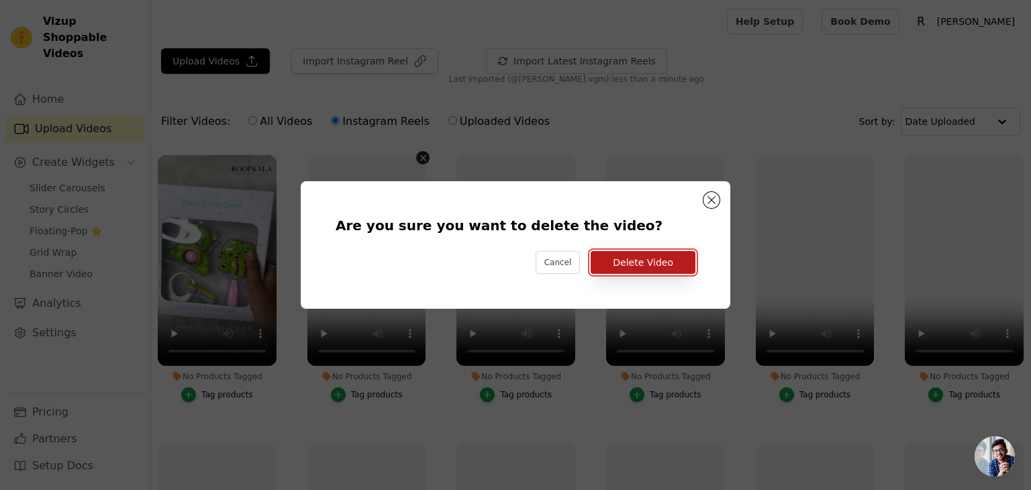
click at [638, 270] on button "Delete Video" at bounding box center [643, 262] width 105 height 23
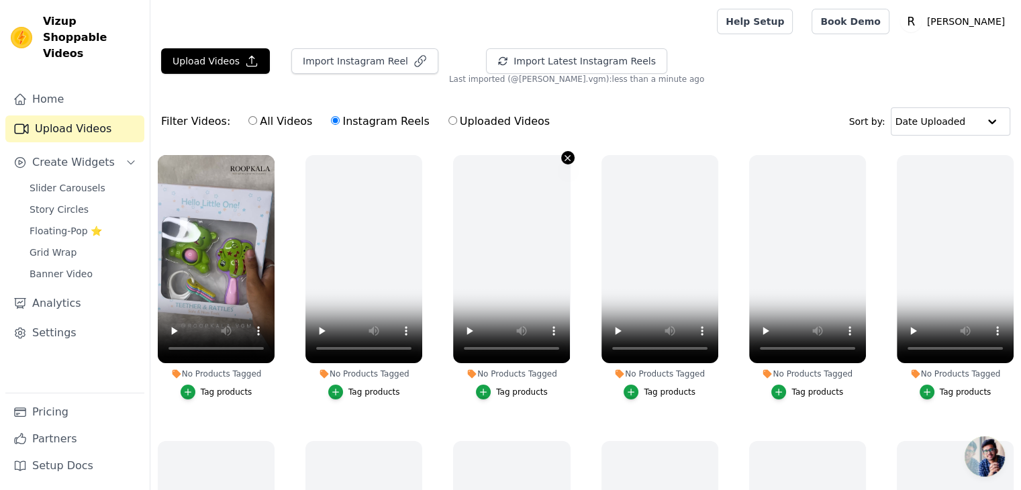
click at [565, 156] on icon "button" at bounding box center [567, 157] width 5 height 5
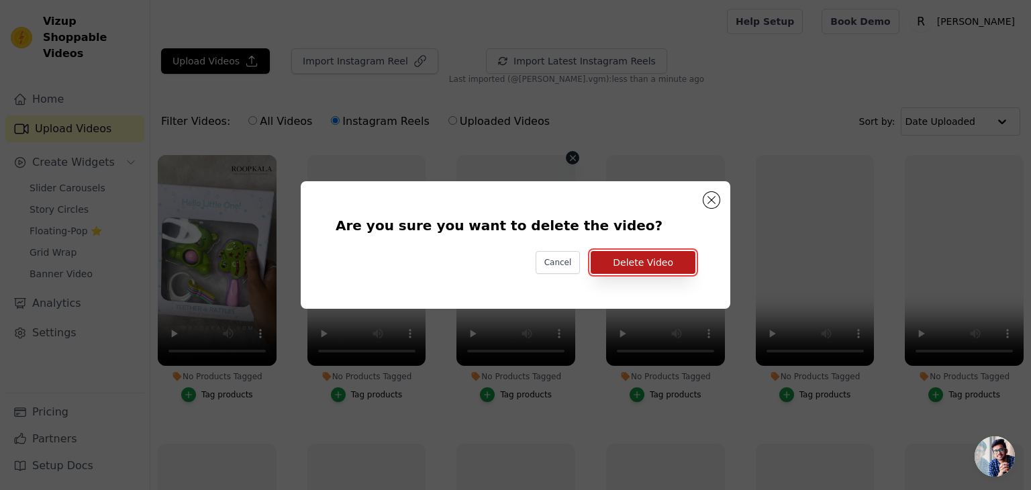
click at [645, 267] on button "Delete Video" at bounding box center [643, 262] width 105 height 23
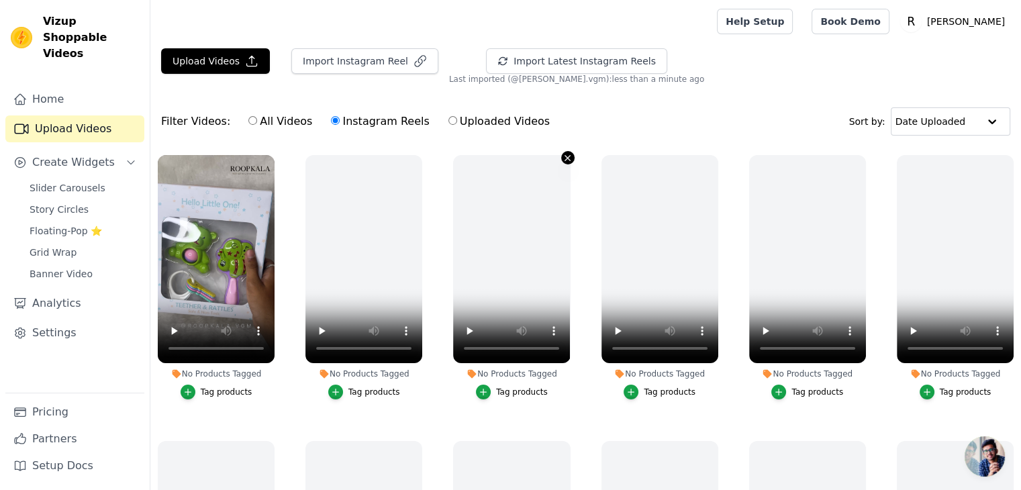
click at [561, 162] on button "No Products Tagged Tag products" at bounding box center [567, 157] width 13 height 13
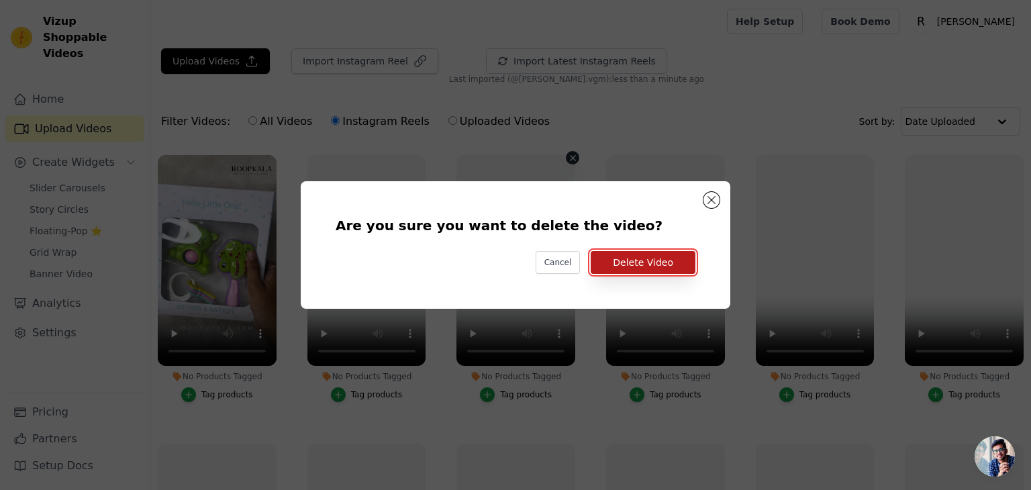
click at [610, 258] on button "Delete Video" at bounding box center [643, 262] width 105 height 23
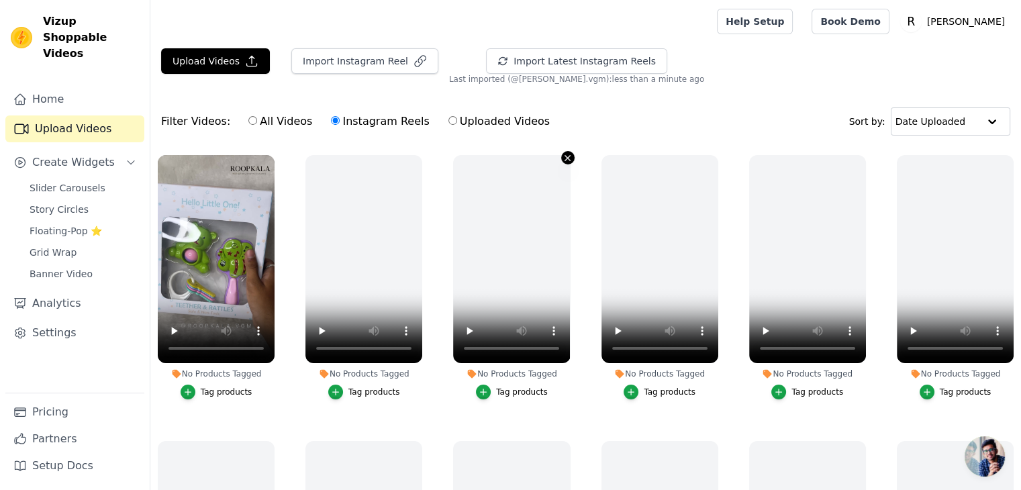
click at [563, 157] on icon "button" at bounding box center [568, 158] width 10 height 10
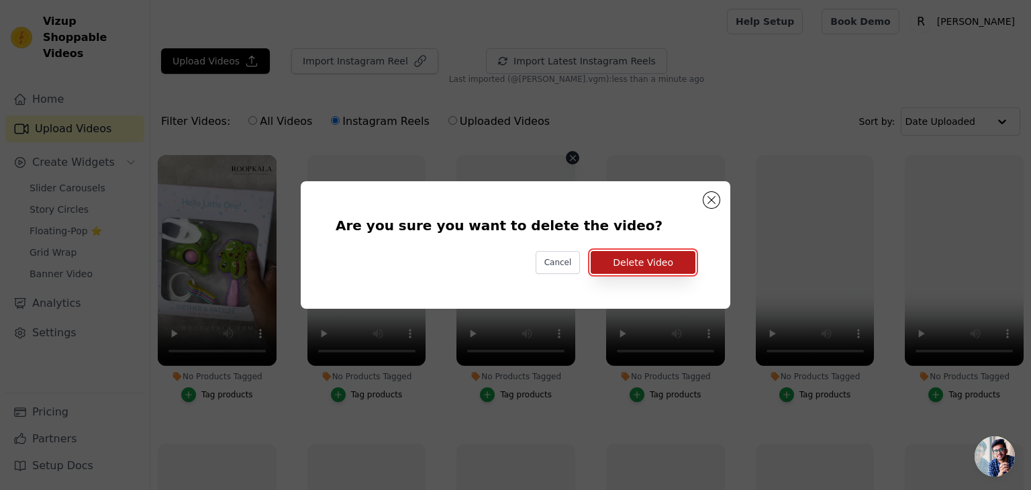
click at [621, 259] on button "Delete Video" at bounding box center [643, 262] width 105 height 23
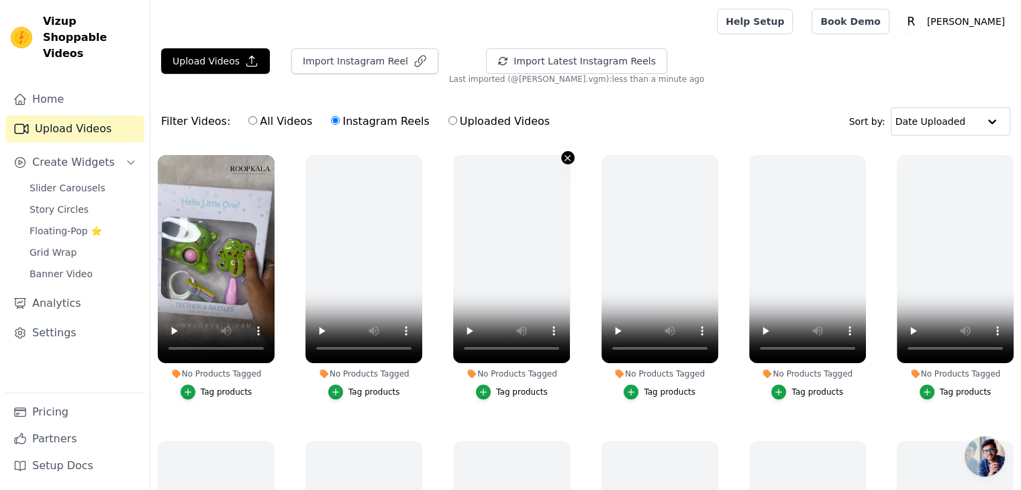
click at [563, 157] on icon "button" at bounding box center [568, 158] width 10 height 10
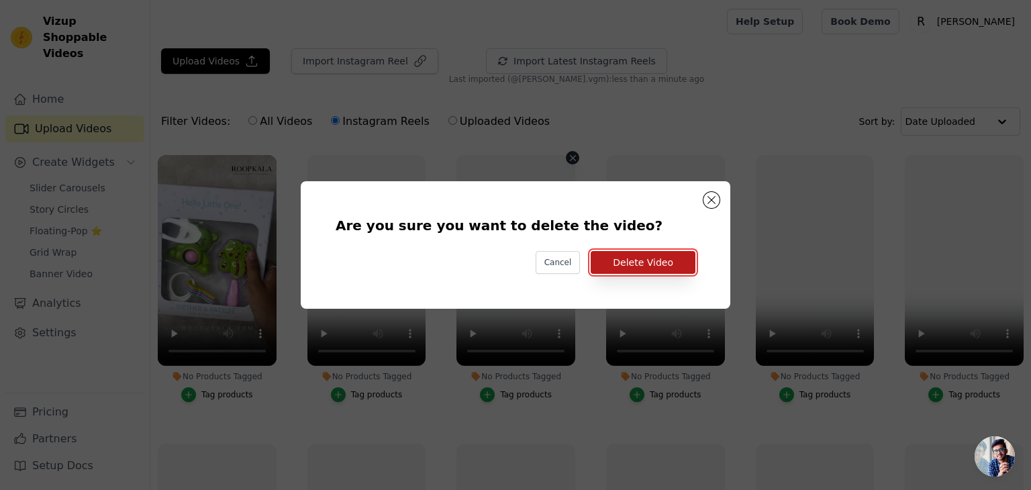
click at [621, 265] on button "Delete Video" at bounding box center [643, 262] width 105 height 23
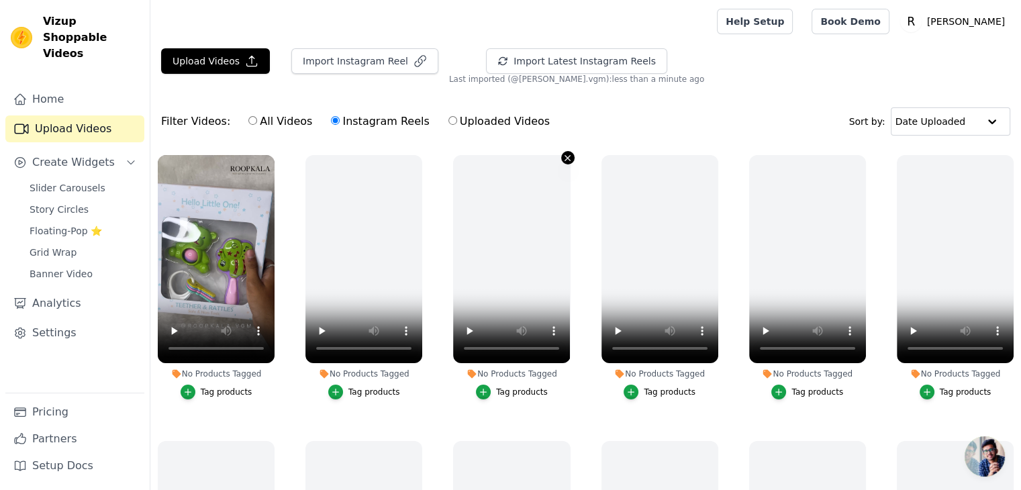
click at [563, 158] on icon "button" at bounding box center [568, 158] width 10 height 10
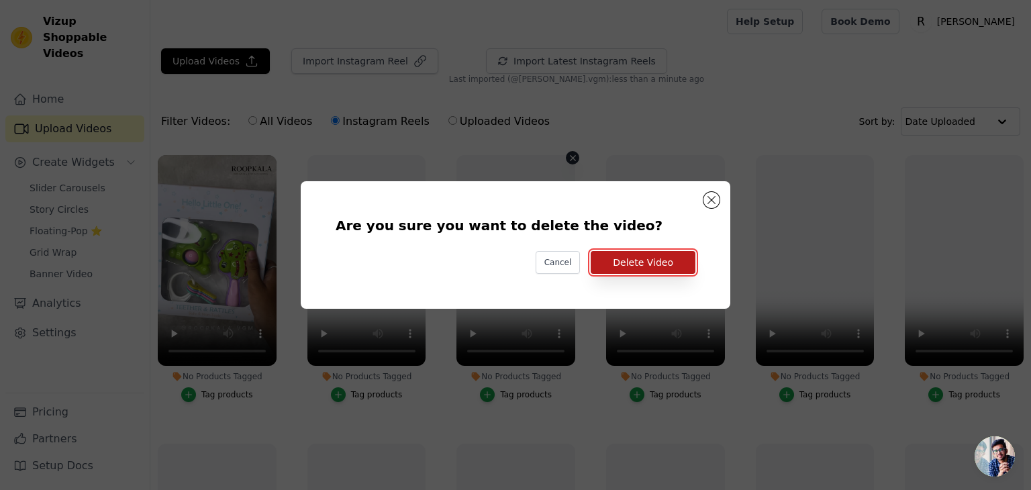
click at [618, 256] on button "Delete Video" at bounding box center [643, 262] width 105 height 23
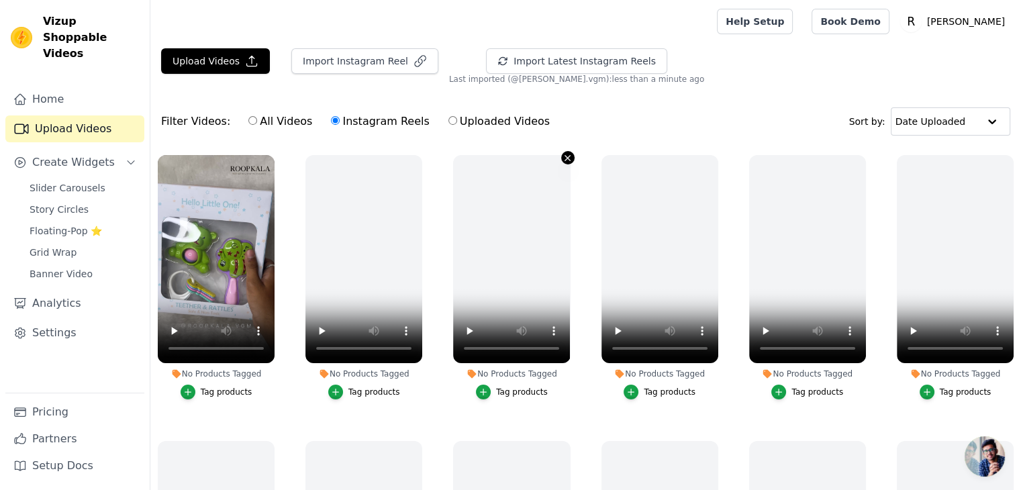
click at [561, 156] on button "No Products Tagged Tag products" at bounding box center [567, 157] width 13 height 13
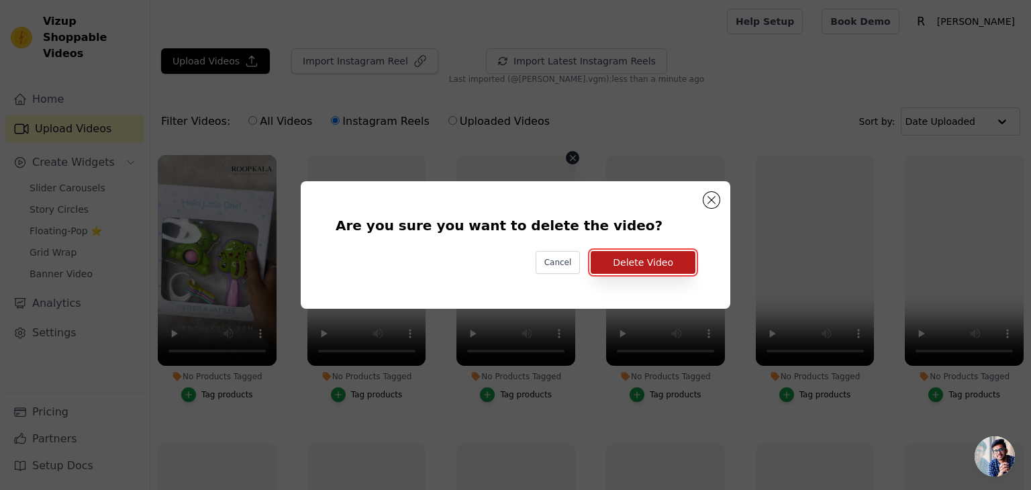
click at [616, 254] on button "Delete Video" at bounding box center [643, 262] width 105 height 23
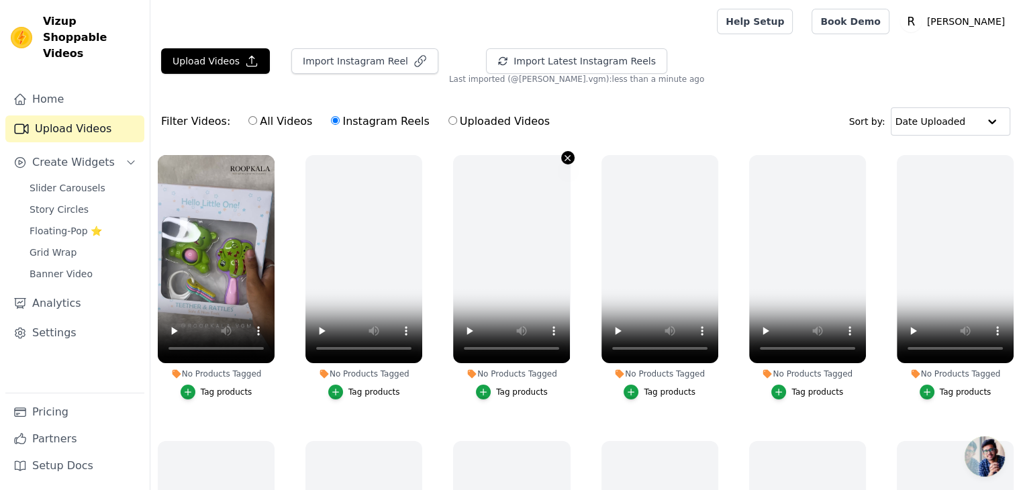
click at [563, 156] on icon "button" at bounding box center [568, 158] width 10 height 10
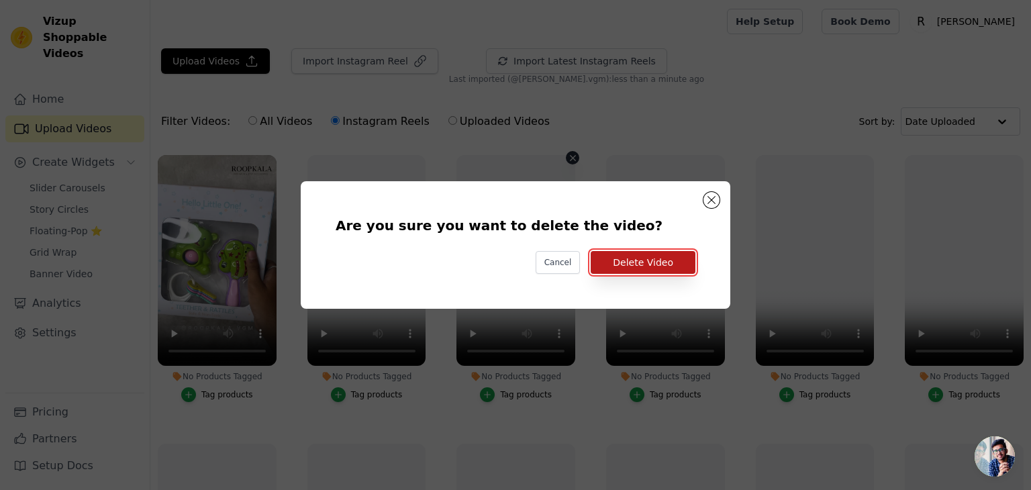
click at [620, 253] on button "Delete Video" at bounding box center [643, 262] width 105 height 23
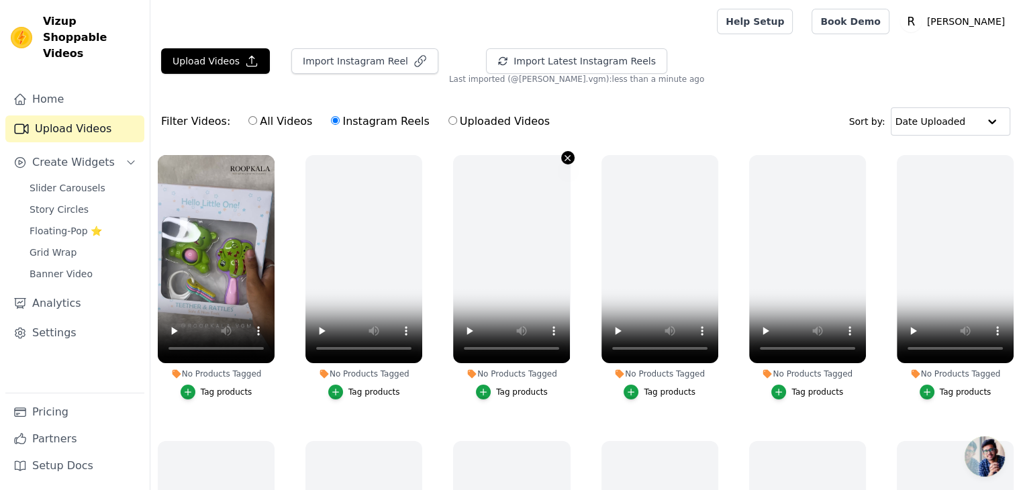
click at [564, 162] on icon "button" at bounding box center [568, 158] width 10 height 10
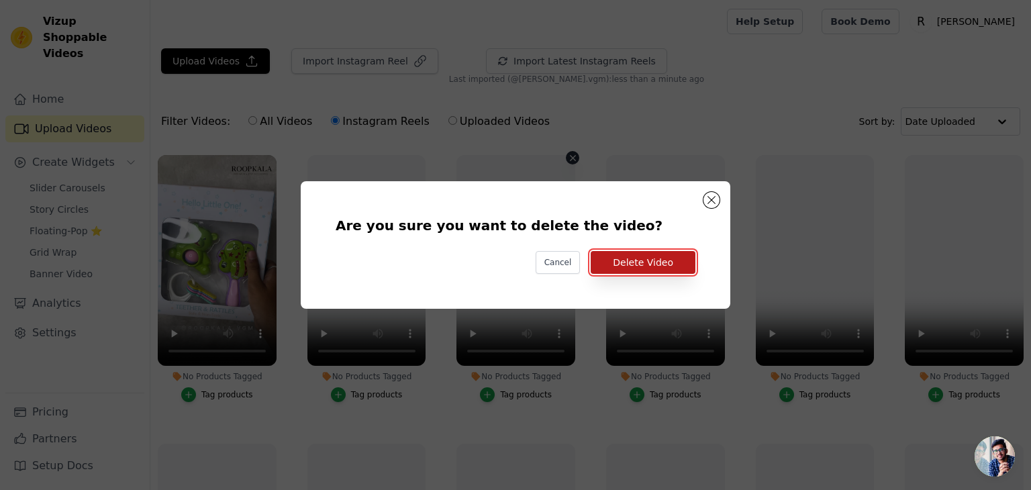
click at [623, 260] on button "Delete Video" at bounding box center [643, 262] width 105 height 23
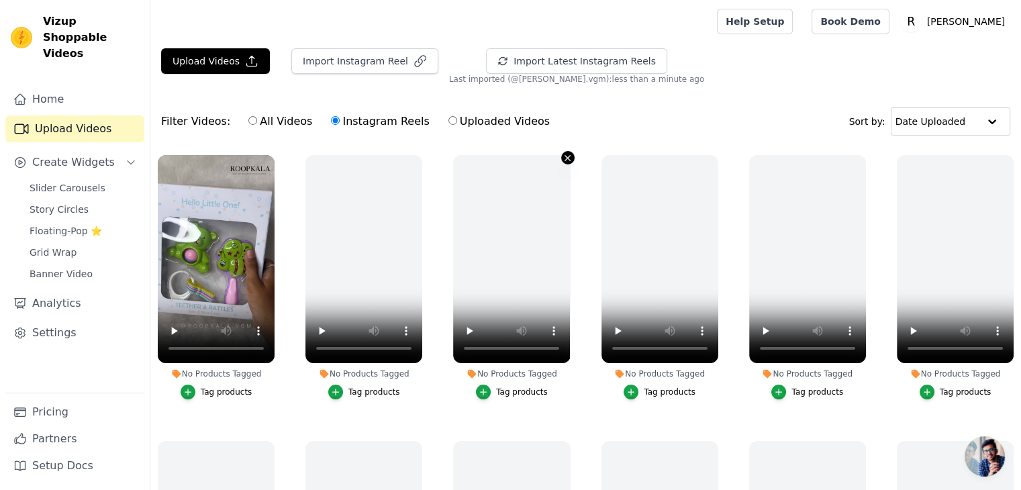
click at [561, 156] on button "No Products Tagged Tag products" at bounding box center [567, 157] width 13 height 13
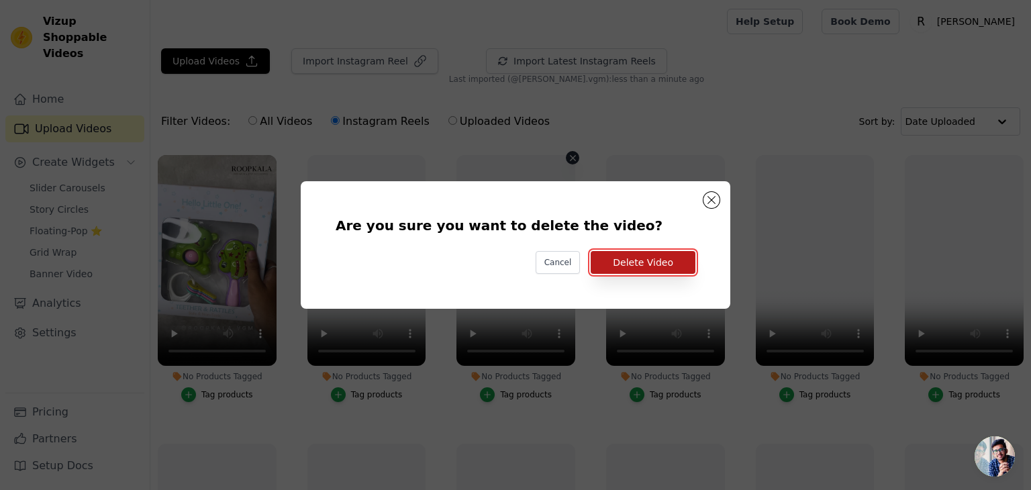
click at [631, 253] on button "Delete Video" at bounding box center [643, 262] width 105 height 23
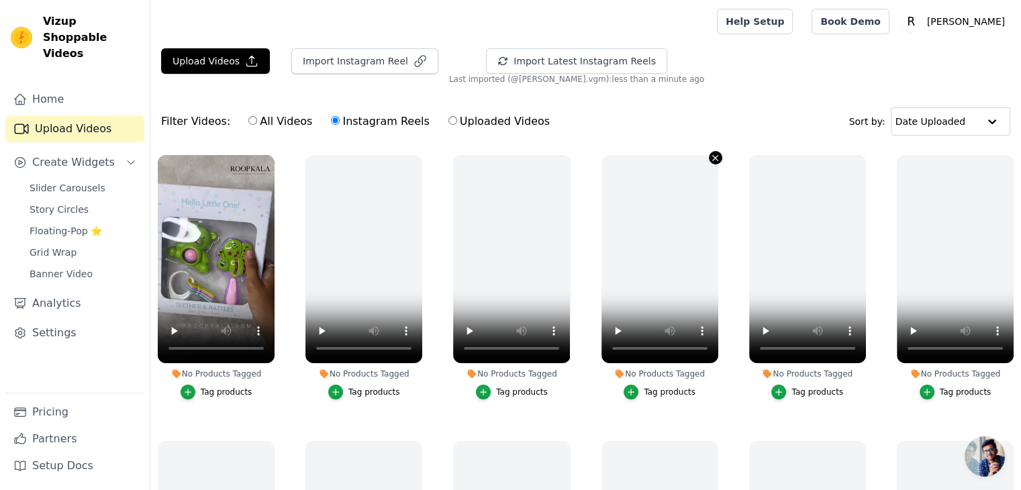
click at [713, 159] on icon "button" at bounding box center [715, 157] width 5 height 5
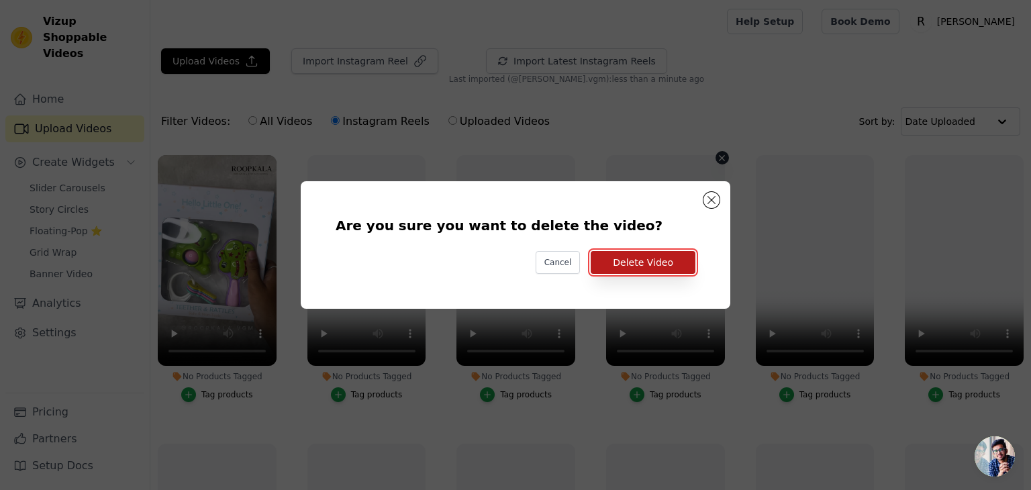
click at [656, 265] on button "Delete Video" at bounding box center [643, 262] width 105 height 23
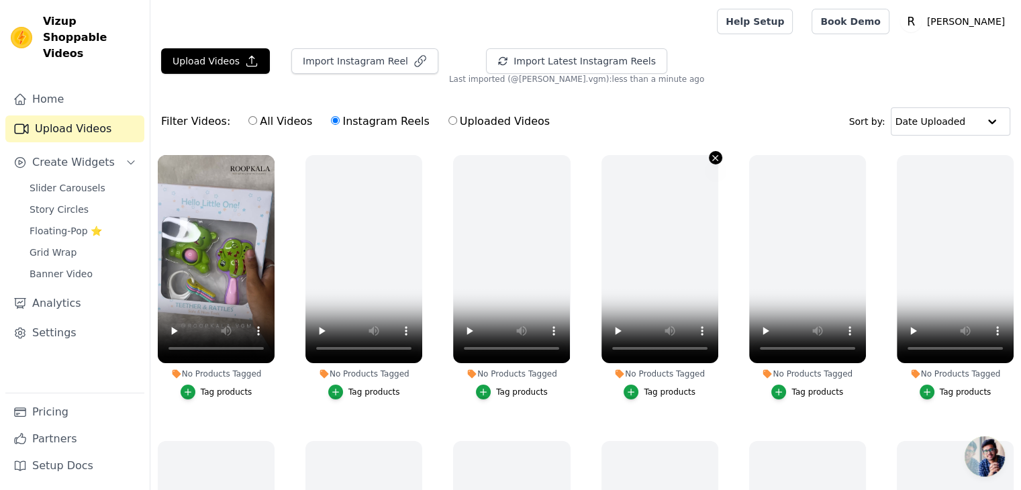
click at [713, 158] on icon "button" at bounding box center [715, 157] width 5 height 5
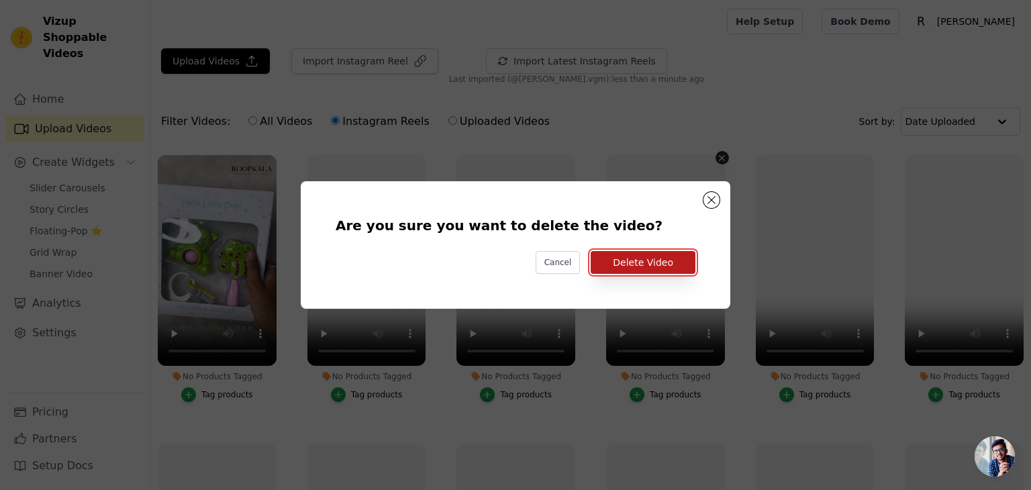
click at [679, 269] on button "Delete Video" at bounding box center [643, 262] width 105 height 23
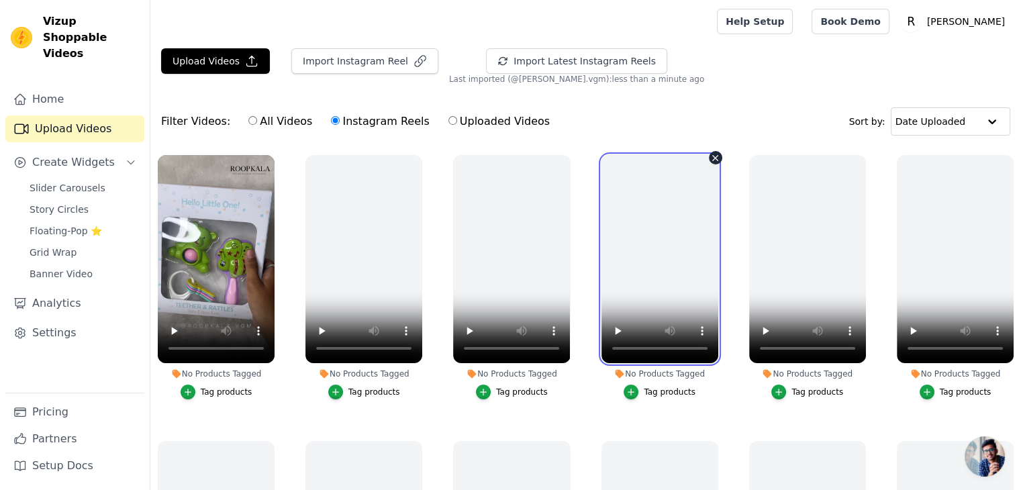
click at [704, 158] on video at bounding box center [660, 259] width 117 height 208
click at [710, 157] on icon "button" at bounding box center [715, 158] width 10 height 10
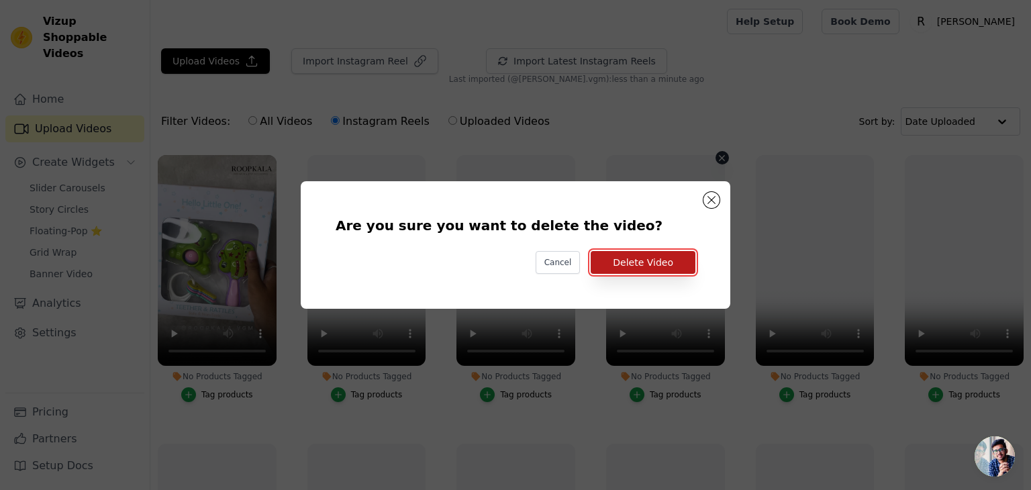
click at [684, 264] on button "Delete Video" at bounding box center [643, 262] width 105 height 23
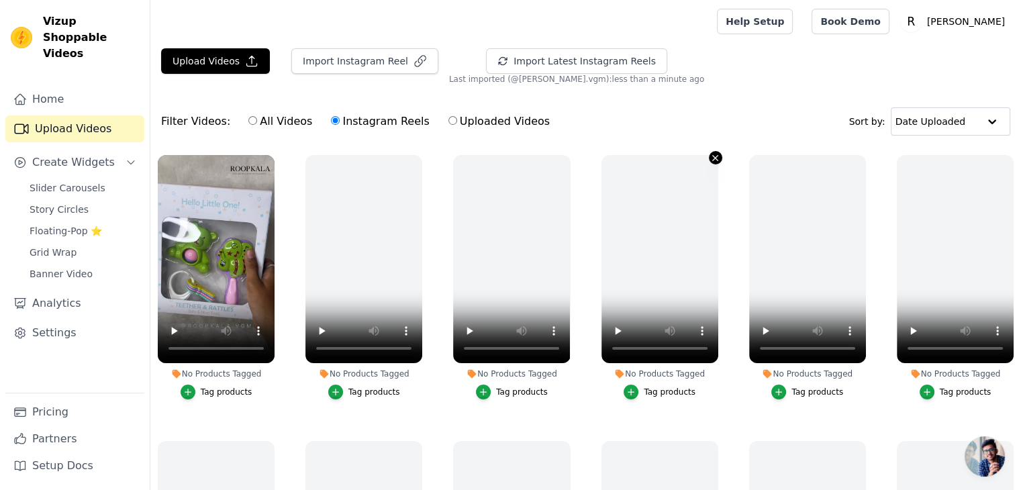
click at [713, 155] on icon "button" at bounding box center [715, 157] width 5 height 5
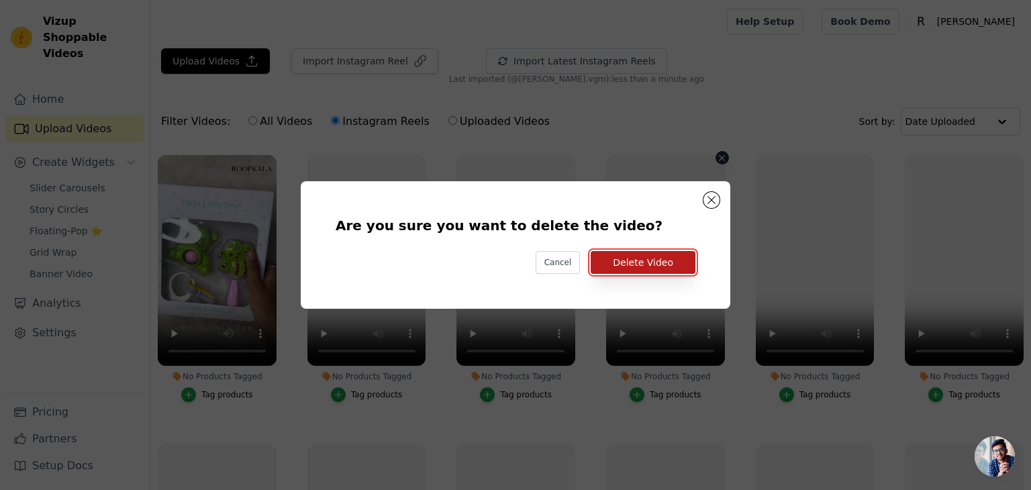
click at [681, 255] on button "Delete Video" at bounding box center [643, 262] width 105 height 23
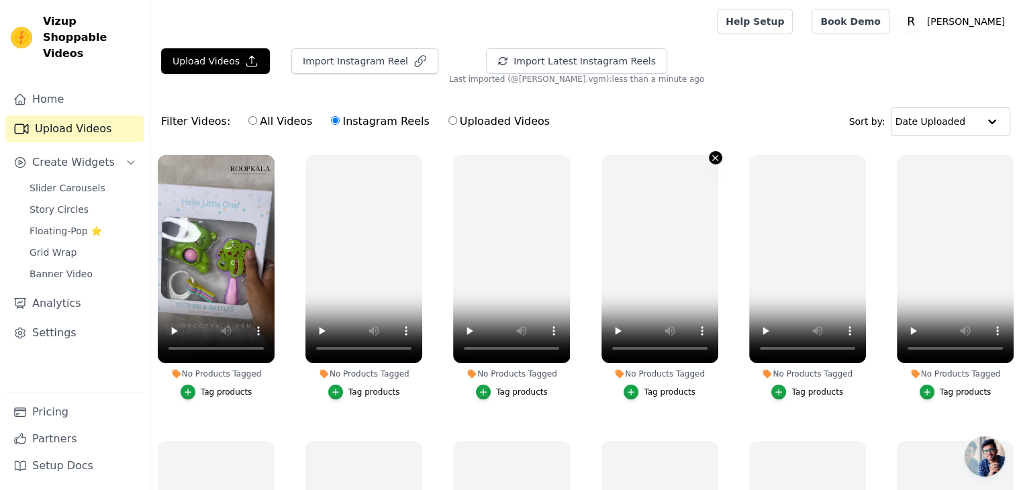
click at [710, 161] on icon "button" at bounding box center [715, 158] width 10 height 10
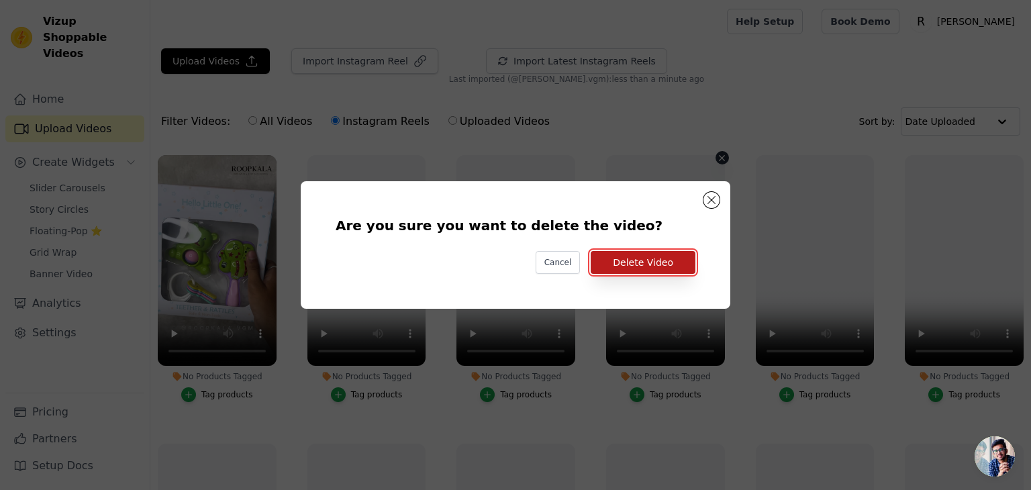
click at [675, 258] on button "Delete Video" at bounding box center [643, 262] width 105 height 23
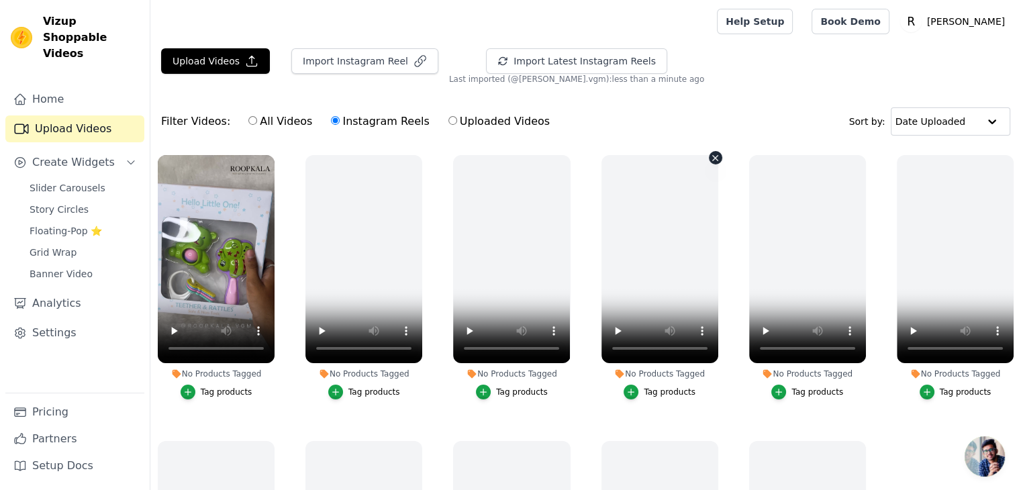
click at [713, 158] on icon "button" at bounding box center [715, 157] width 5 height 5
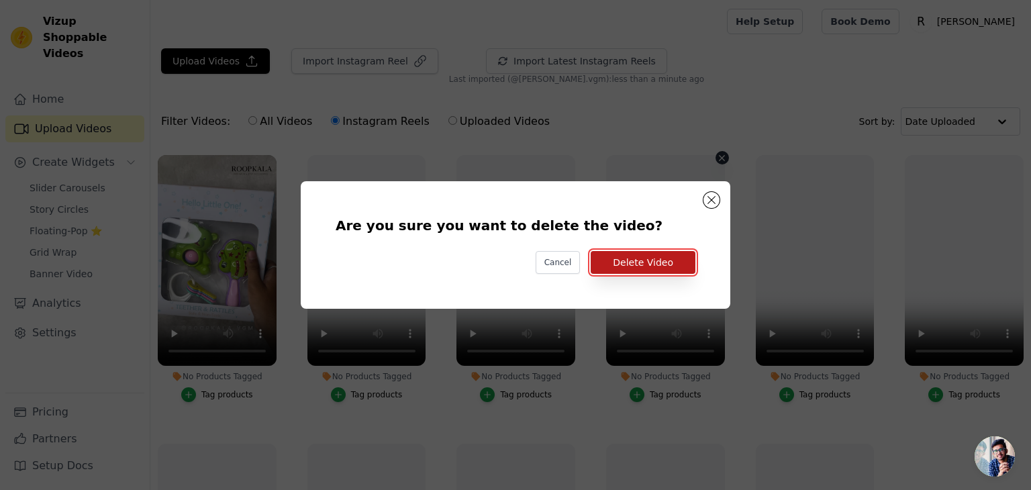
click at [680, 256] on button "Delete Video" at bounding box center [643, 262] width 105 height 23
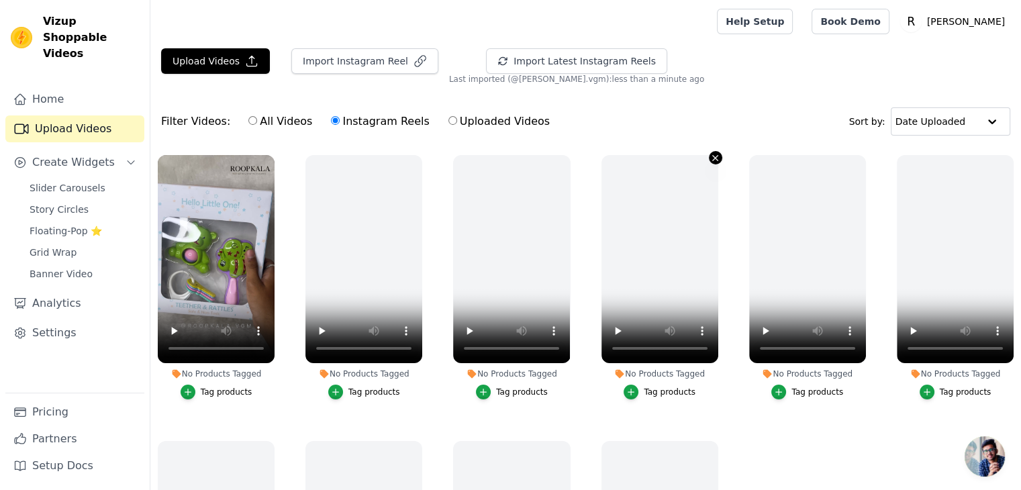
click at [710, 158] on icon "button" at bounding box center [715, 158] width 10 height 10
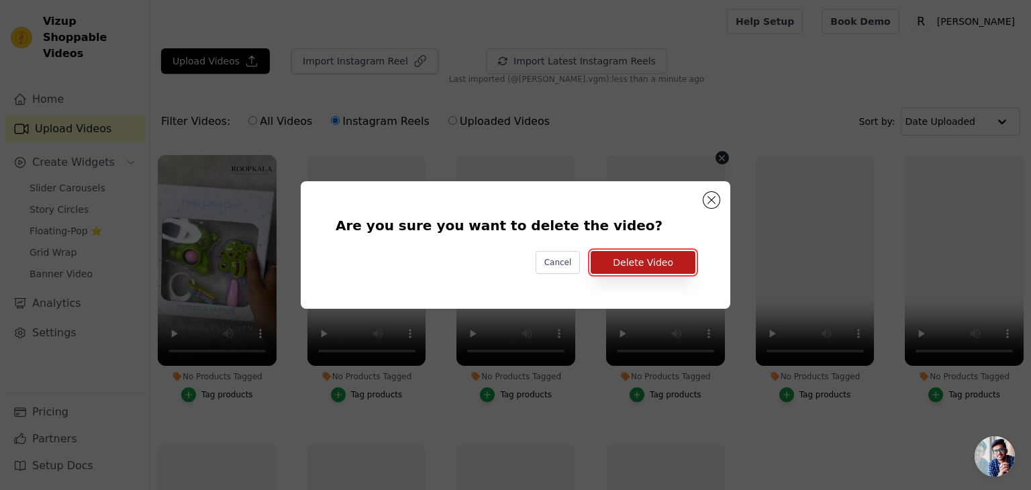
click at [685, 259] on button "Delete Video" at bounding box center [643, 262] width 105 height 23
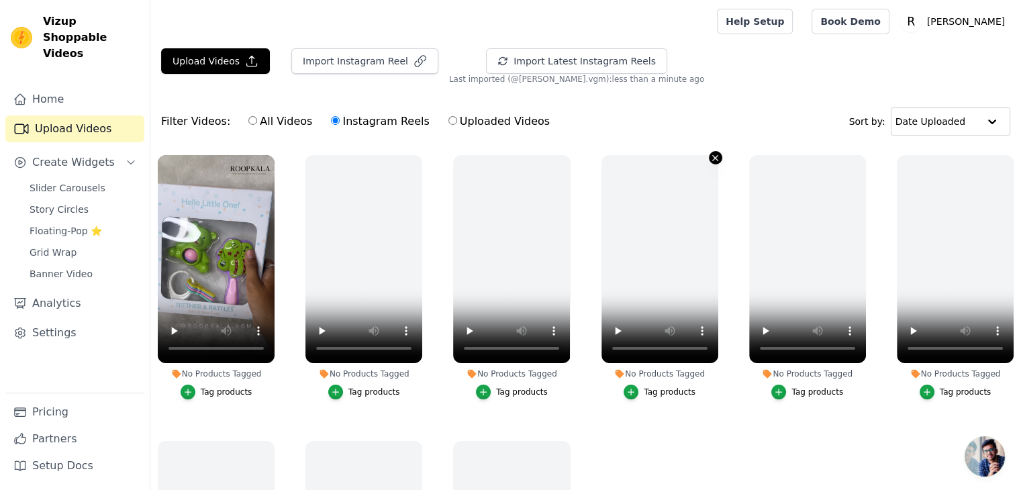
click at [710, 159] on icon "button" at bounding box center [715, 158] width 10 height 10
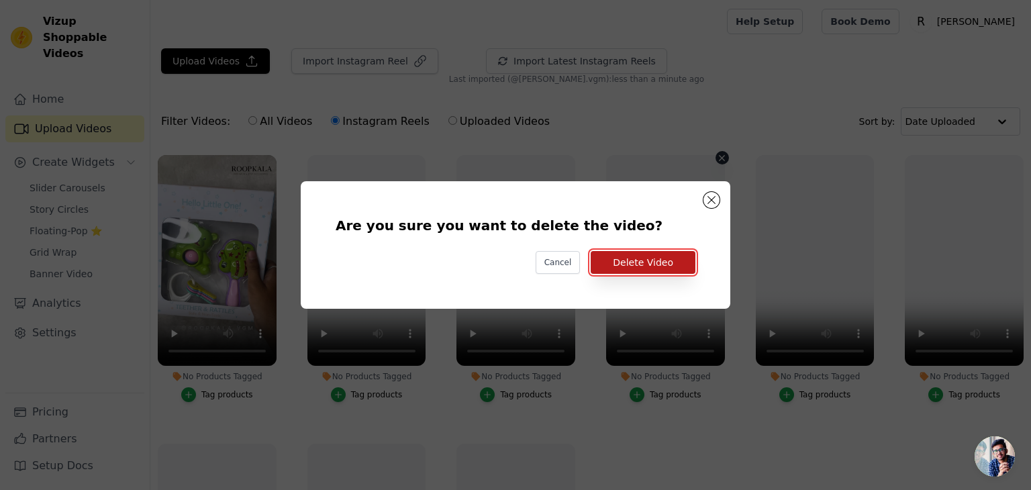
click at [680, 263] on button "Delete Video" at bounding box center [643, 262] width 105 height 23
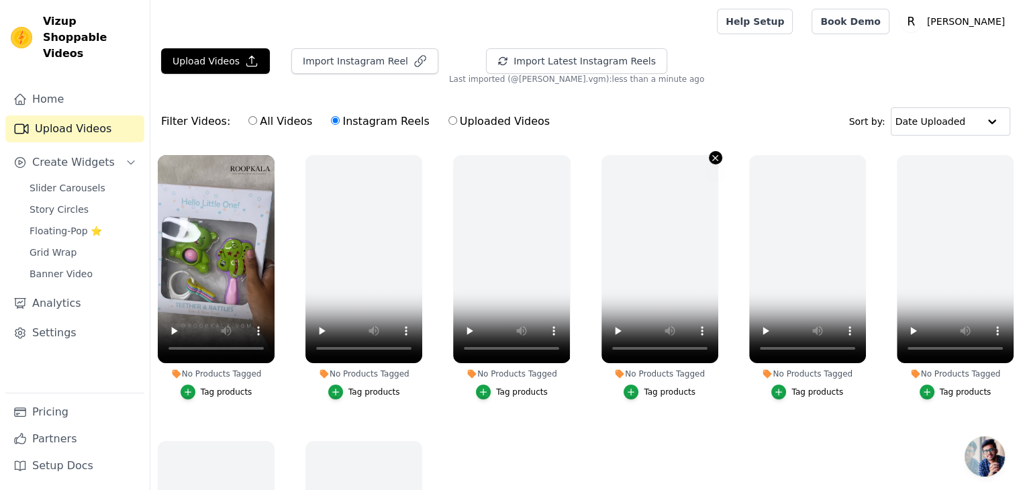
click at [711, 162] on icon "button" at bounding box center [715, 158] width 10 height 10
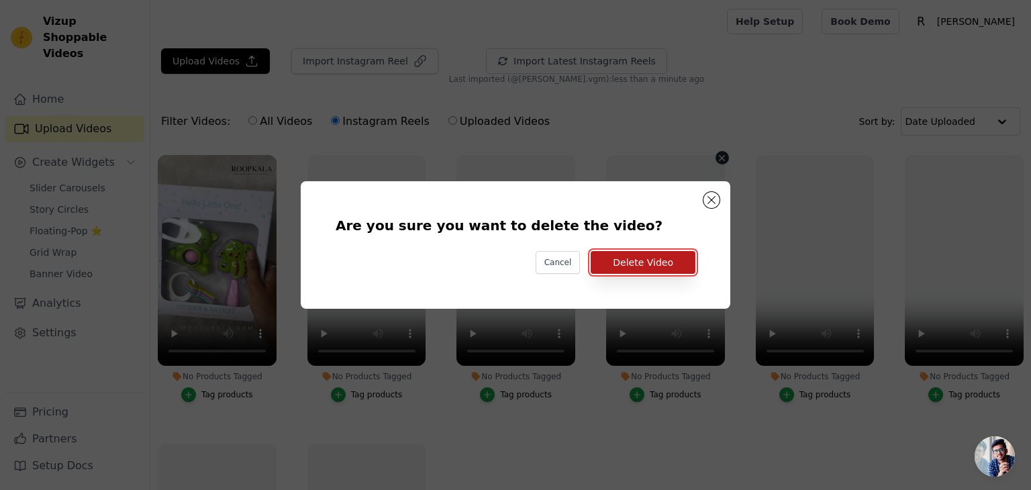
click at [681, 254] on button "Delete Video" at bounding box center [643, 262] width 105 height 23
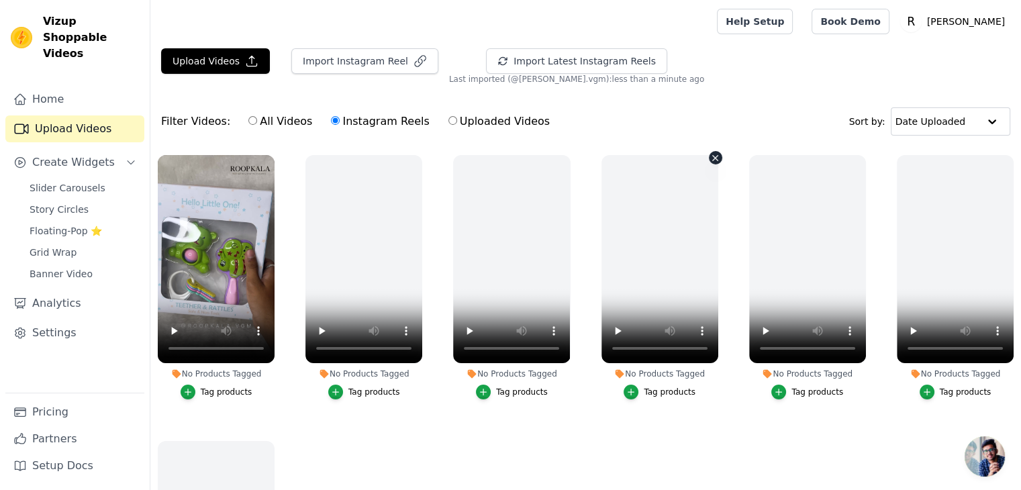
click at [712, 160] on icon "button" at bounding box center [715, 158] width 10 height 10
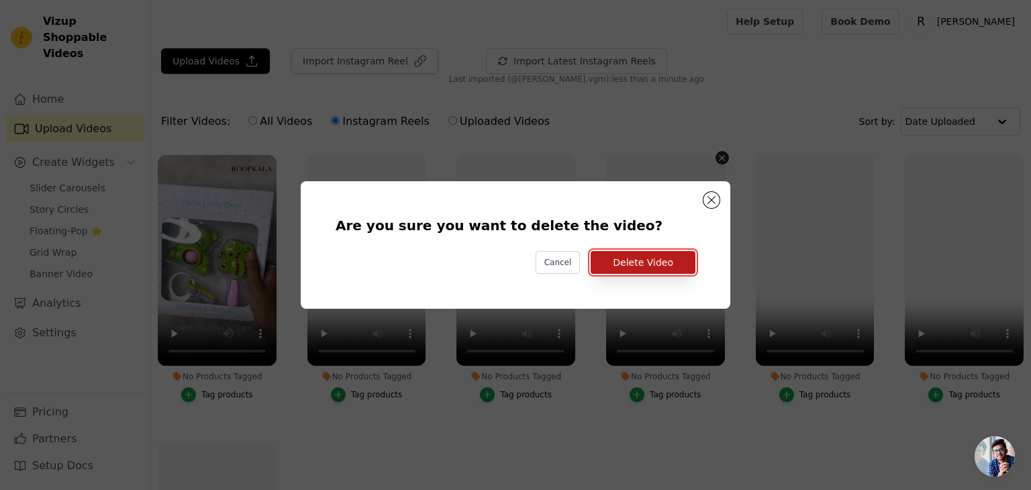
click at [683, 267] on button "Delete Video" at bounding box center [643, 262] width 105 height 23
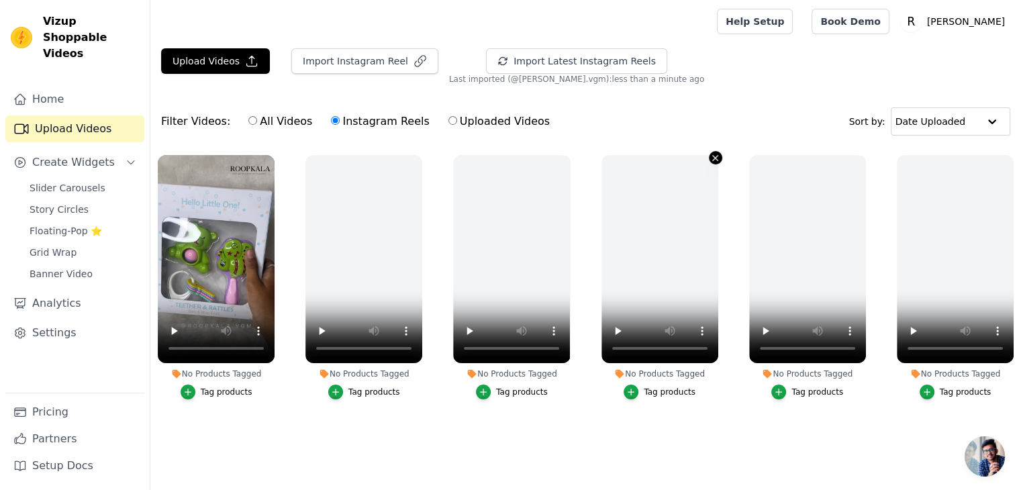
click at [714, 154] on icon "button" at bounding box center [715, 158] width 10 height 10
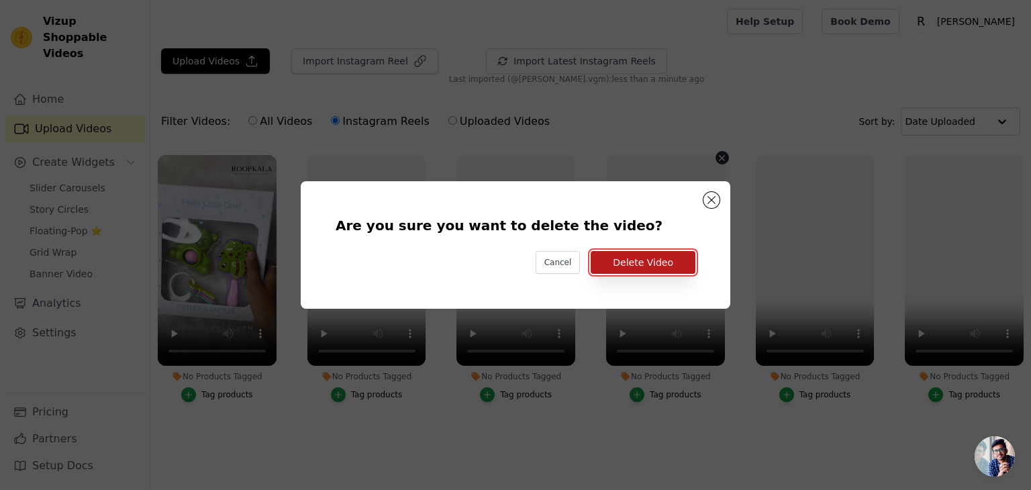
click at [671, 259] on button "Delete Video" at bounding box center [643, 262] width 105 height 23
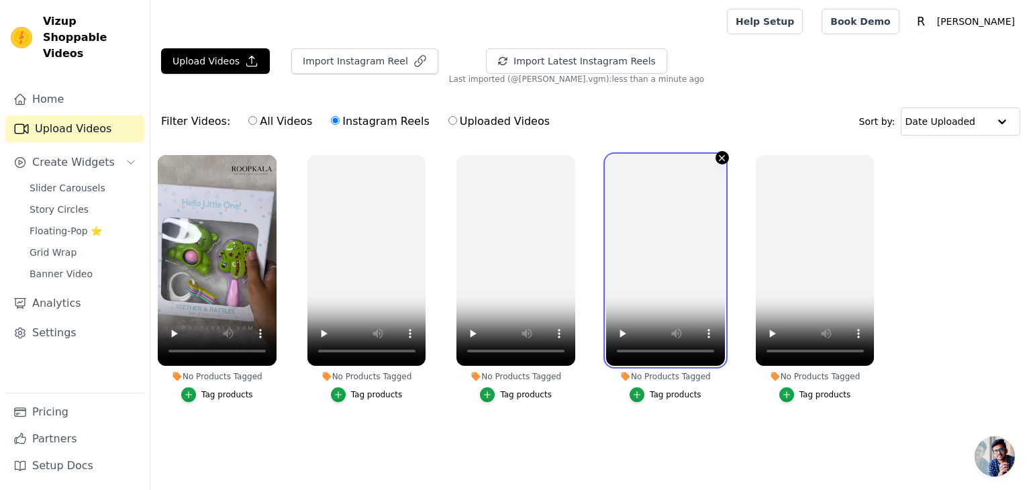
click at [718, 162] on div at bounding box center [665, 260] width 119 height 211
click at [722, 154] on icon "button" at bounding box center [722, 158] width 10 height 10
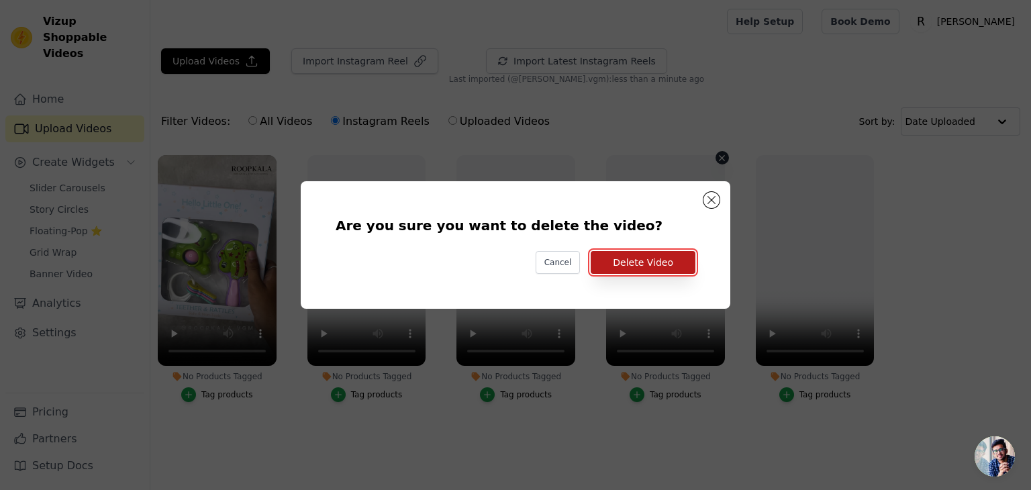
click at [685, 266] on button "Delete Video" at bounding box center [643, 262] width 105 height 23
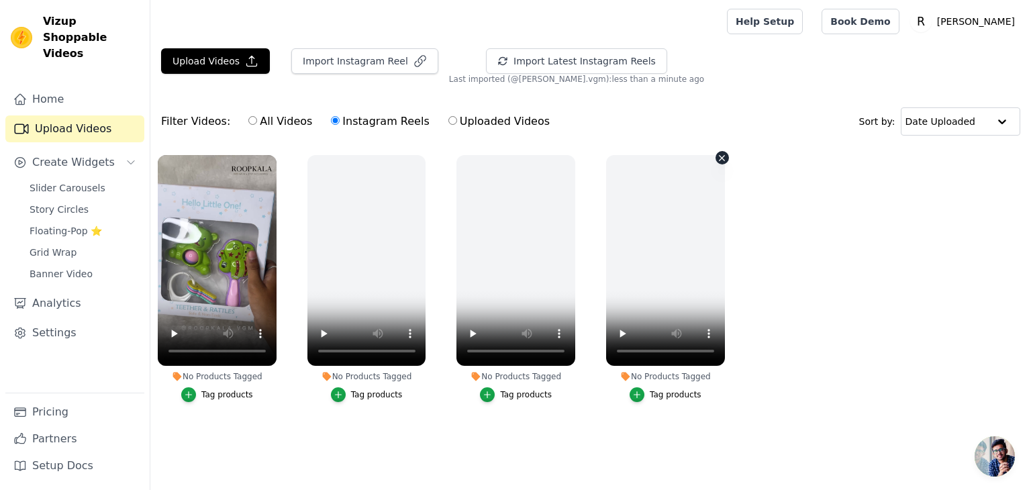
click at [722, 156] on icon "button" at bounding box center [722, 157] width 5 height 5
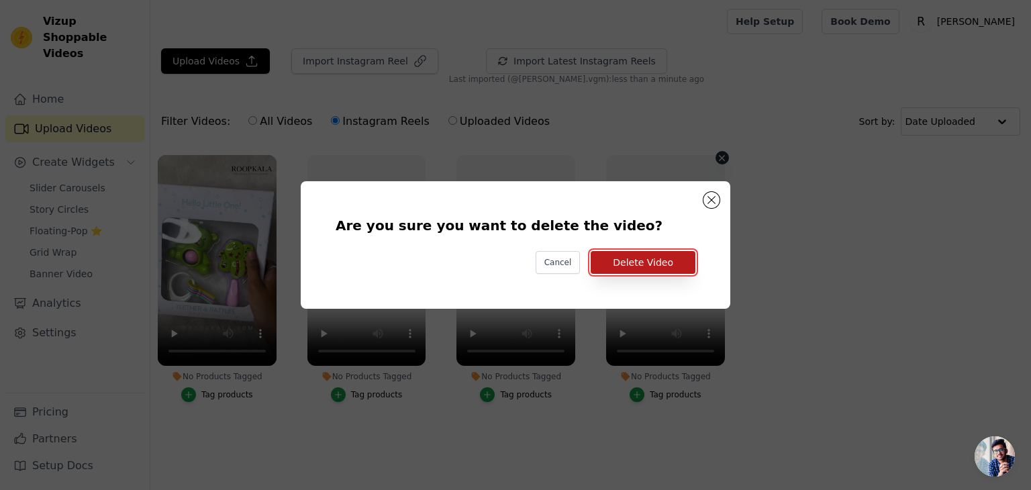
click at [663, 261] on button "Delete Video" at bounding box center [643, 262] width 105 height 23
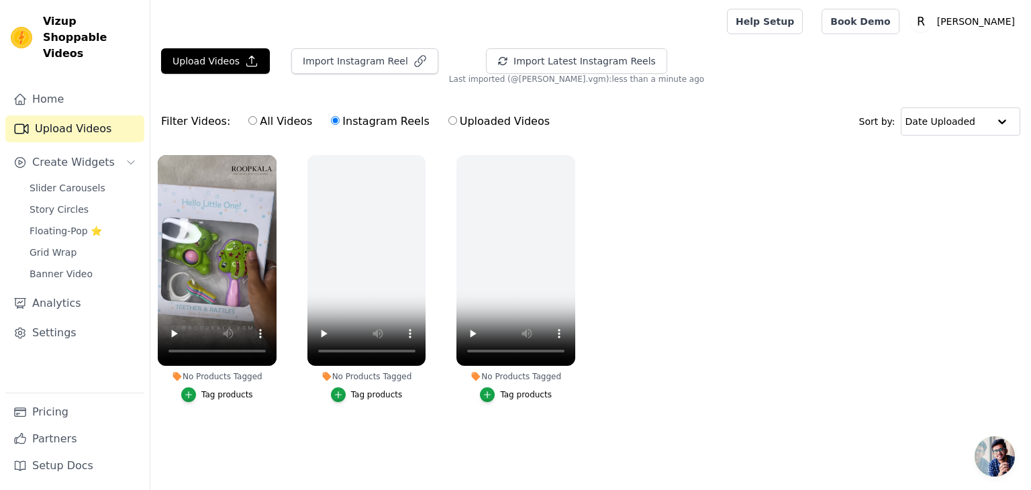
click at [218, 398] on div "Tag products" at bounding box center [227, 394] width 52 height 11
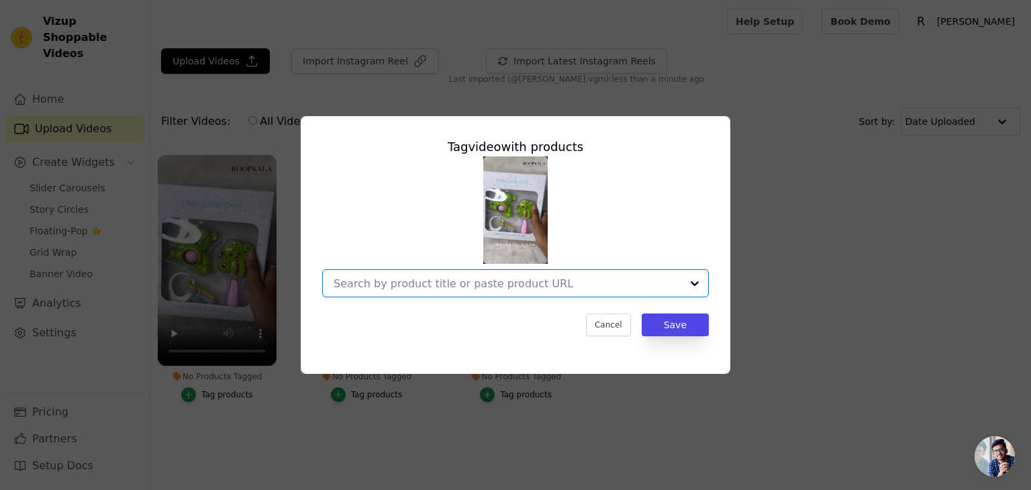
click at [465, 289] on input "No Products Tagged Tag video with products Option undefined, selected. Select i…" at bounding box center [508, 283] width 348 height 13
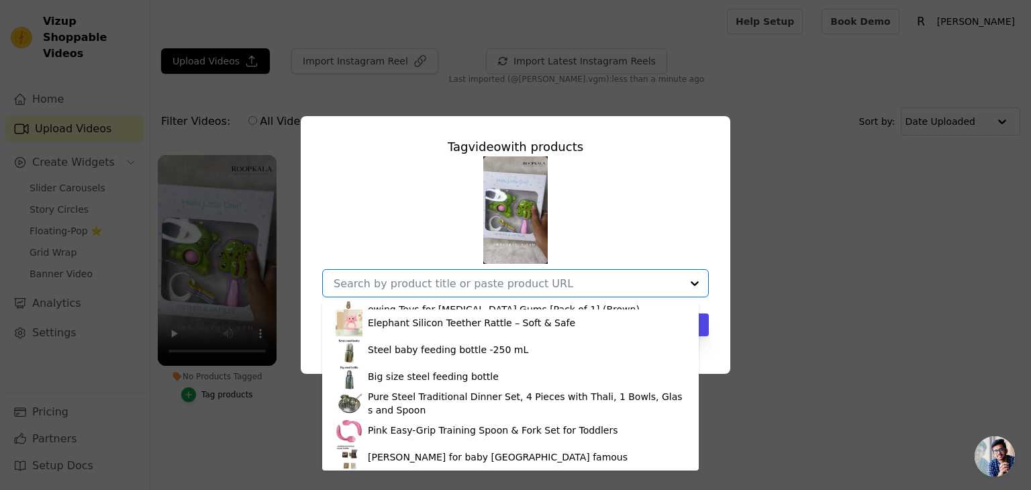
scroll to position [295, 0]
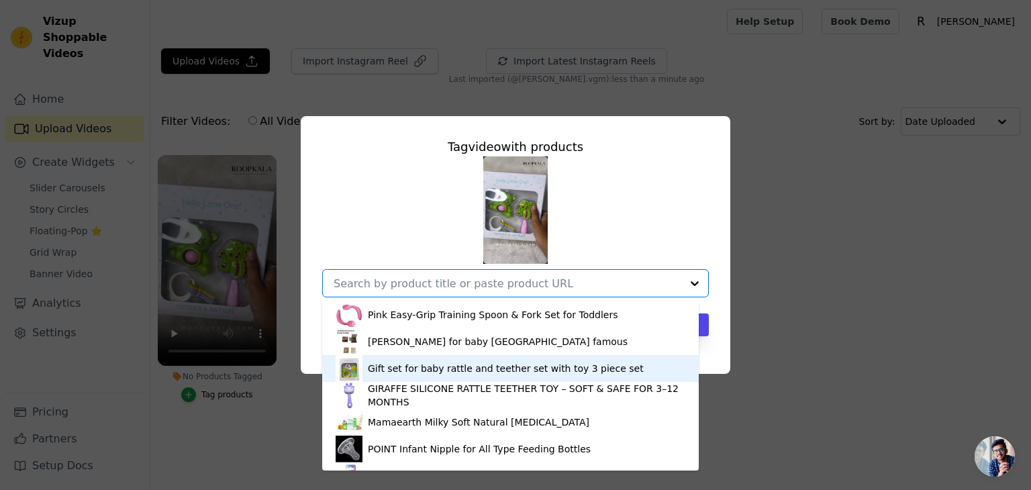
click at [577, 366] on div "Gift set for baby rattle and teether set with toy 3 piece set" at bounding box center [506, 368] width 276 height 13
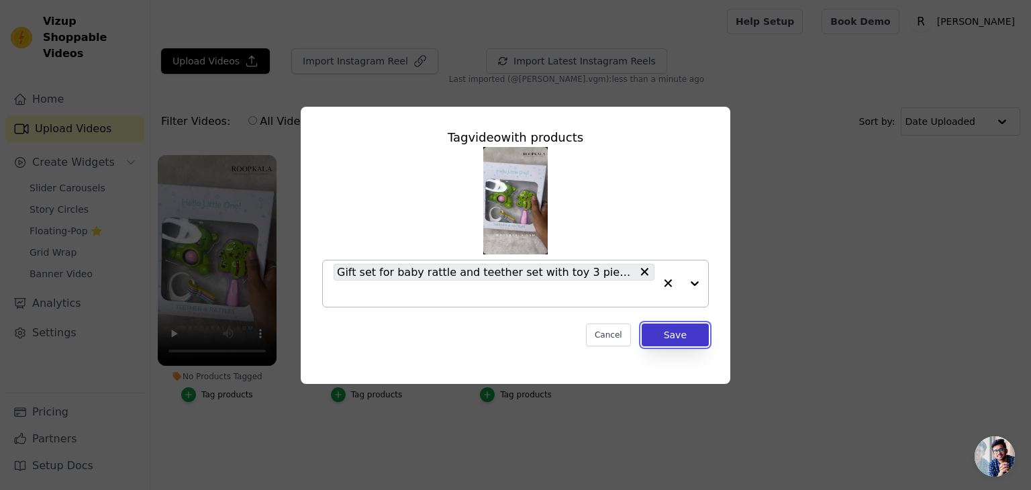
click at [689, 331] on button "Save" at bounding box center [675, 335] width 67 height 23
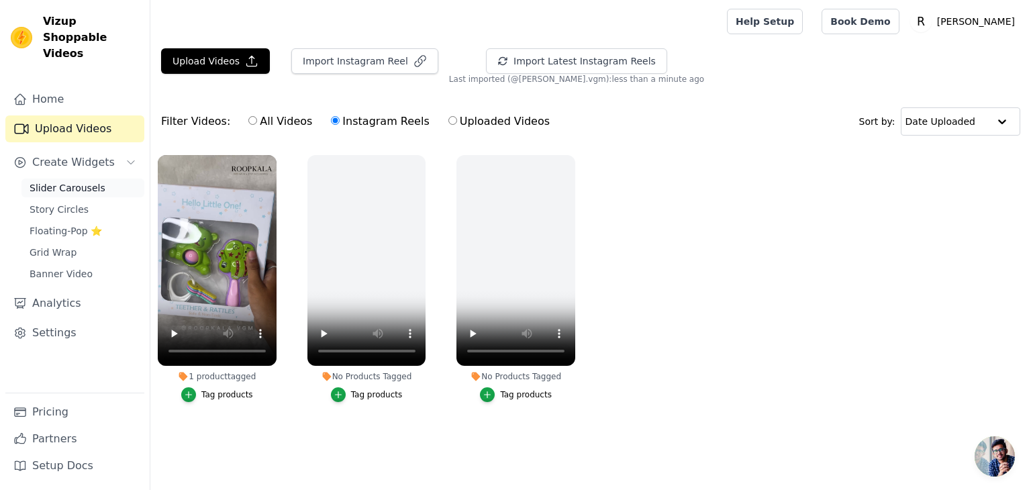
click at [64, 181] on span "Slider Carousels" at bounding box center [68, 187] width 76 height 13
